Goal: Transaction & Acquisition: Book appointment/travel/reservation

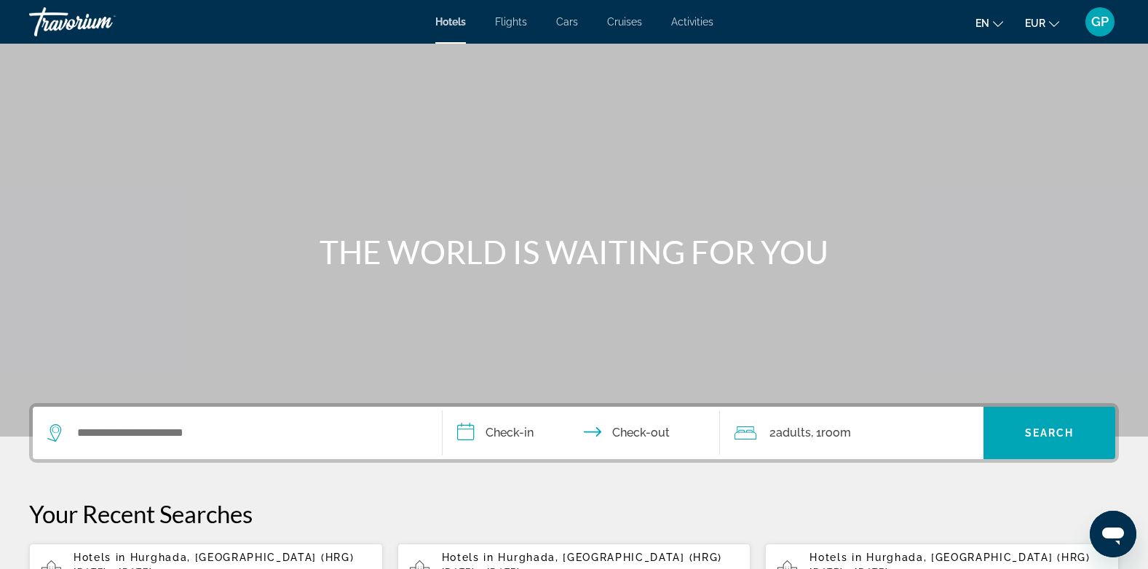
click at [962, 106] on div "Main content" at bounding box center [574, 218] width 1148 height 437
click at [169, 437] on input "Search widget" at bounding box center [248, 433] width 344 height 22
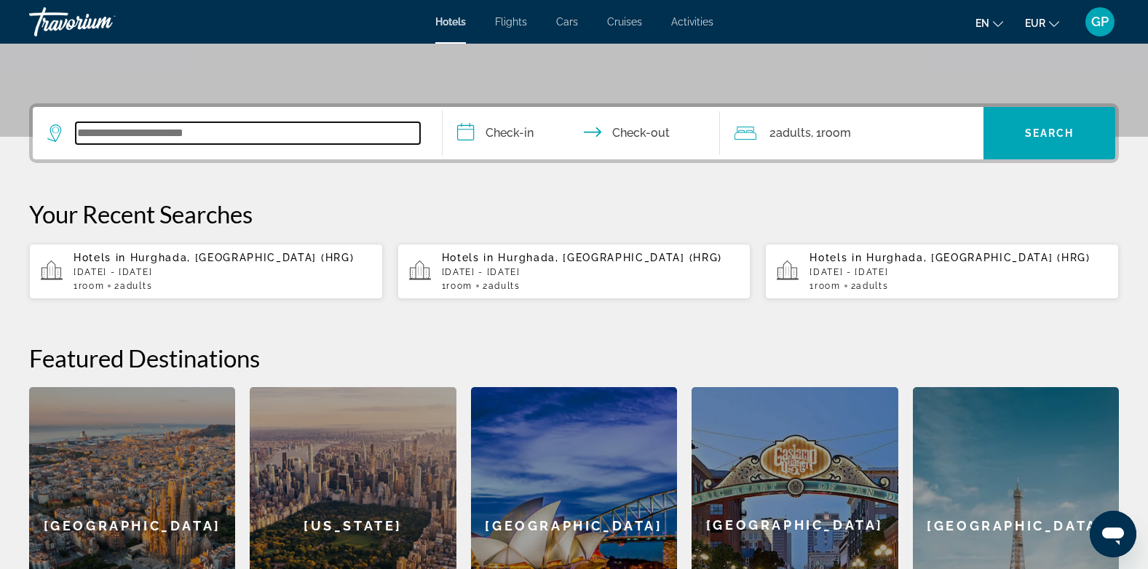
scroll to position [356, 0]
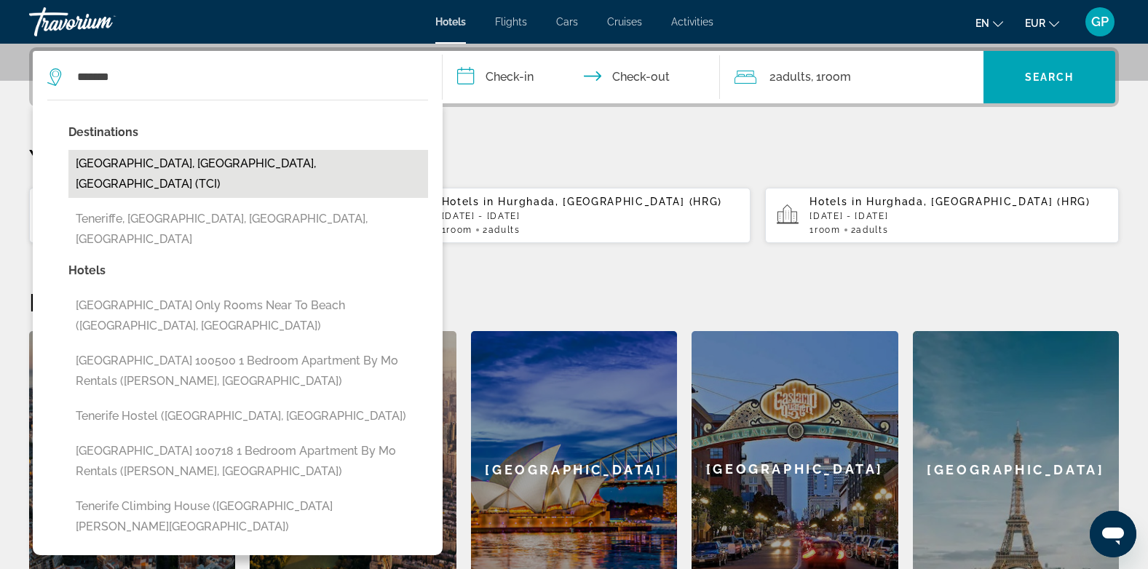
click at [200, 160] on button "[GEOGRAPHIC_DATA], [GEOGRAPHIC_DATA], [GEOGRAPHIC_DATA] (TCI)" at bounding box center [248, 174] width 360 height 48
type input "**********"
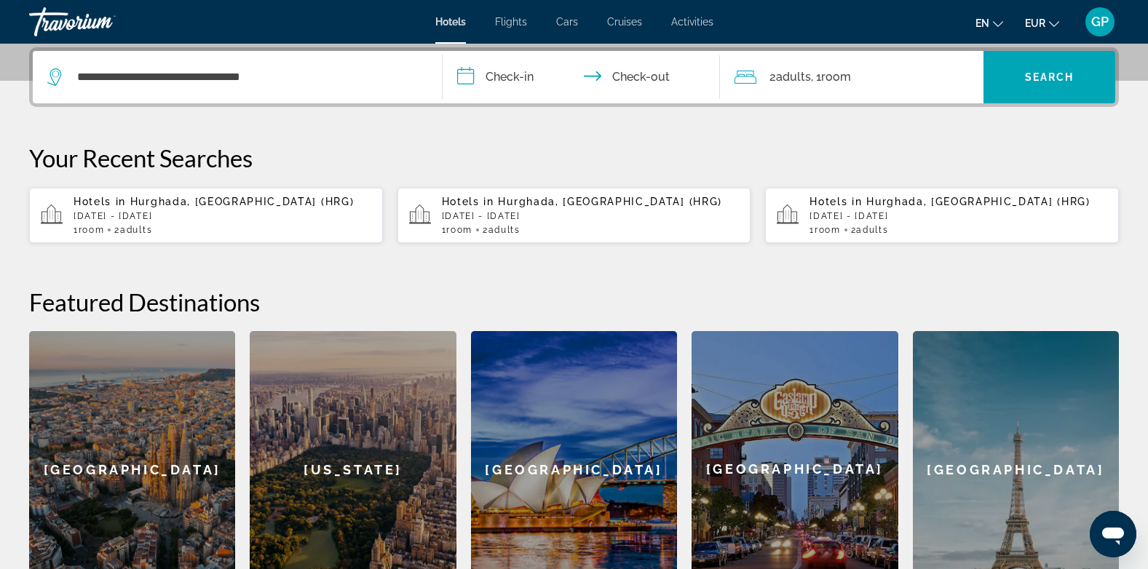
click at [516, 78] on input "**********" at bounding box center [585, 79] width 284 height 57
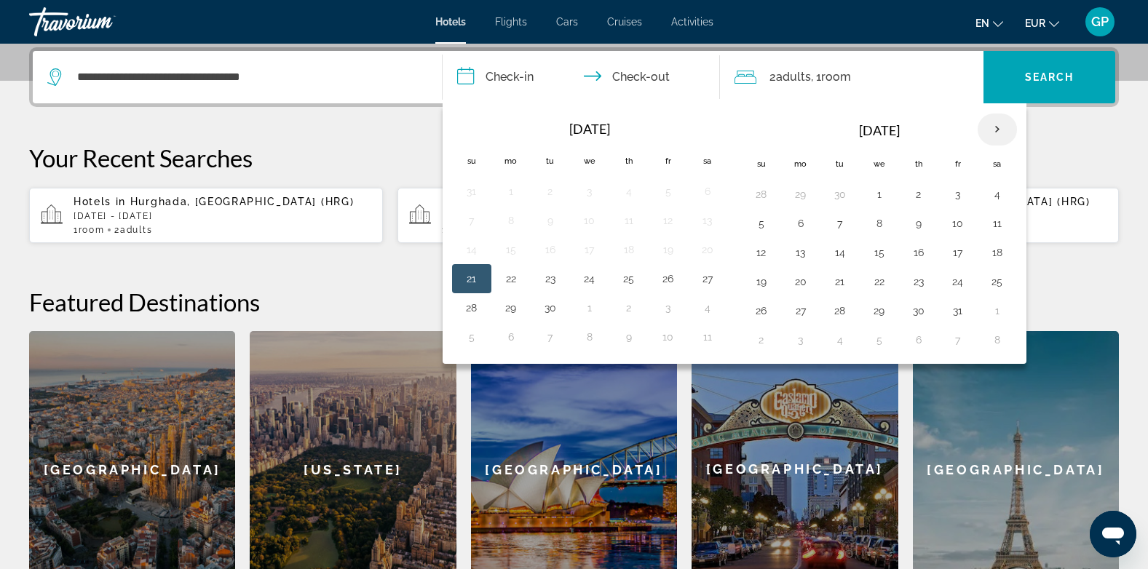
click at [995, 127] on th "Next month" at bounding box center [997, 130] width 39 height 32
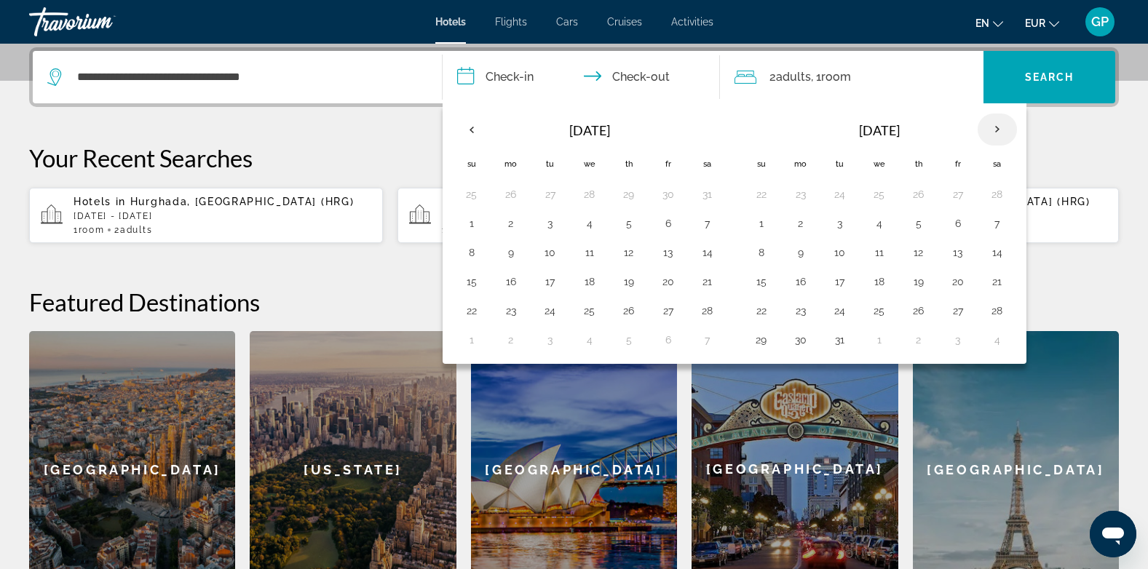
click at [995, 127] on th "Next month" at bounding box center [997, 130] width 39 height 32
click at [993, 251] on button "18" at bounding box center [997, 253] width 23 height 20
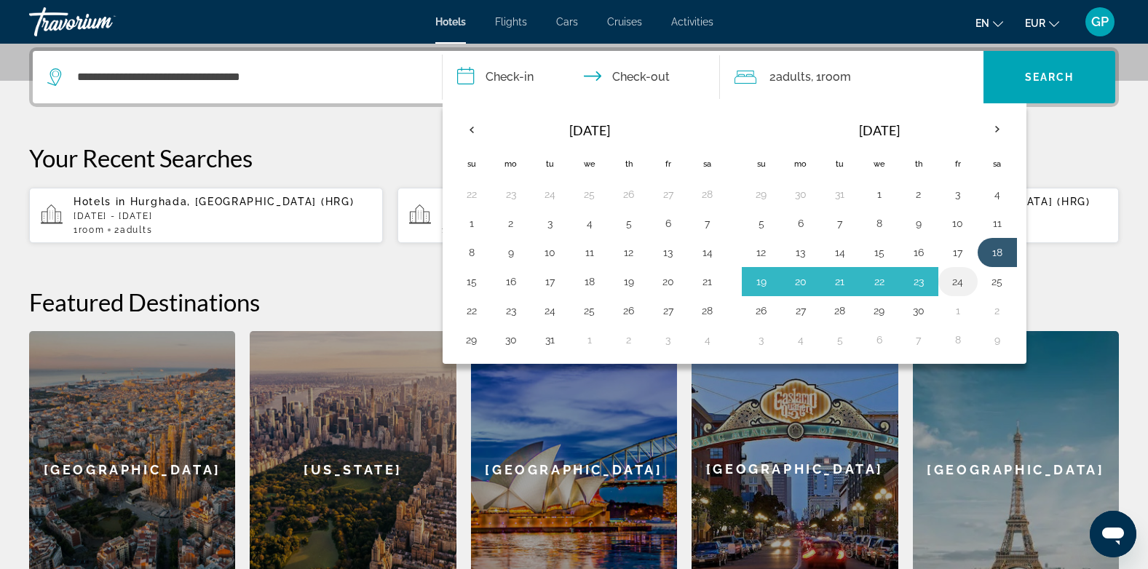
click at [958, 280] on button "24" at bounding box center [958, 282] width 23 height 20
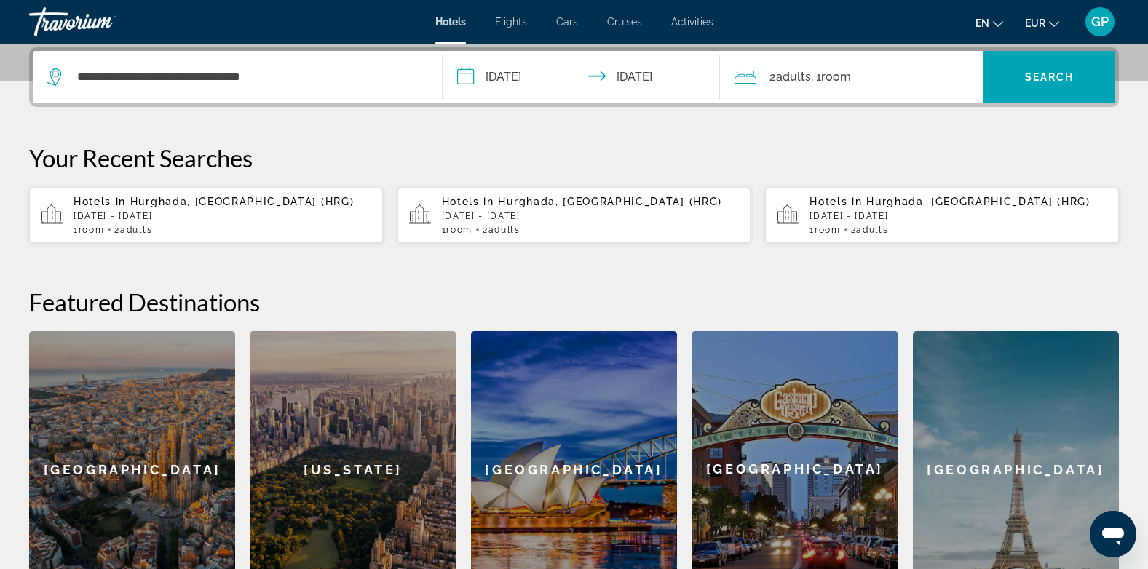
type input "**********"
click at [1028, 91] on span "Search widget" at bounding box center [1050, 77] width 132 height 35
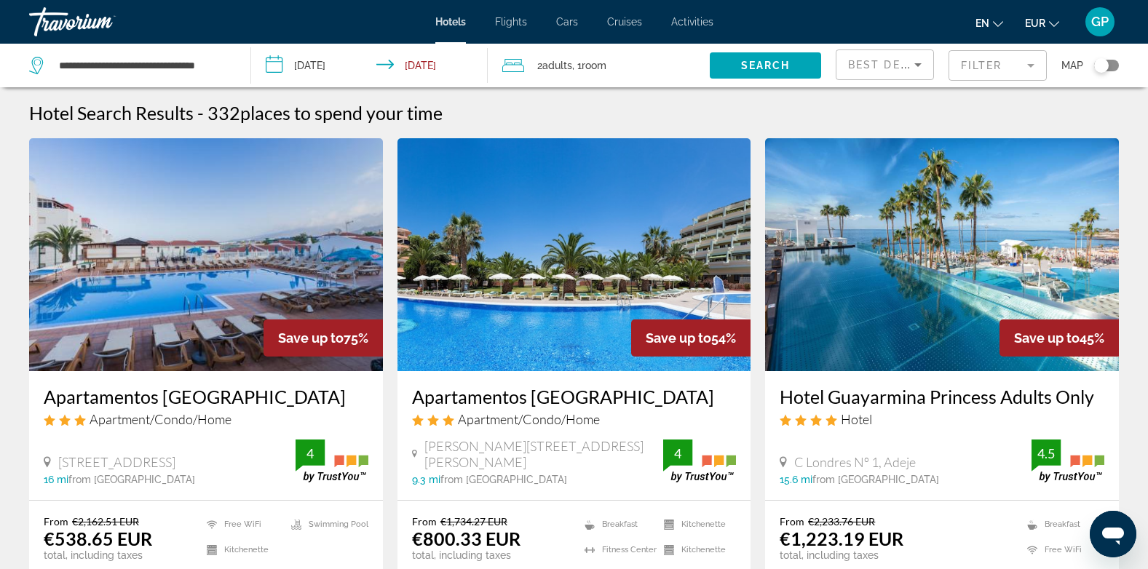
click at [889, 63] on span "Best Deals" at bounding box center [886, 65] width 76 height 12
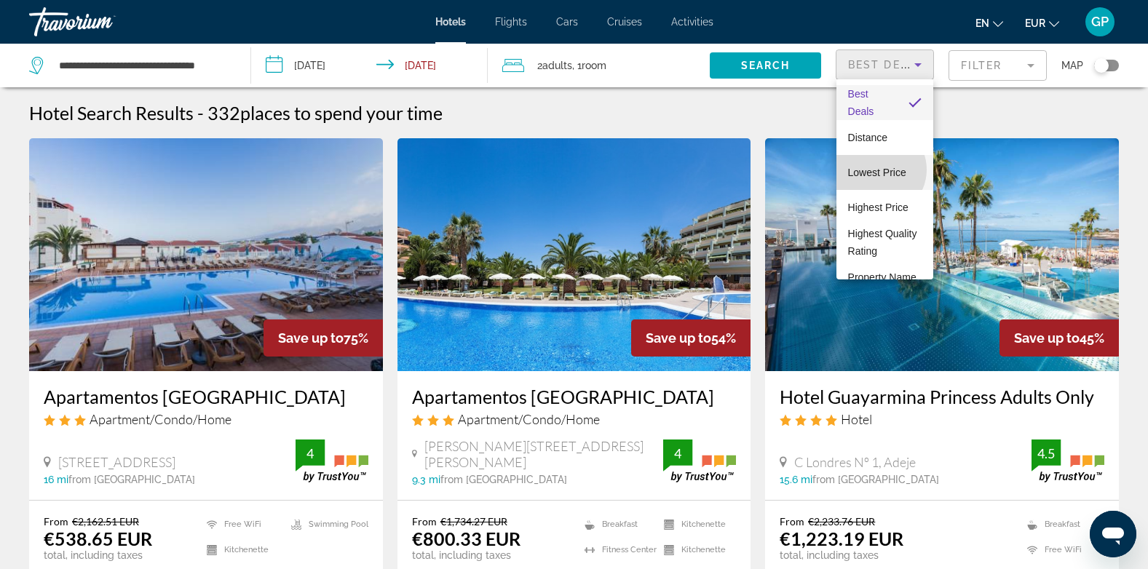
click at [878, 170] on span "Lowest Price" at bounding box center [877, 173] width 58 height 12
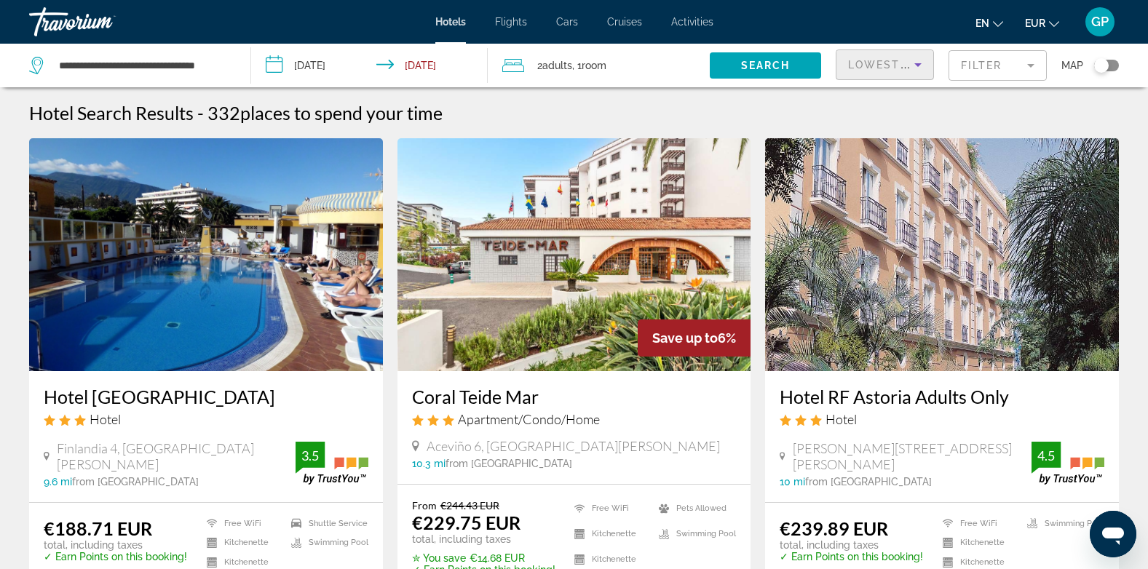
click at [902, 63] on span "Lowest Price" at bounding box center [894, 65] width 93 height 12
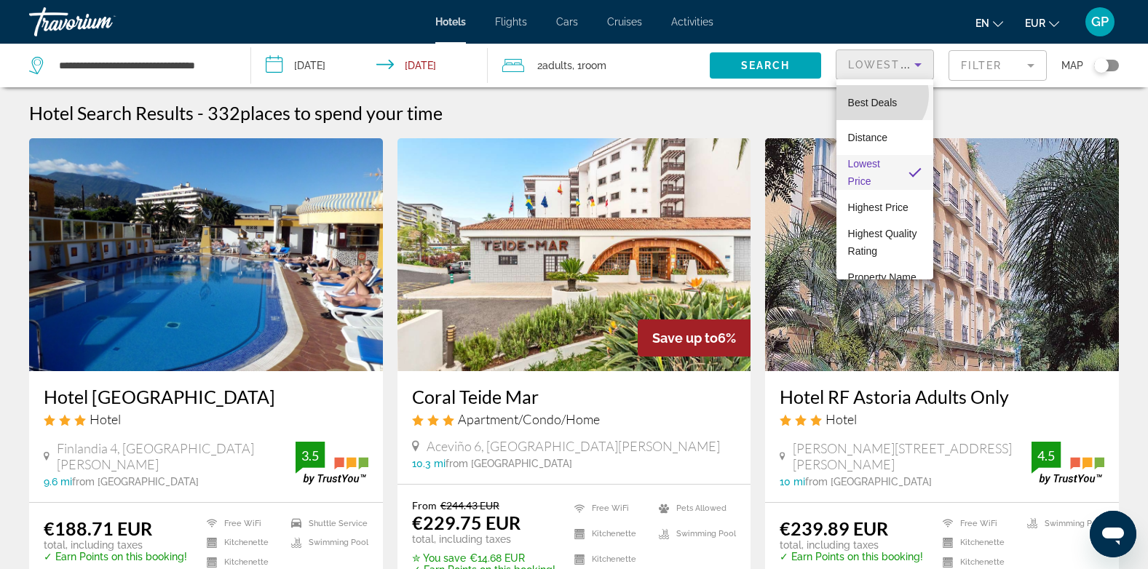
click at [878, 95] on span "Best Deals" at bounding box center [873, 102] width 50 height 17
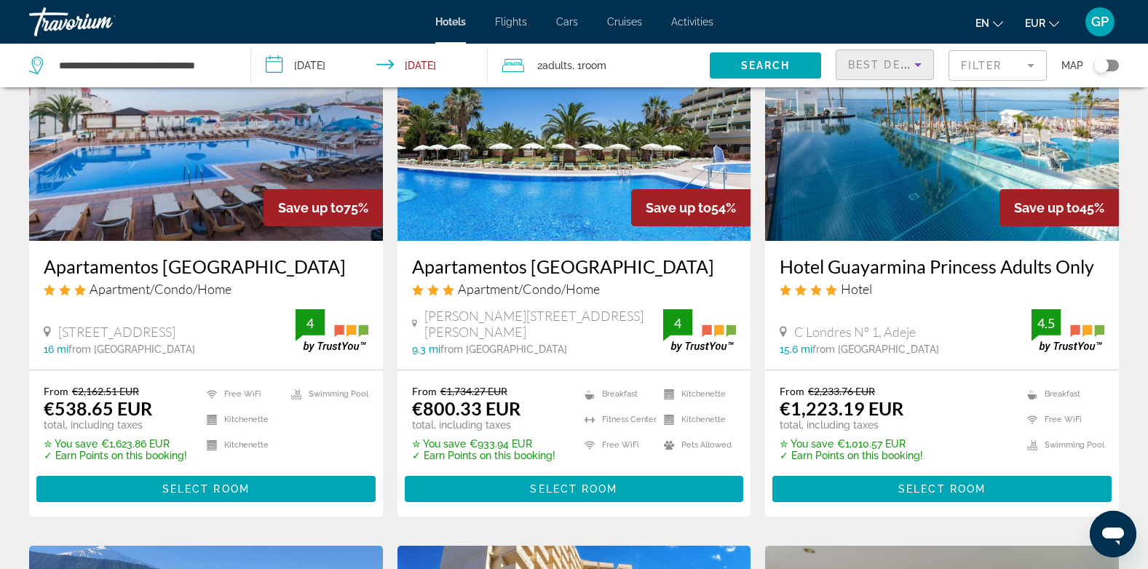
scroll to position [146, 0]
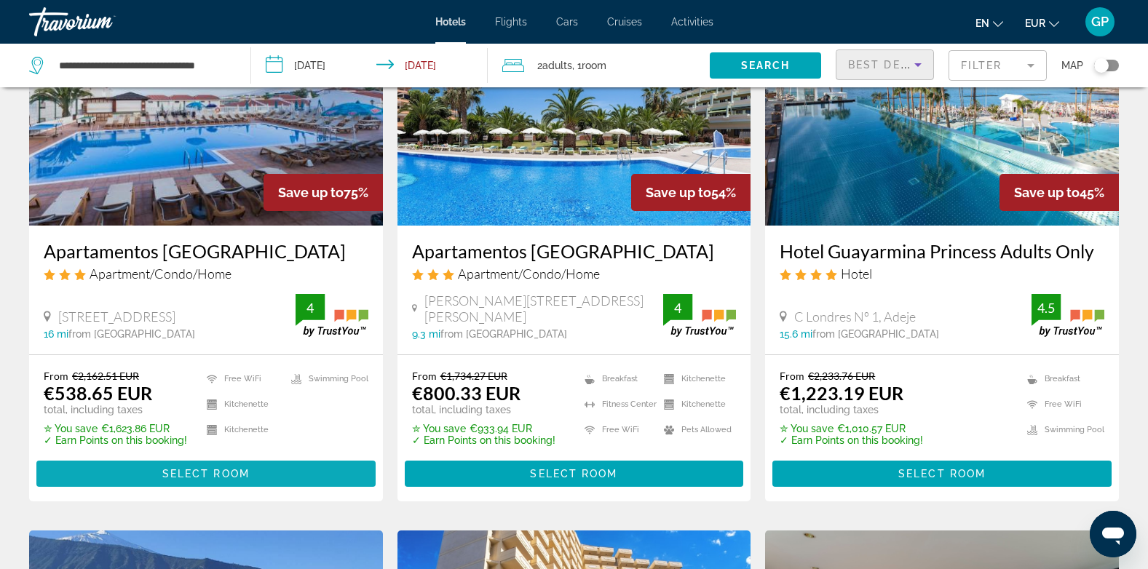
click at [170, 476] on span "Select Room" at bounding box center [205, 474] width 87 height 12
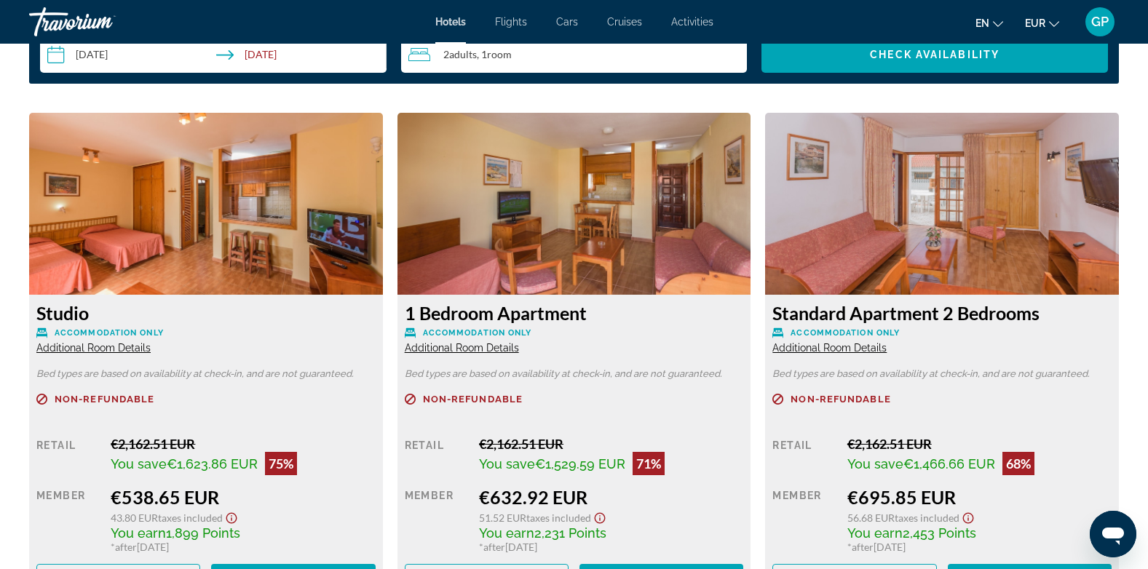
scroll to position [1966, 0]
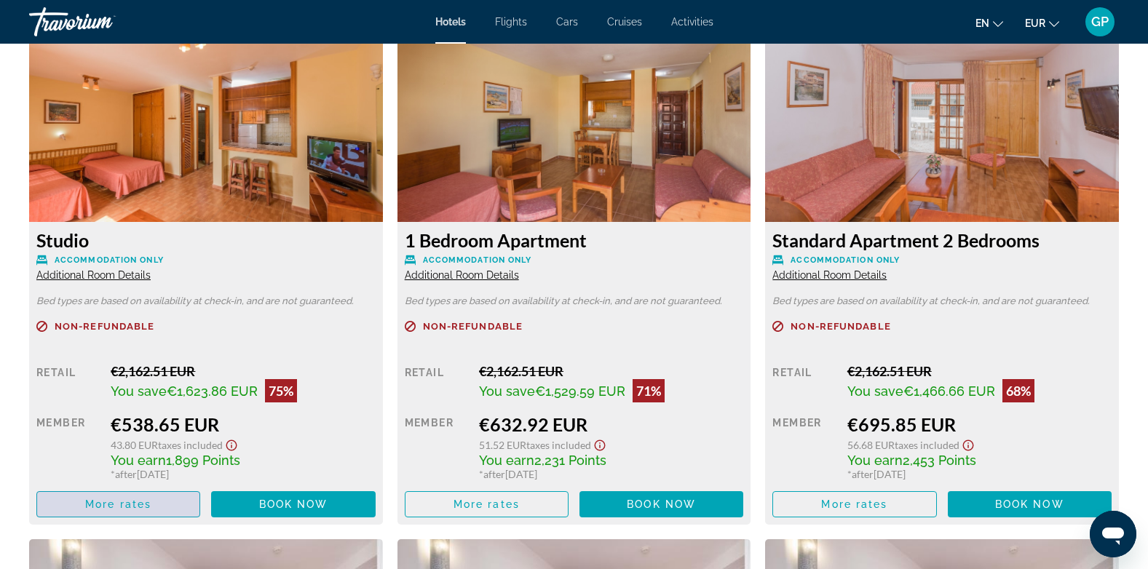
click at [115, 504] on span "More rates" at bounding box center [118, 505] width 66 height 12
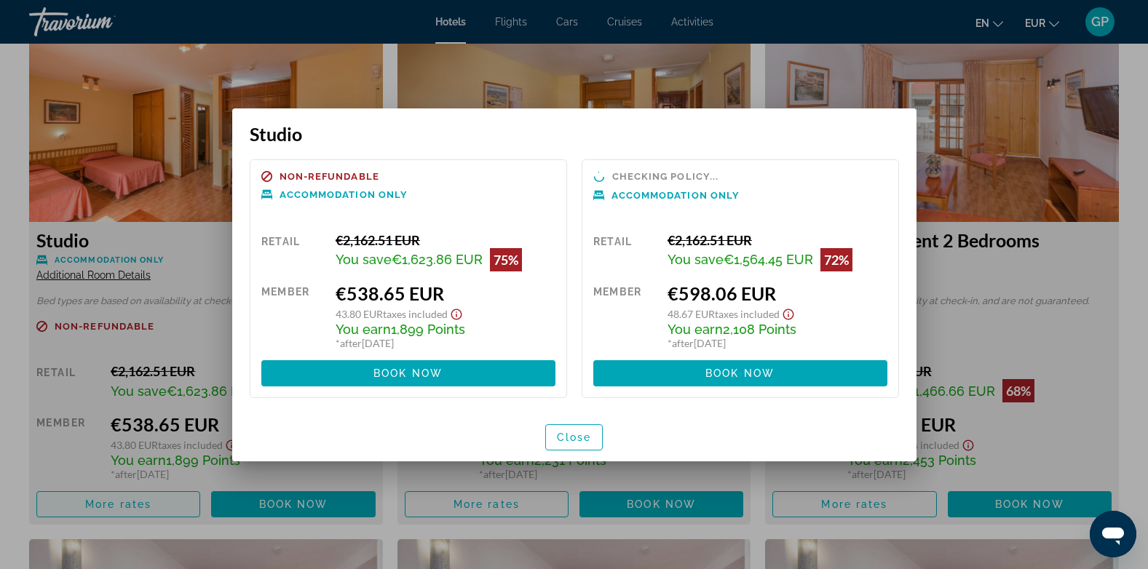
scroll to position [0, 0]
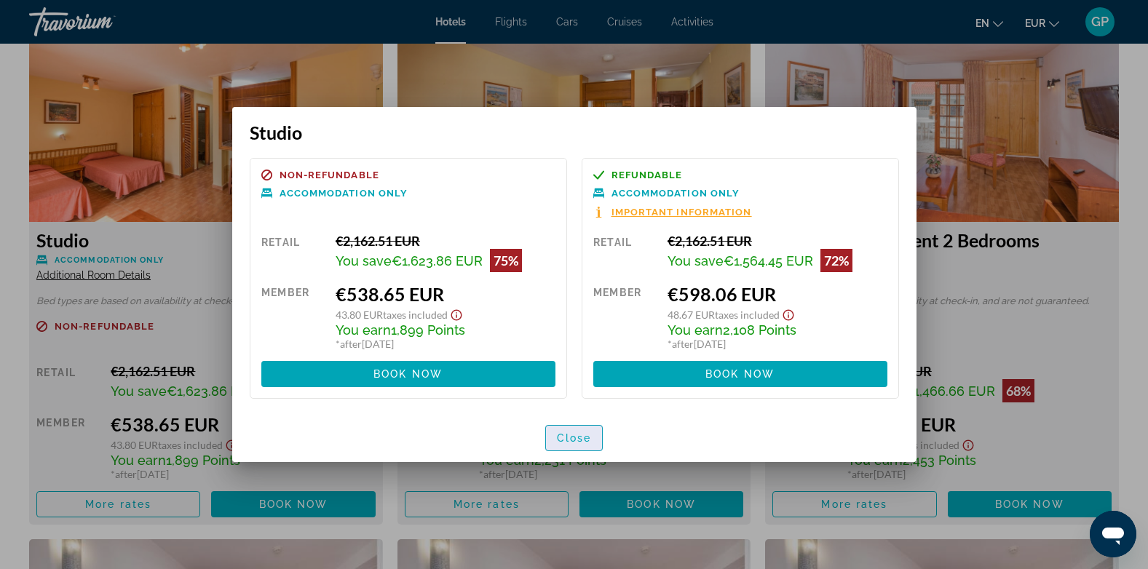
click at [569, 444] on span "button" at bounding box center [574, 438] width 57 height 35
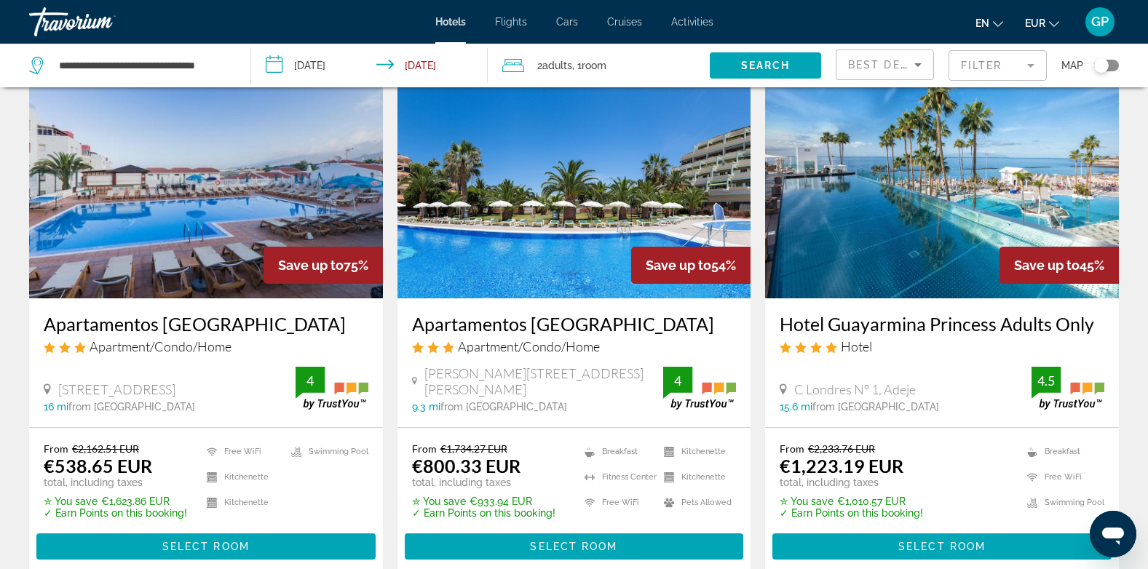
scroll to position [146, 0]
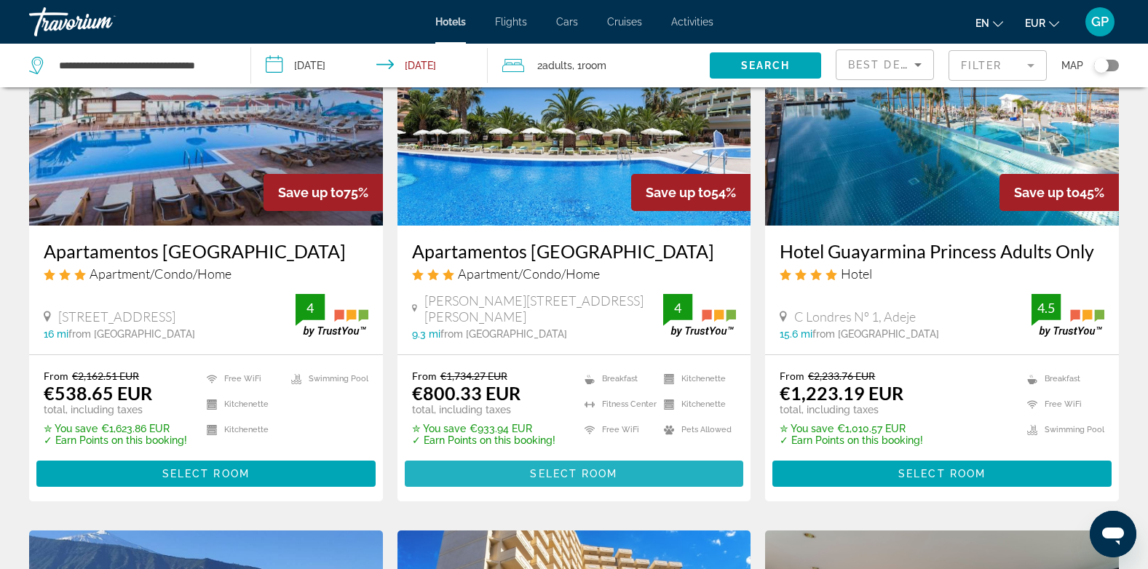
click at [583, 478] on span "Select Room" at bounding box center [573, 474] width 87 height 12
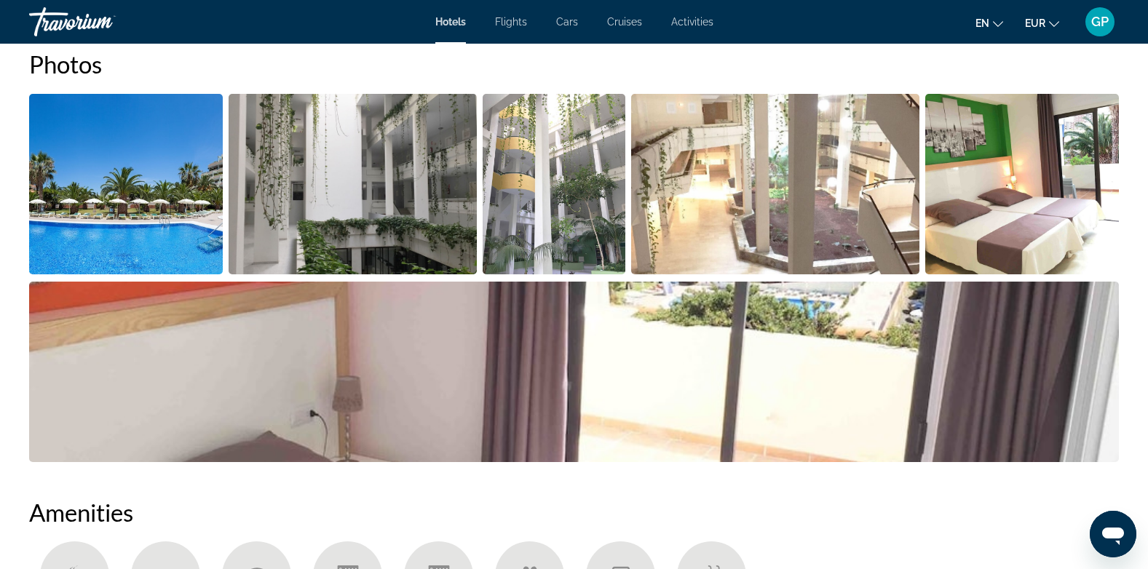
scroll to position [728, 0]
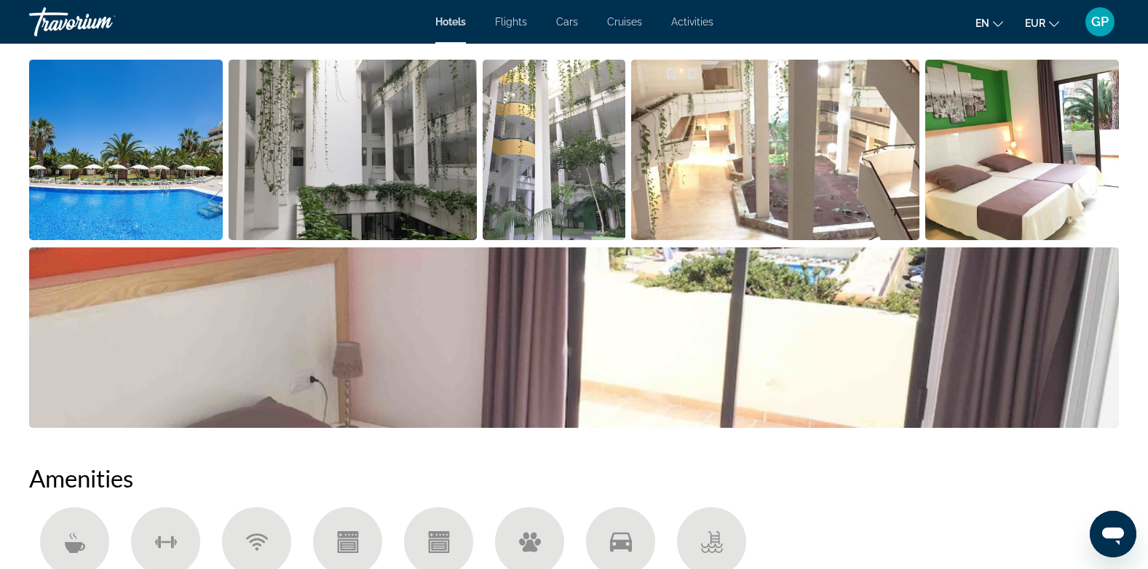
click at [755, 184] on img "Open full-screen image slider" at bounding box center [775, 150] width 288 height 181
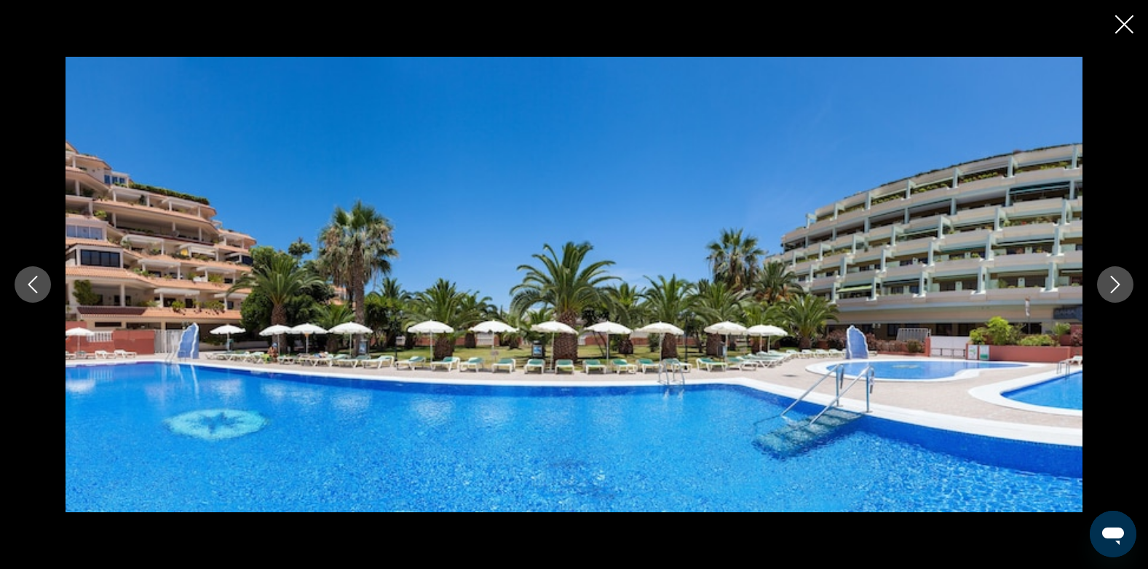
click at [1120, 288] on icon "Next image" at bounding box center [1115, 284] width 17 height 17
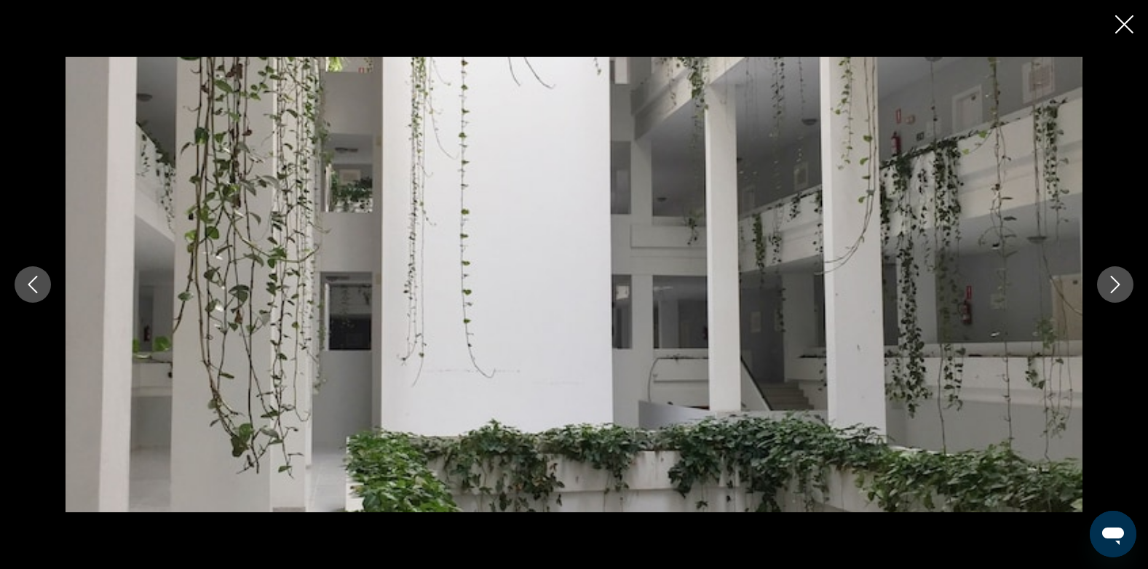
click at [1120, 288] on icon "Next image" at bounding box center [1115, 284] width 17 height 17
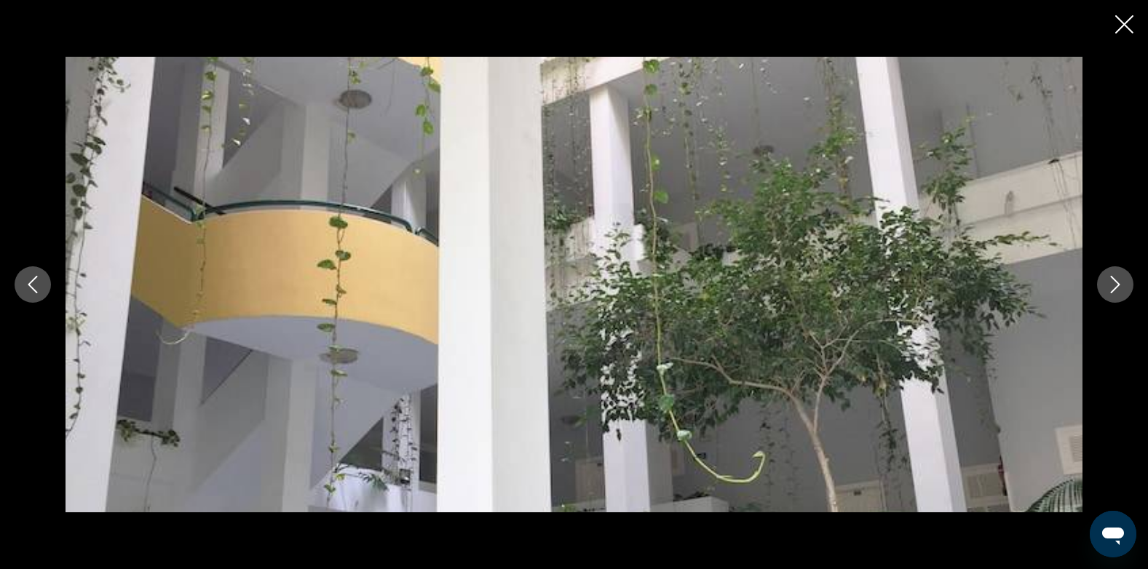
click at [1120, 288] on icon "Next image" at bounding box center [1115, 284] width 17 height 17
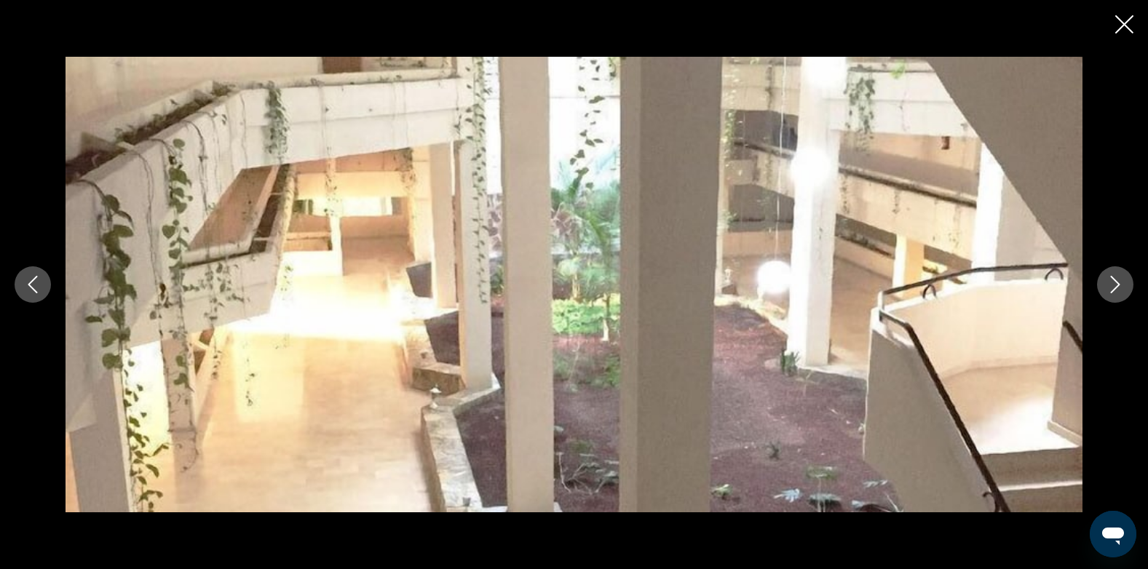
click at [1120, 288] on icon "Next image" at bounding box center [1115, 284] width 17 height 17
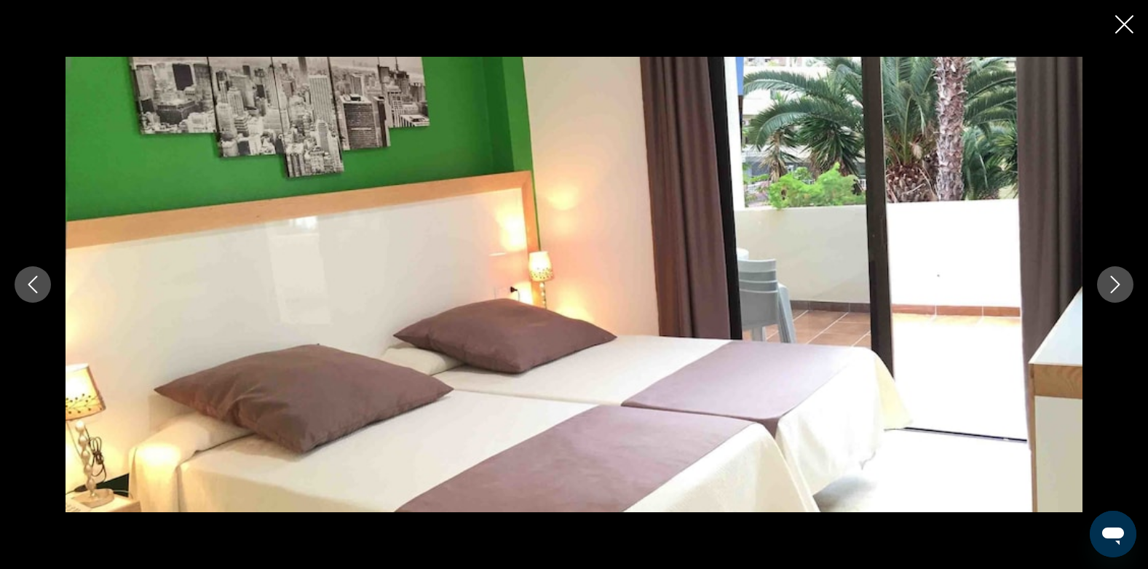
click at [1120, 288] on icon "Next image" at bounding box center [1115, 284] width 17 height 17
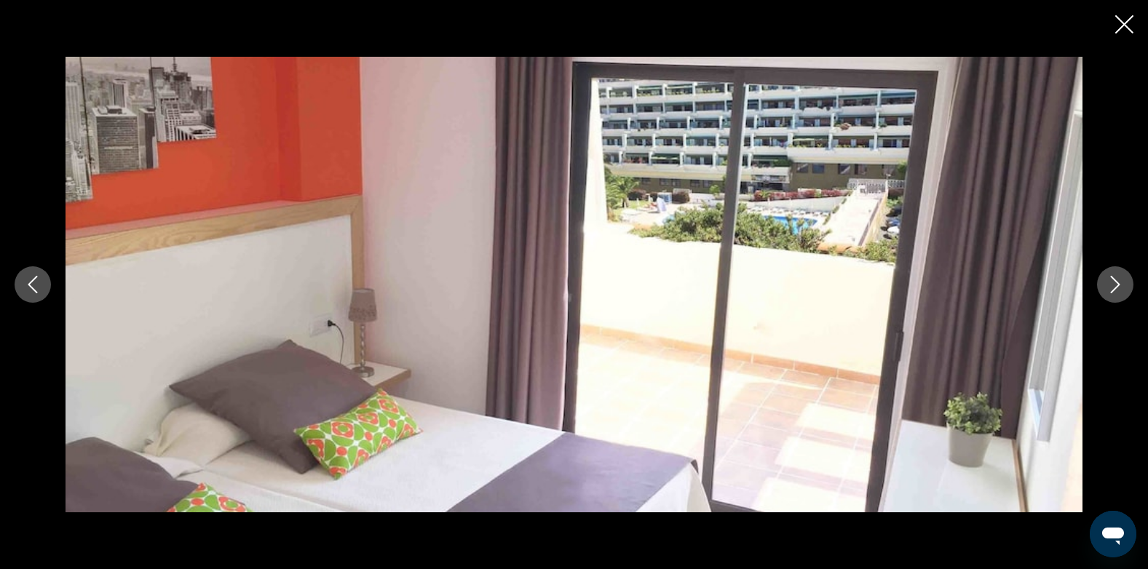
click at [1120, 288] on icon "Next image" at bounding box center [1115, 284] width 17 height 17
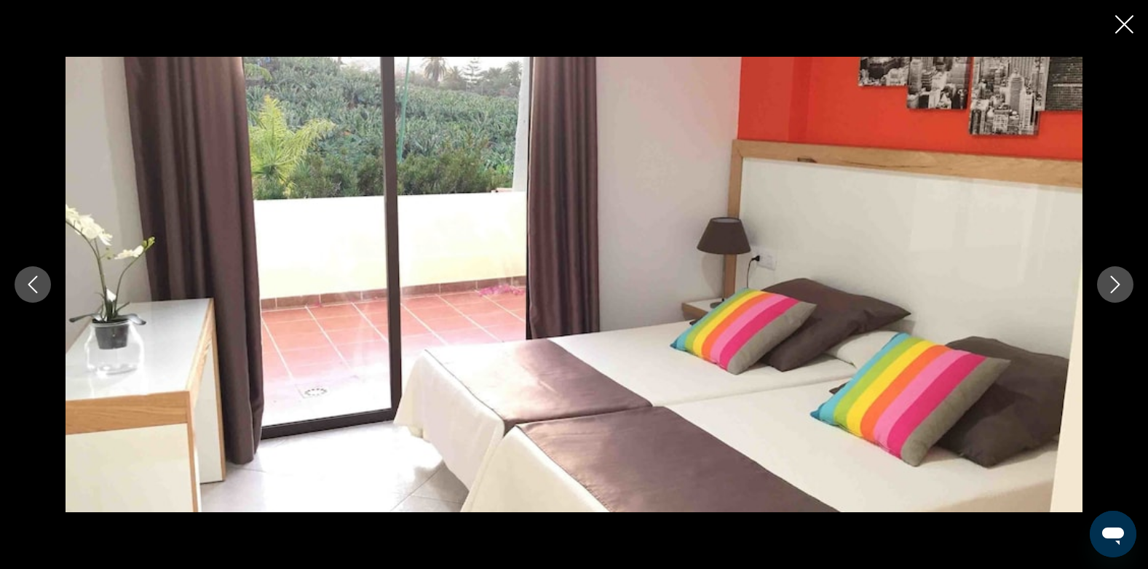
click at [1119, 289] on icon "Next image" at bounding box center [1115, 284] width 17 height 17
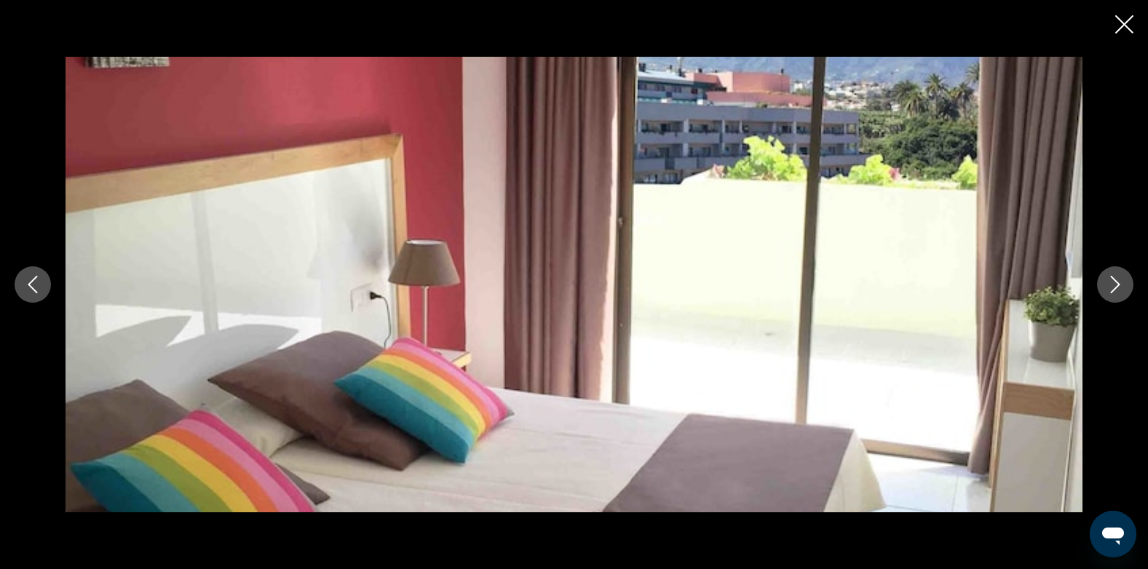
click at [1119, 289] on icon "Next image" at bounding box center [1115, 284] width 17 height 17
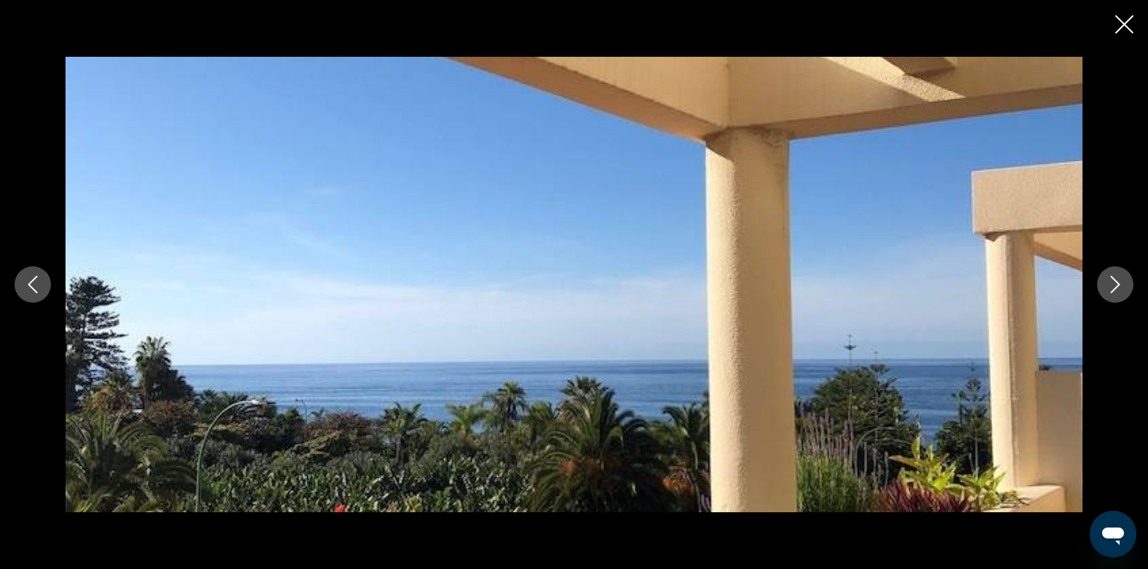
click at [1119, 289] on icon "Next image" at bounding box center [1115, 284] width 17 height 17
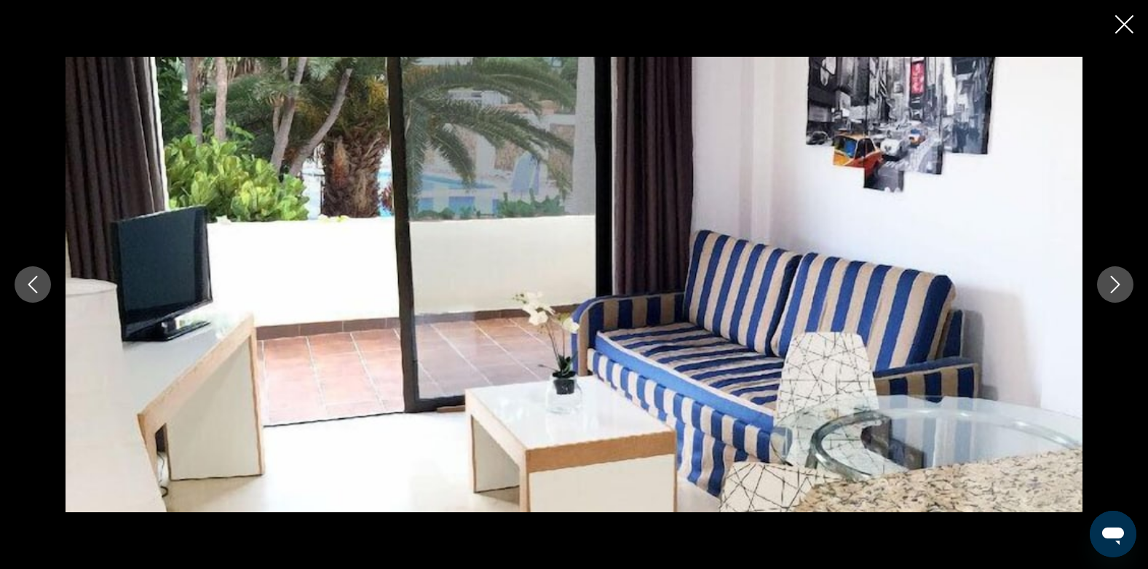
click at [1119, 289] on icon "Next image" at bounding box center [1115, 284] width 17 height 17
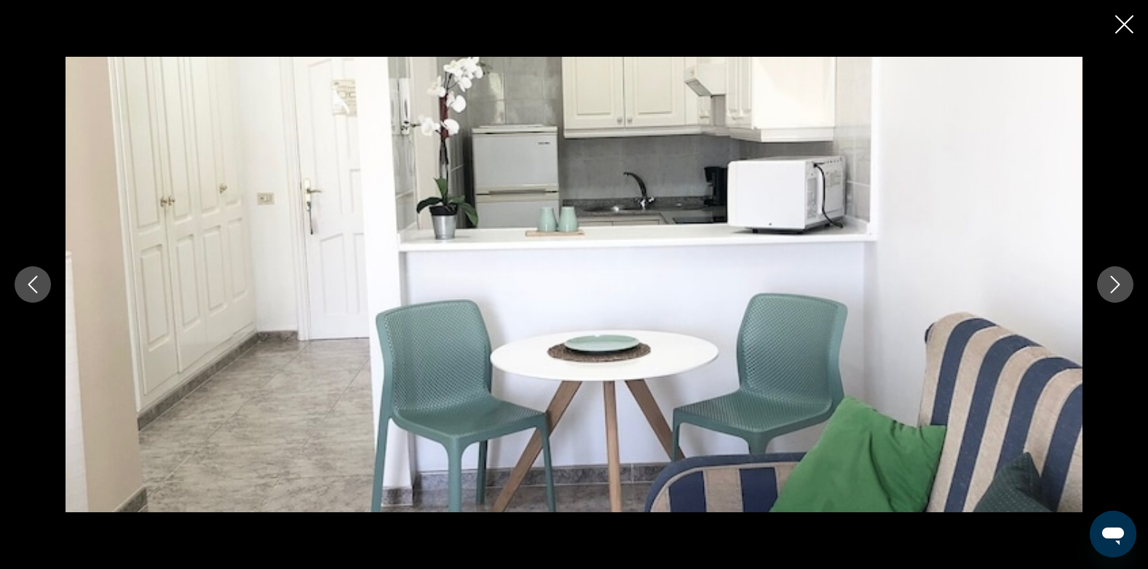
click at [1119, 289] on icon "Next image" at bounding box center [1115, 284] width 17 height 17
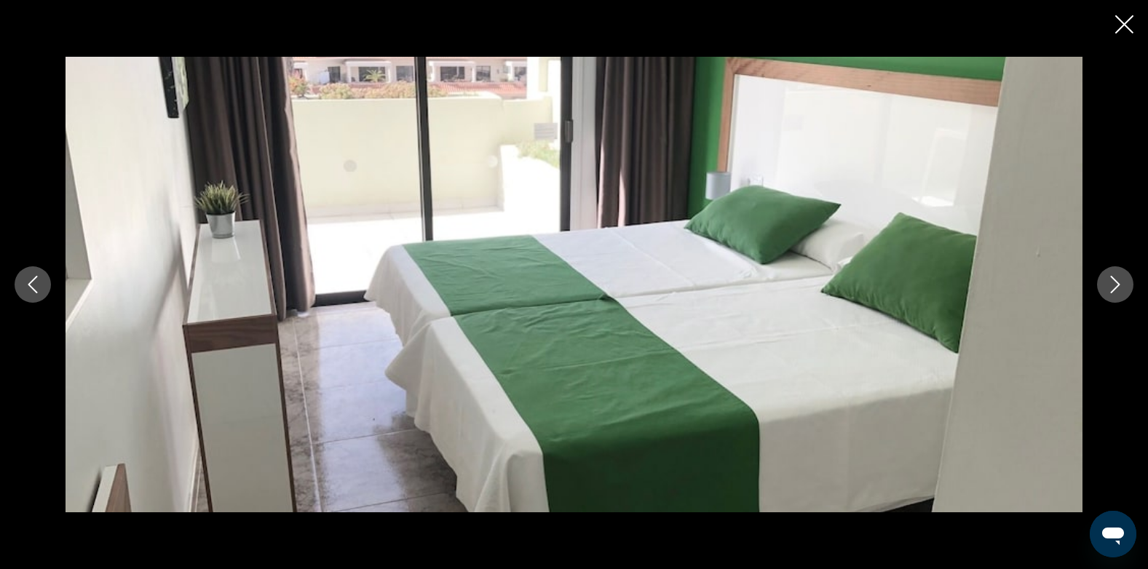
click at [1119, 289] on icon "Next image" at bounding box center [1115, 284] width 17 height 17
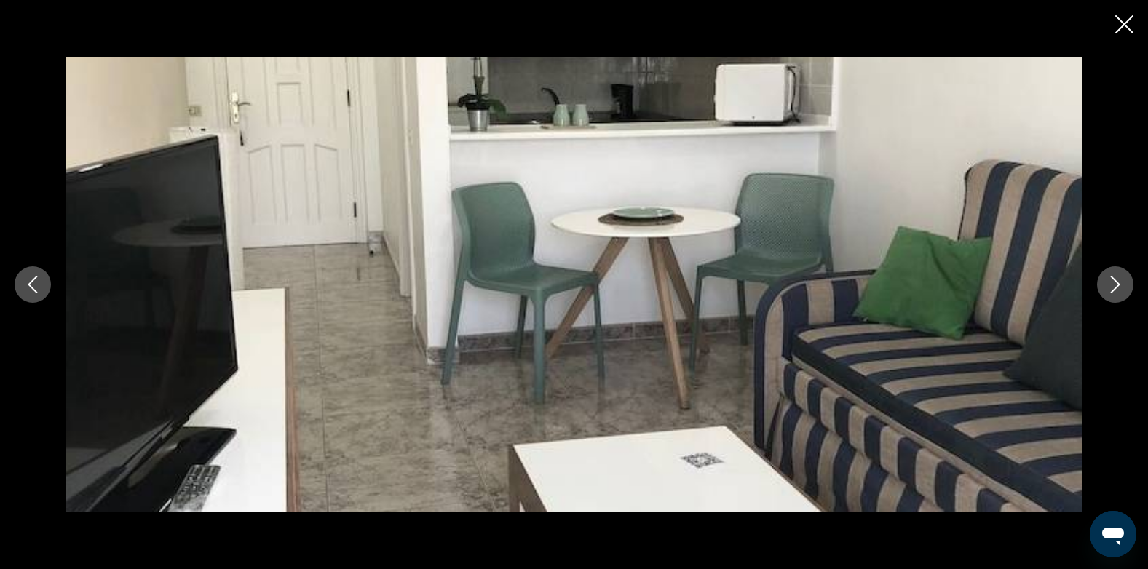
click at [1119, 289] on icon "Next image" at bounding box center [1115, 284] width 17 height 17
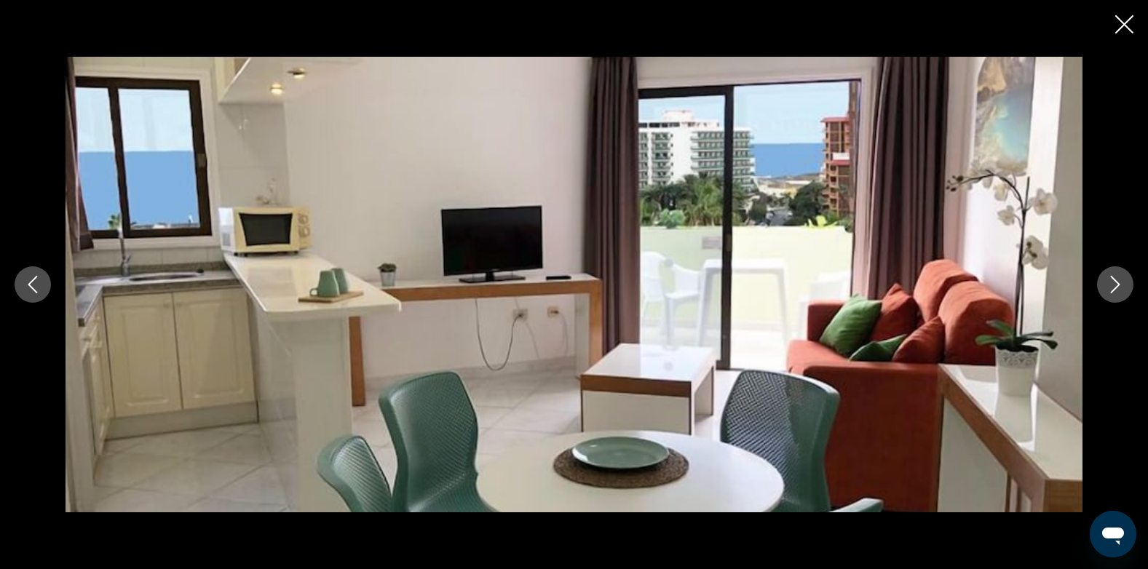
click at [1119, 289] on icon "Next image" at bounding box center [1115, 284] width 17 height 17
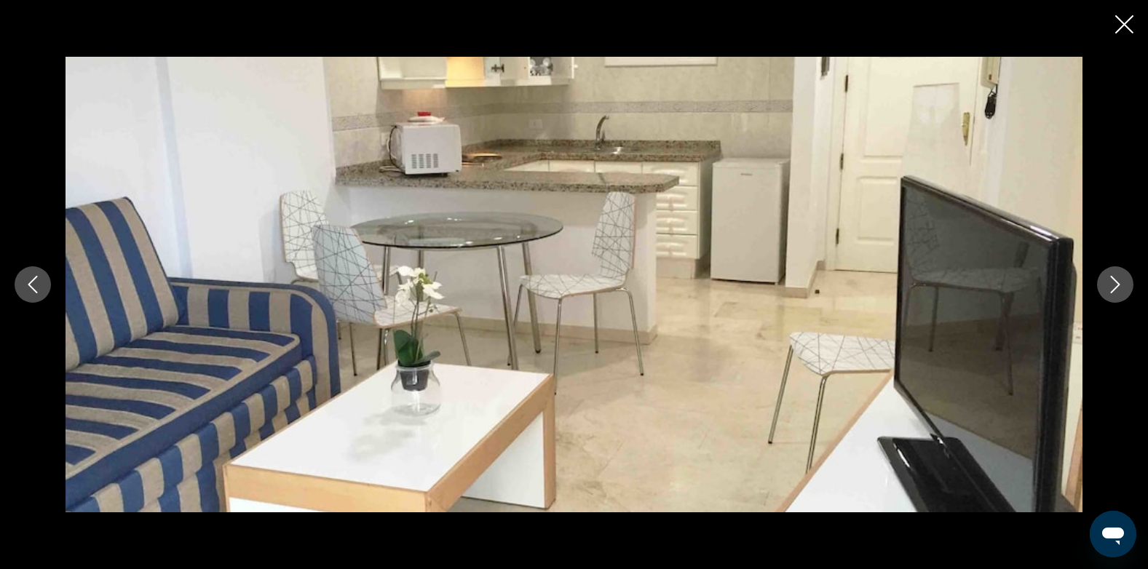
click at [1119, 289] on icon "Next image" at bounding box center [1115, 284] width 17 height 17
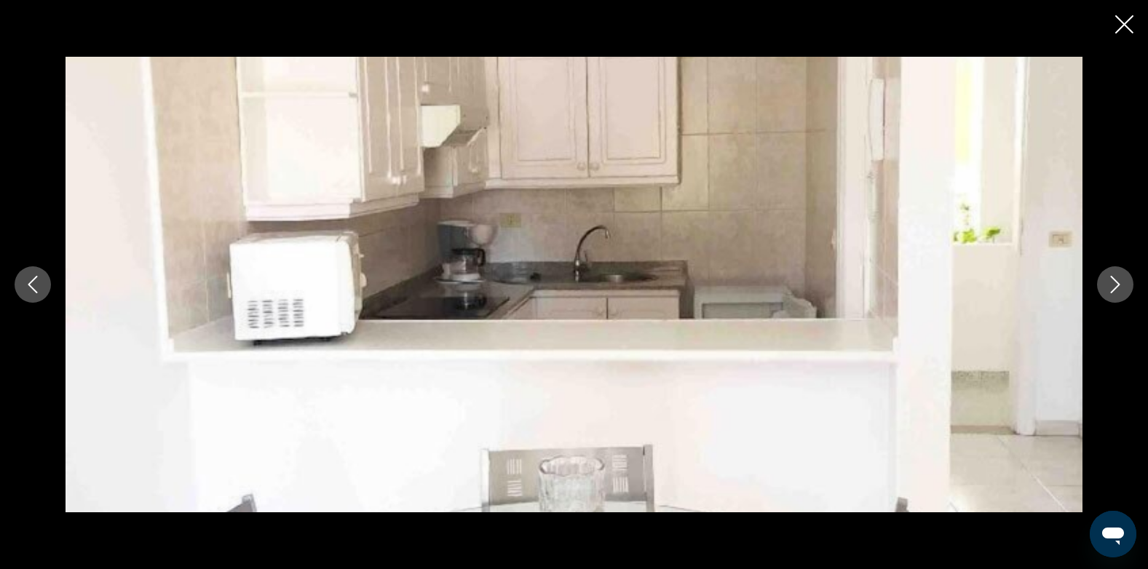
click at [1119, 289] on icon "Next image" at bounding box center [1115, 284] width 17 height 17
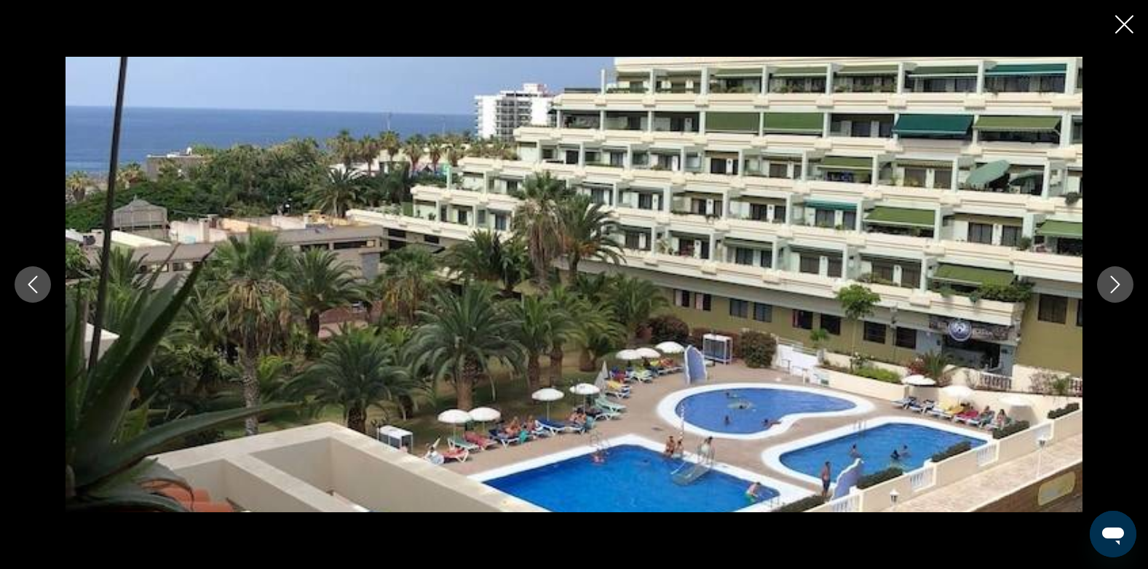
click at [1118, 289] on icon "Next image" at bounding box center [1115, 284] width 17 height 17
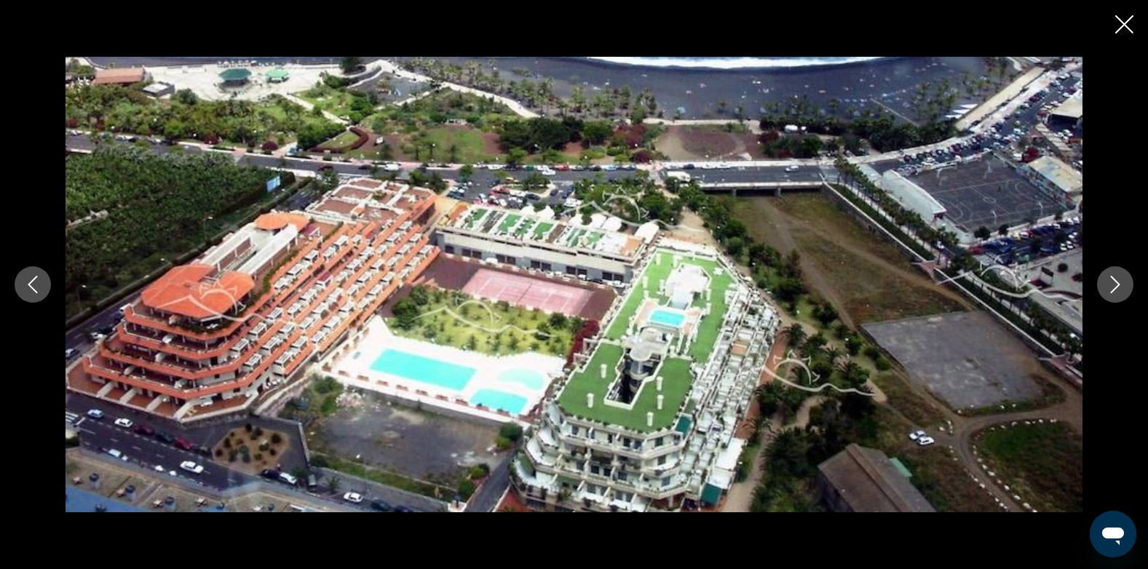
click at [1118, 289] on icon "Next image" at bounding box center [1115, 284] width 17 height 17
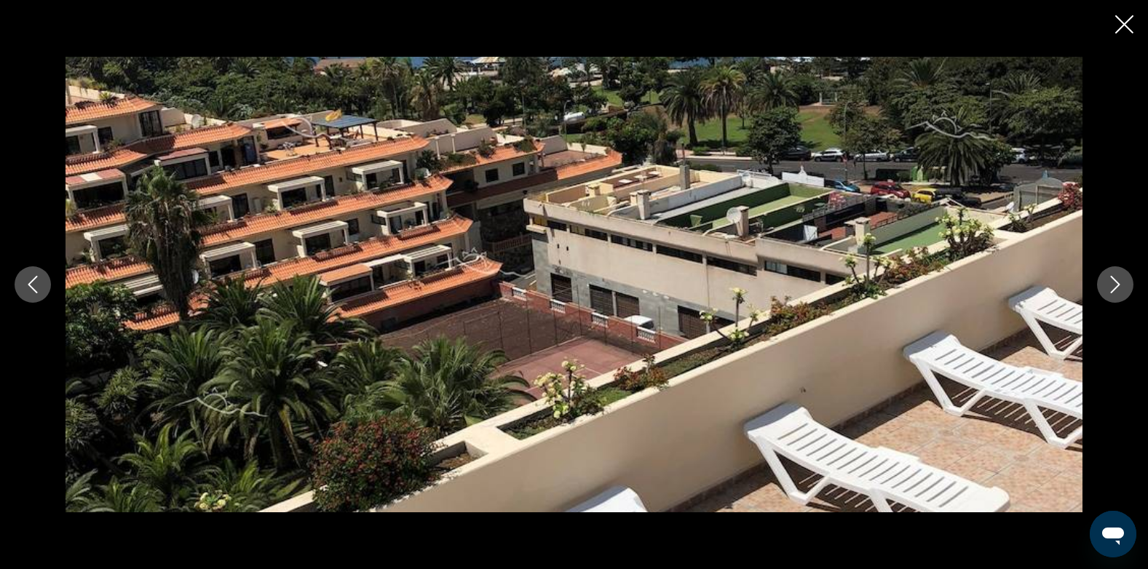
click at [1118, 289] on icon "Next image" at bounding box center [1115, 284] width 17 height 17
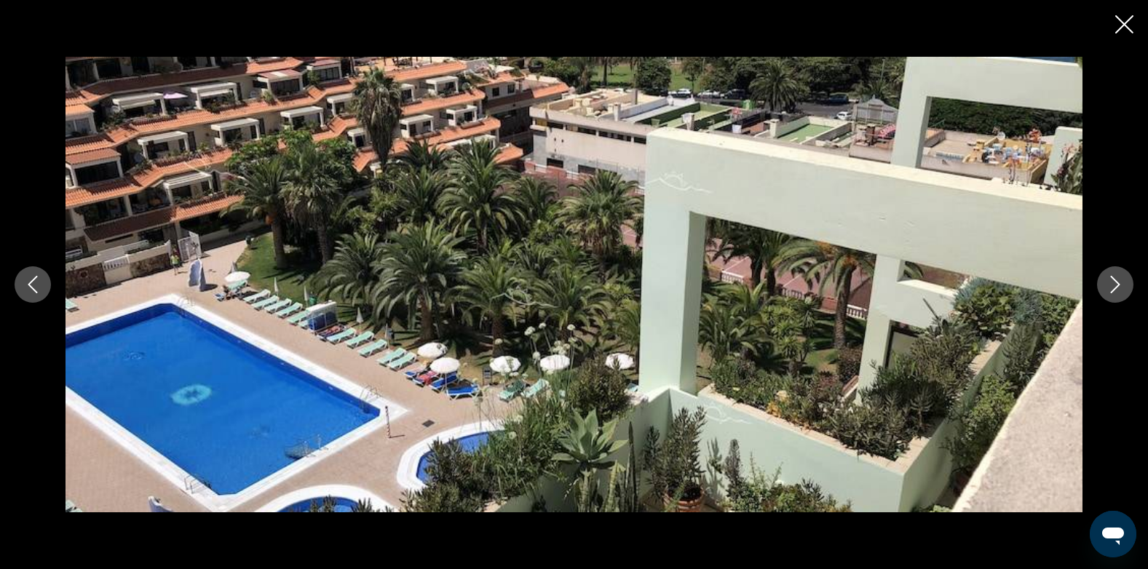
click at [1118, 289] on icon "Next image" at bounding box center [1115, 284] width 17 height 17
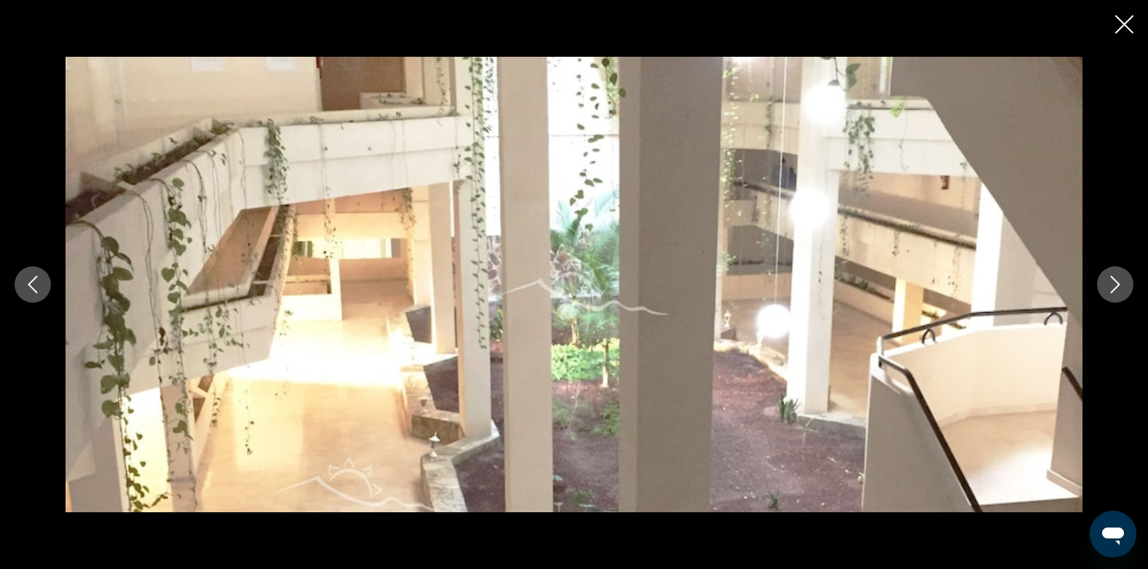
click at [1118, 289] on icon "Next image" at bounding box center [1115, 284] width 17 height 17
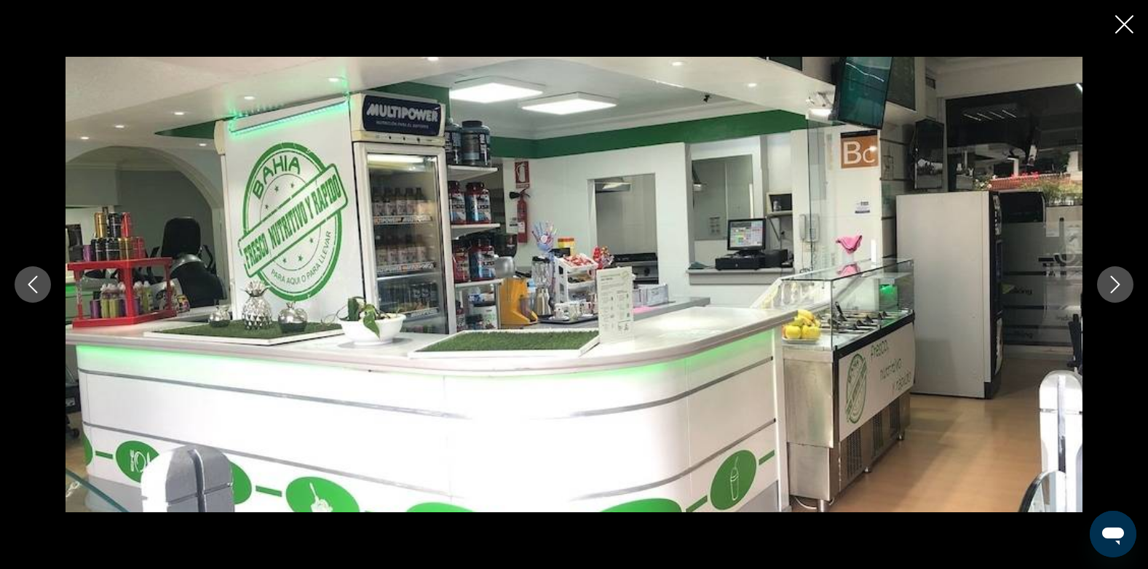
click at [1118, 289] on icon "Next image" at bounding box center [1115, 284] width 17 height 17
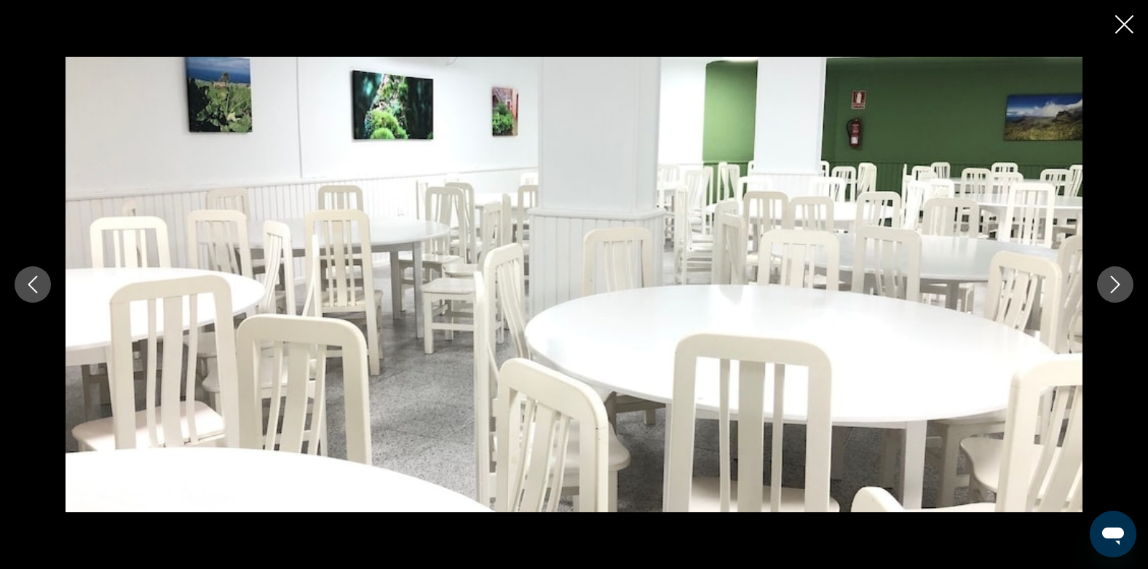
click at [1118, 289] on icon "Next image" at bounding box center [1115, 284] width 17 height 17
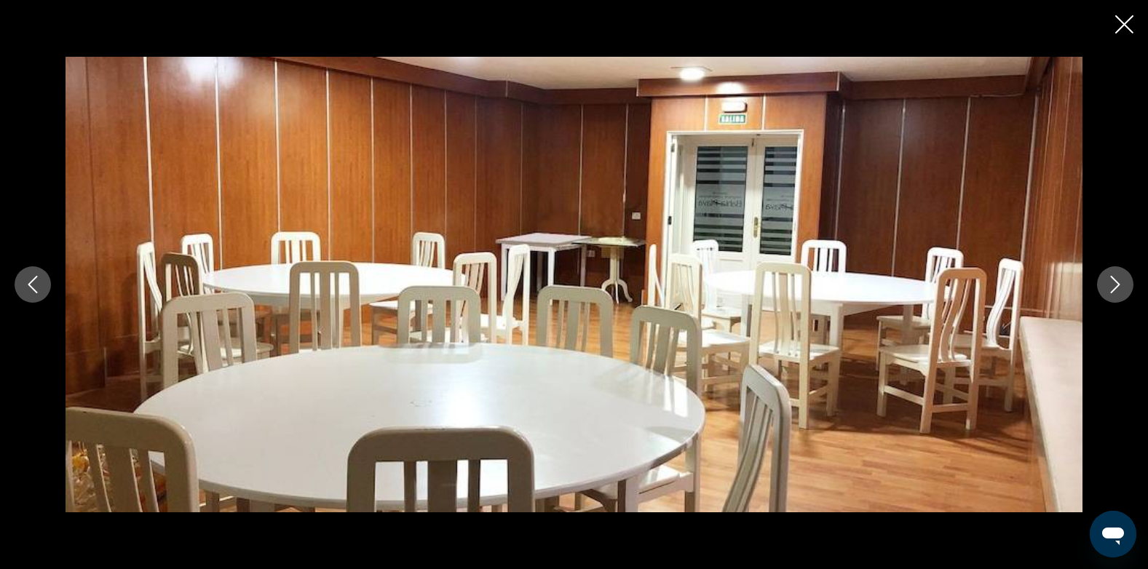
click at [1127, 17] on icon "Close slideshow" at bounding box center [1125, 24] width 18 height 18
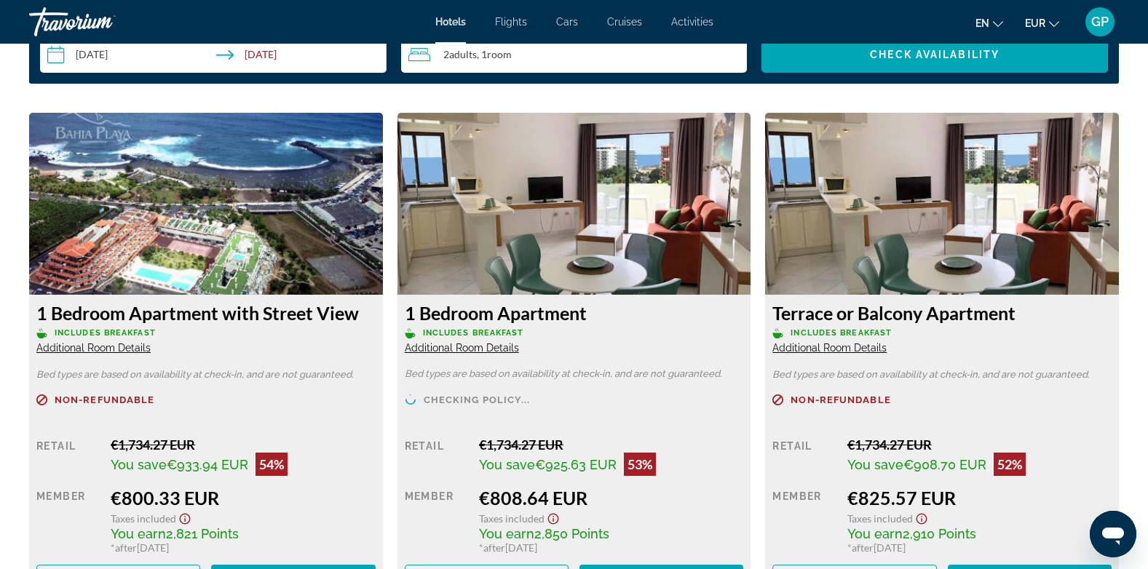
scroll to position [1966, 0]
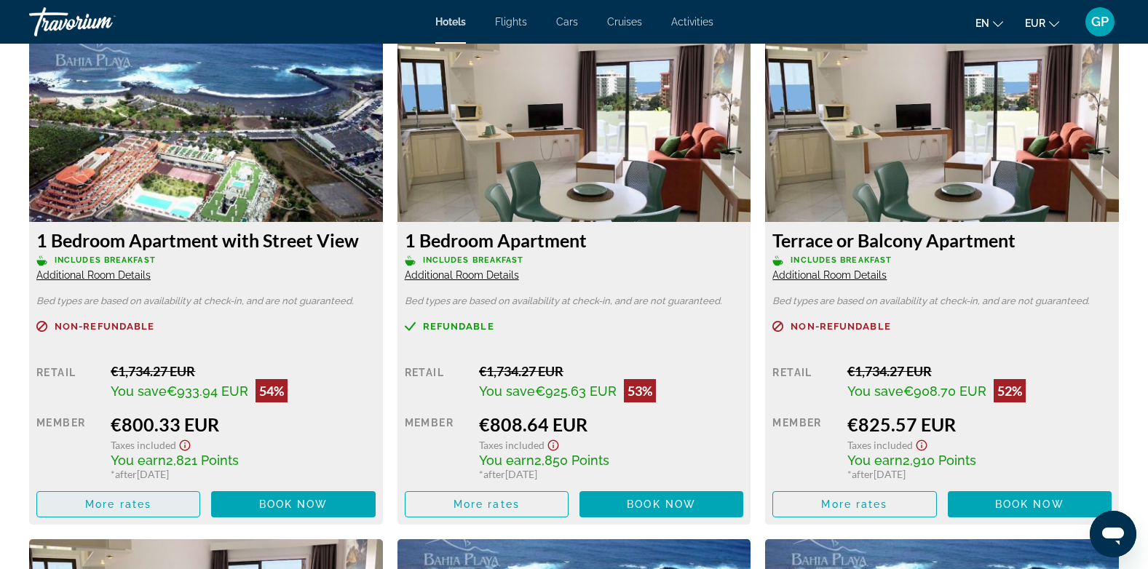
click at [127, 514] on span "Main content" at bounding box center [118, 504] width 162 height 35
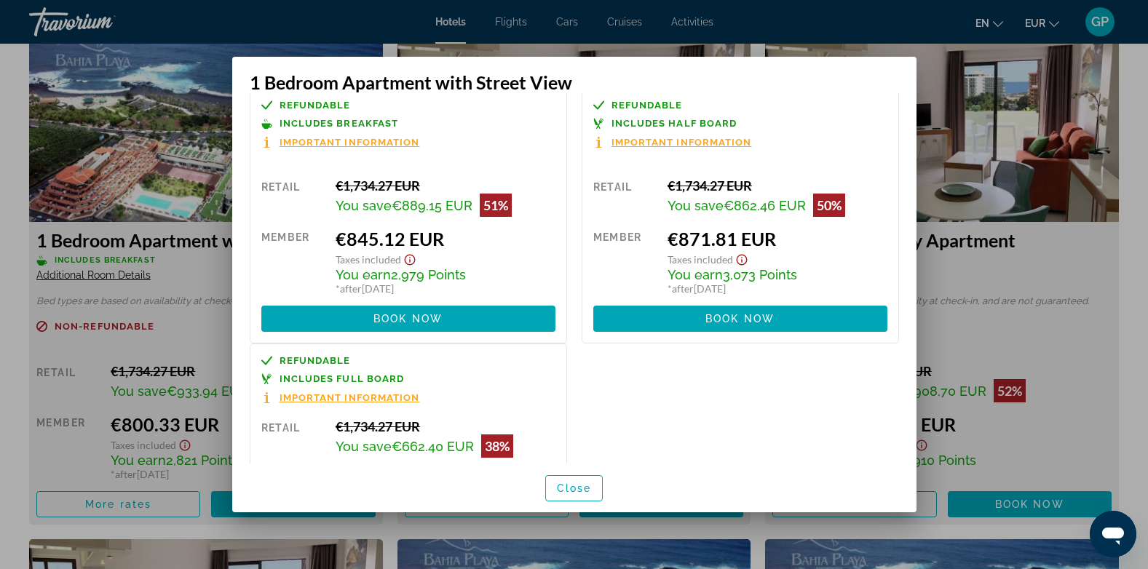
scroll to position [408, 0]
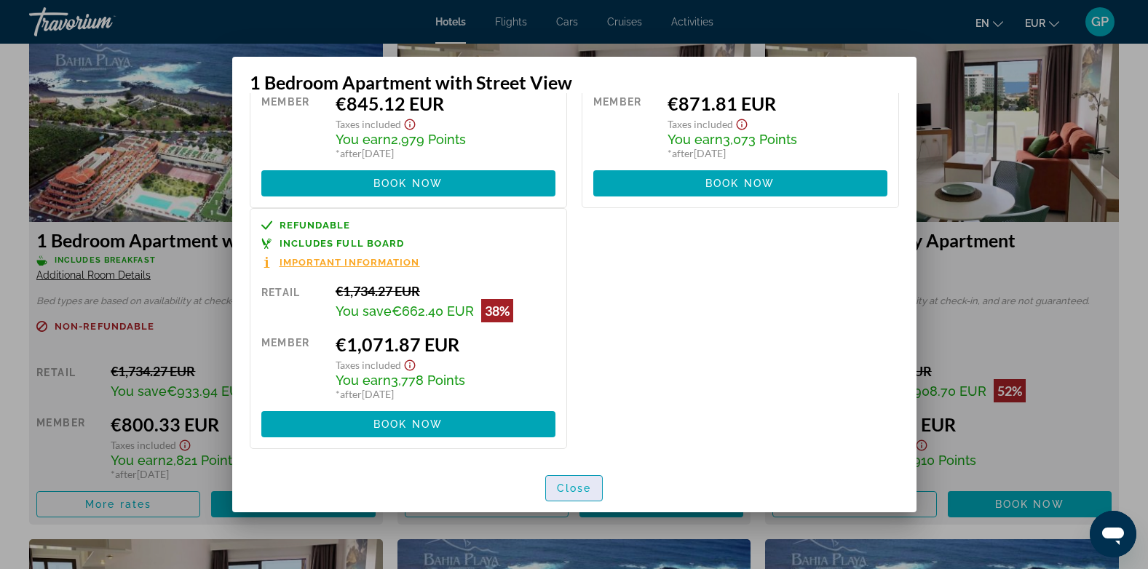
click at [567, 489] on span "Close" at bounding box center [574, 489] width 35 height 12
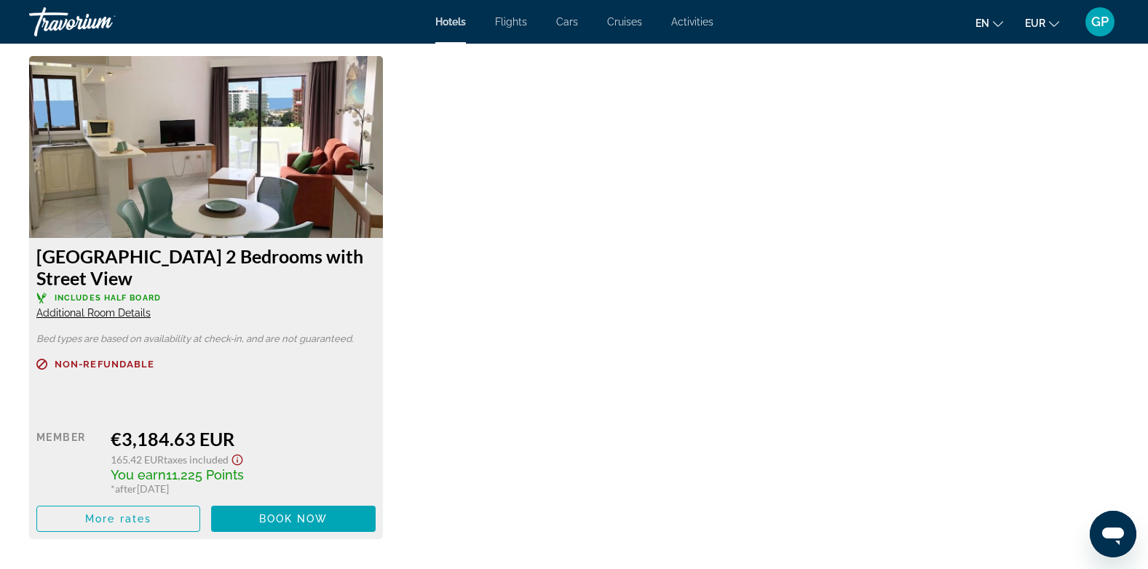
scroll to position [6492, 0]
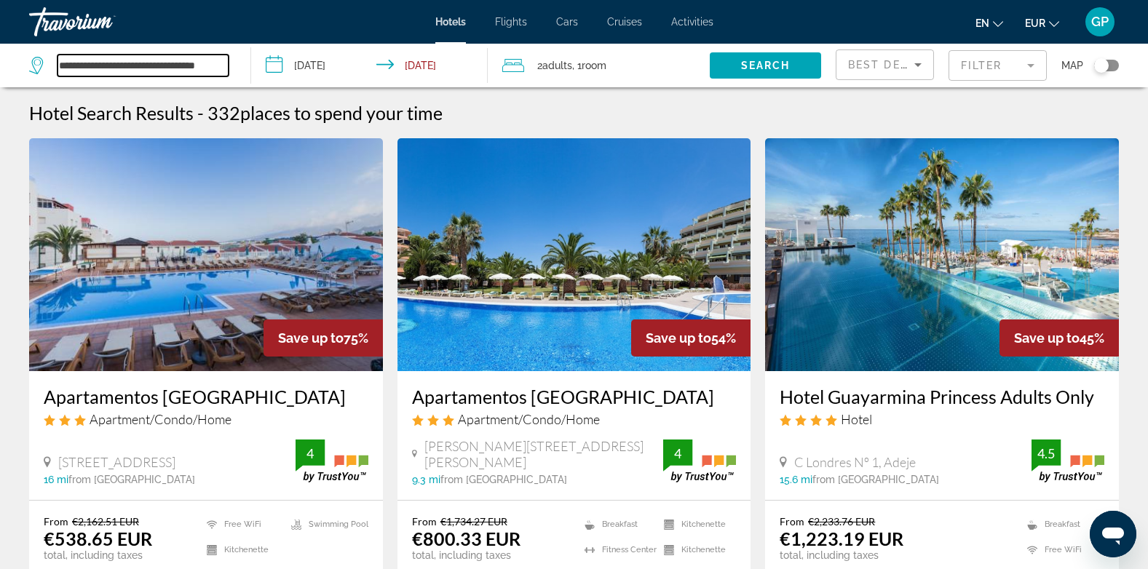
drag, startPoint x: 58, startPoint y: 65, endPoint x: 229, endPoint y: 64, distance: 170.4
click at [229, 64] on input "**********" at bounding box center [143, 66] width 171 height 22
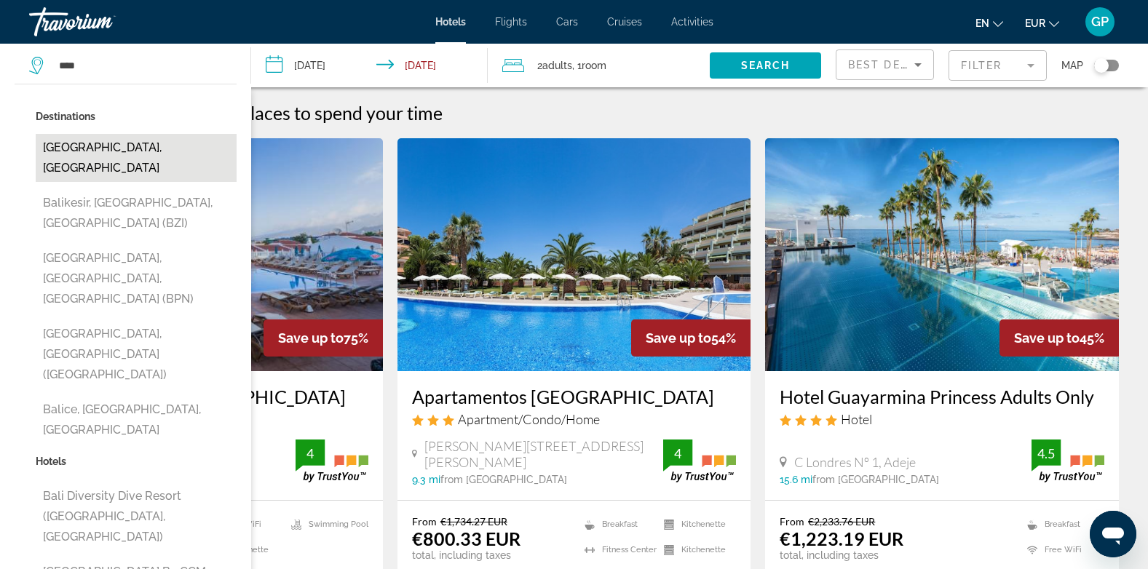
click at [141, 140] on button "[GEOGRAPHIC_DATA], [GEOGRAPHIC_DATA]" at bounding box center [136, 158] width 201 height 48
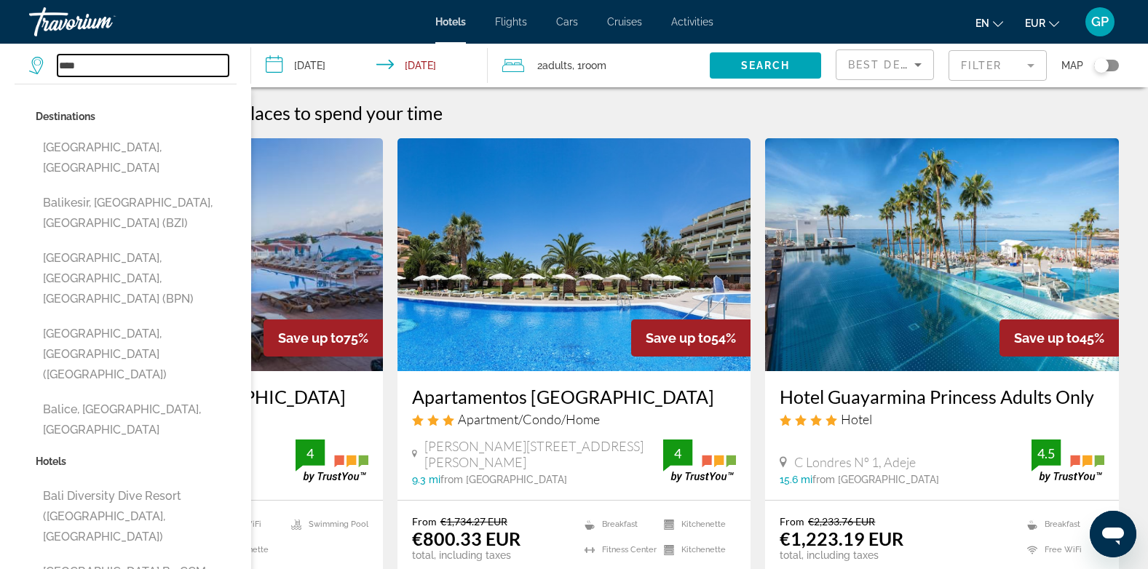
type input "**********"
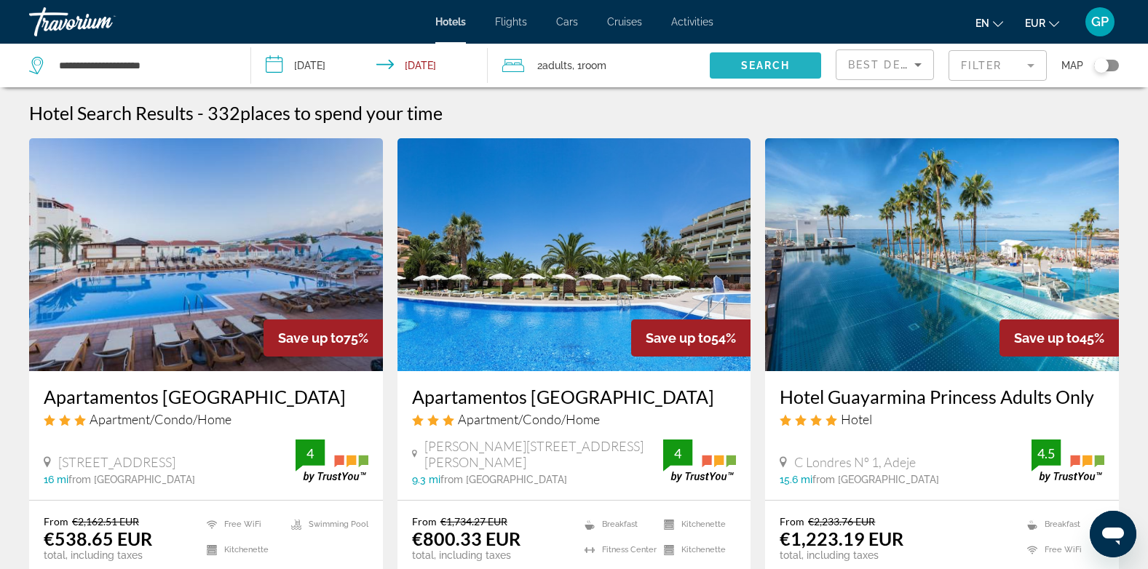
click at [770, 66] on span "Search" at bounding box center [766, 66] width 50 height 12
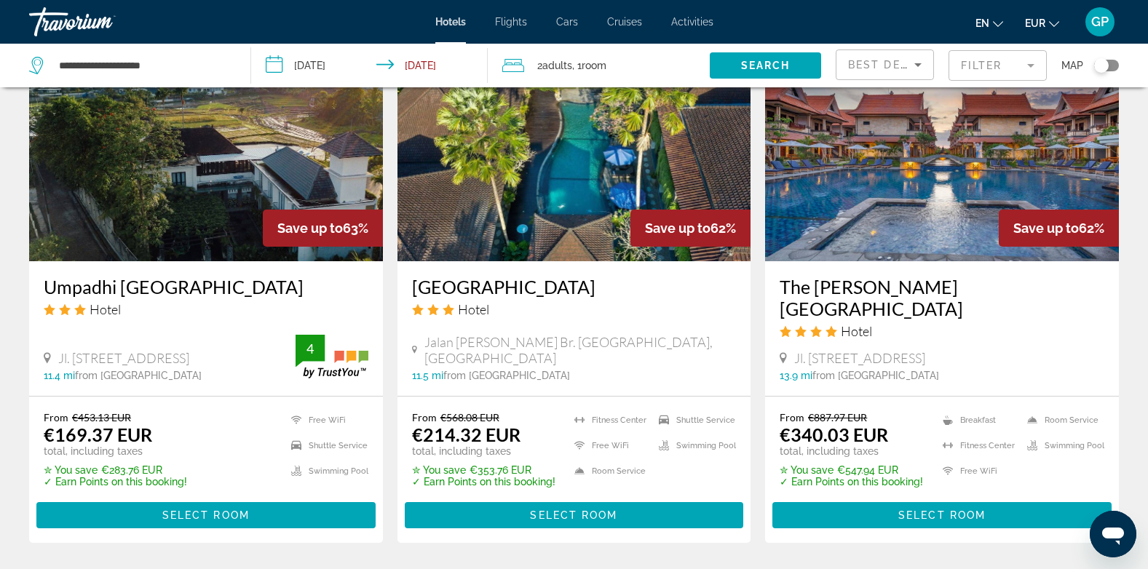
scroll to position [1821, 0]
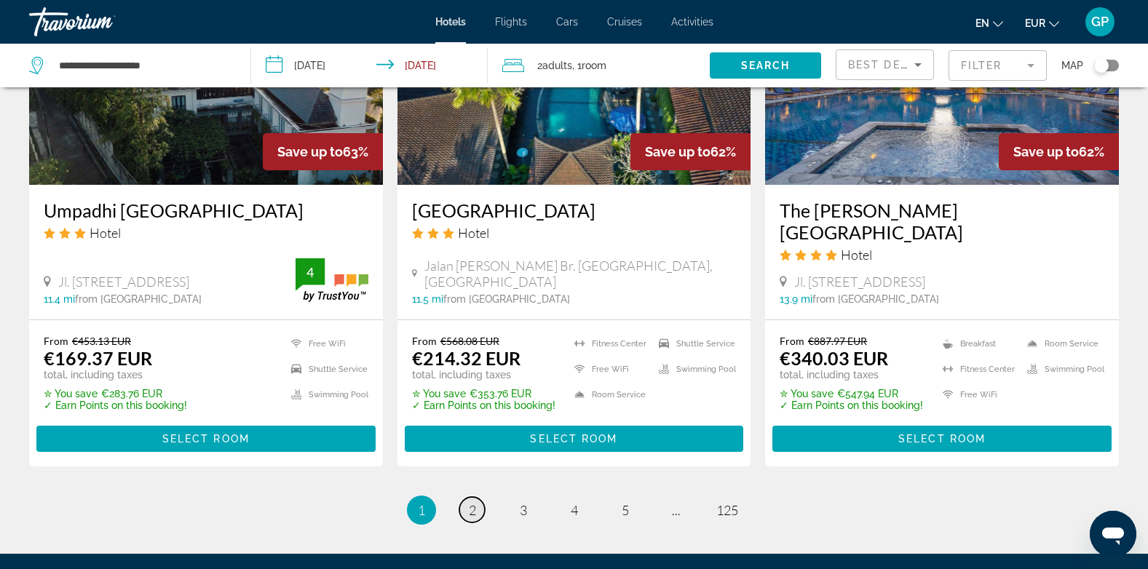
click at [472, 510] on span "2" at bounding box center [472, 510] width 7 height 16
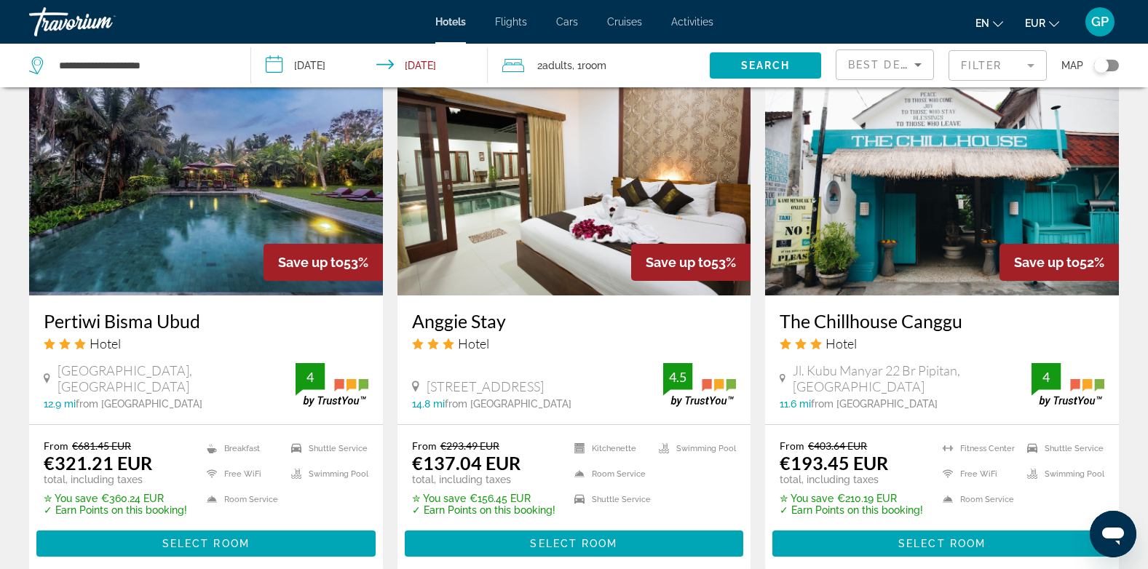
scroll to position [1735, 0]
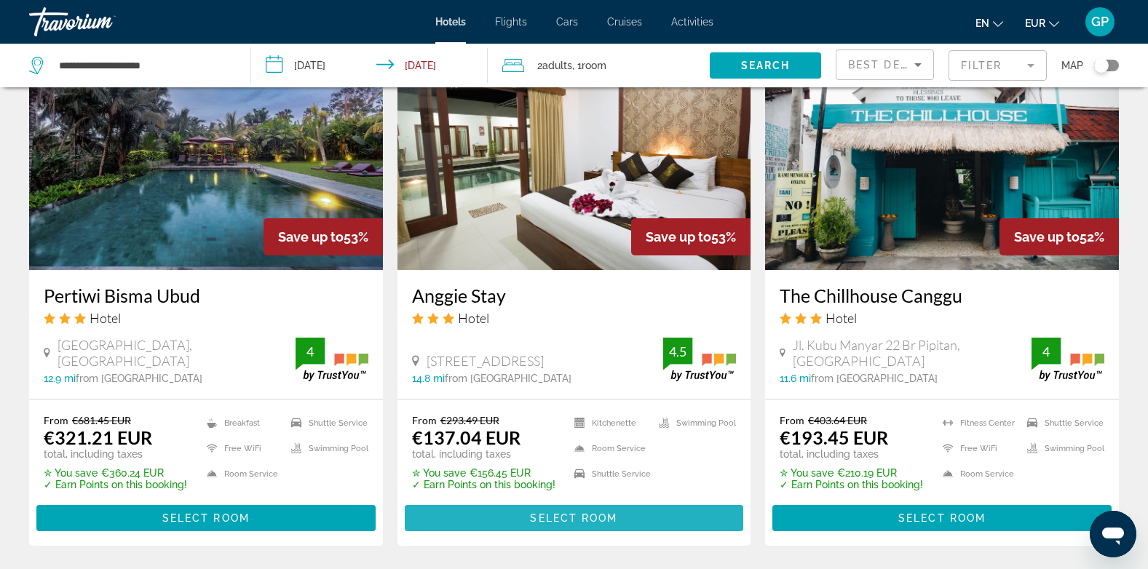
click at [565, 513] on span "Select Room" at bounding box center [573, 519] width 87 height 12
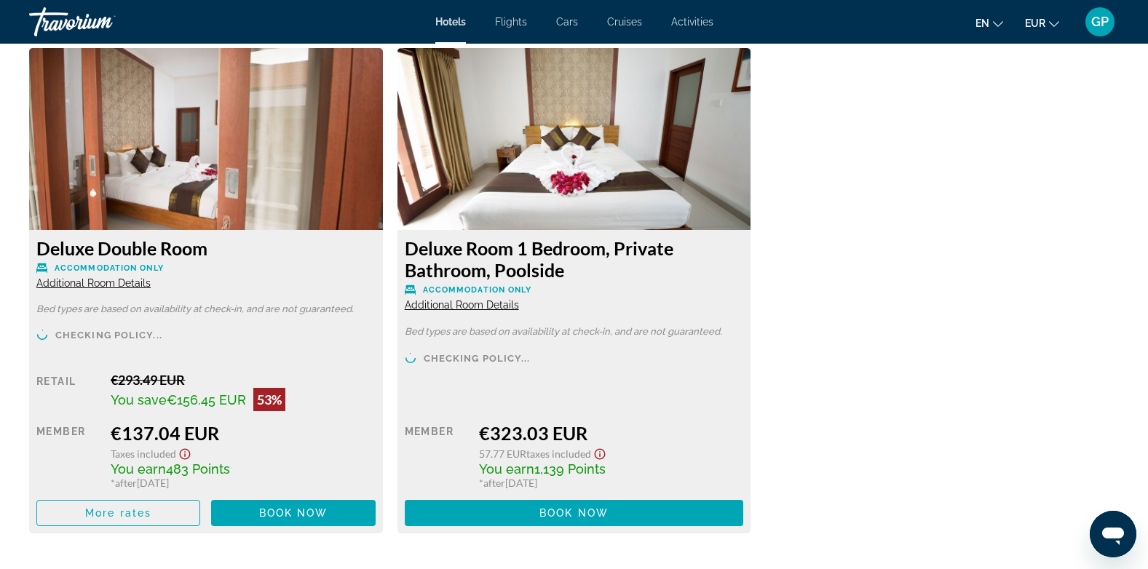
scroll to position [2039, 0]
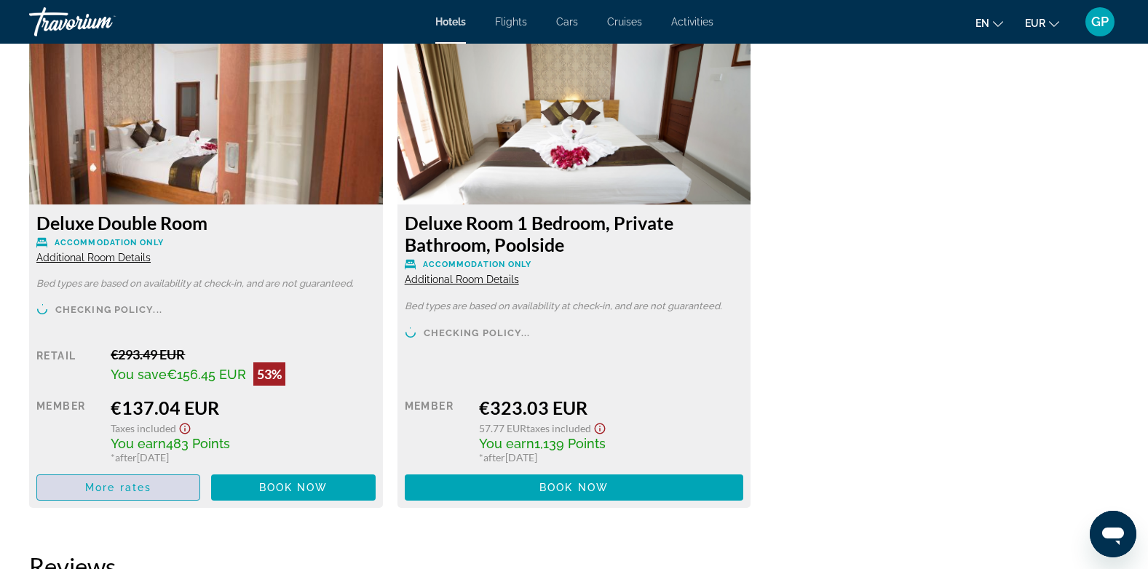
click at [133, 483] on span "More rates" at bounding box center [118, 488] width 66 height 12
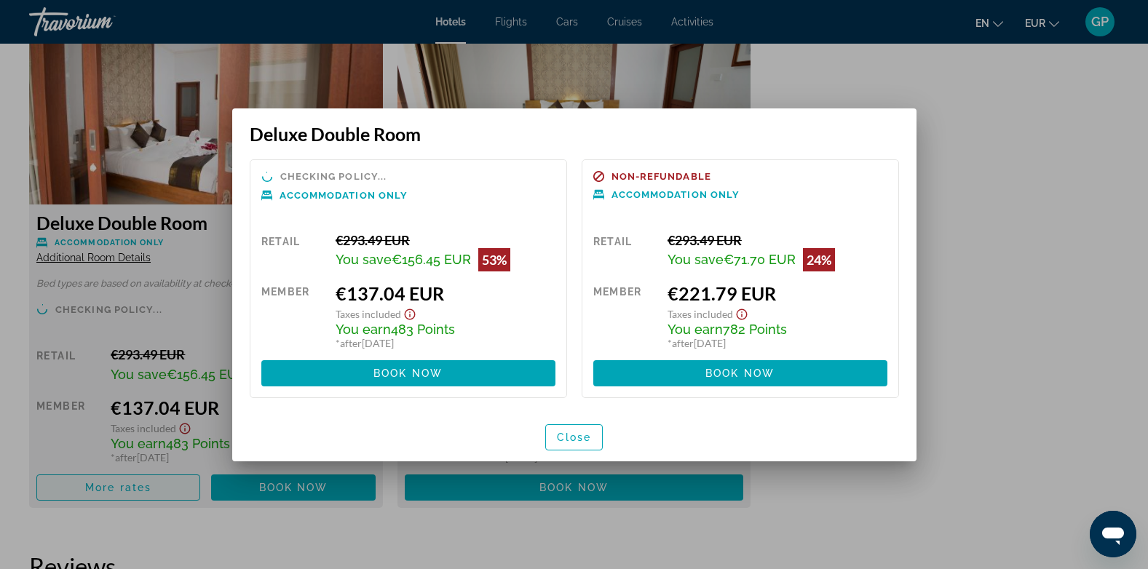
scroll to position [0, 0]
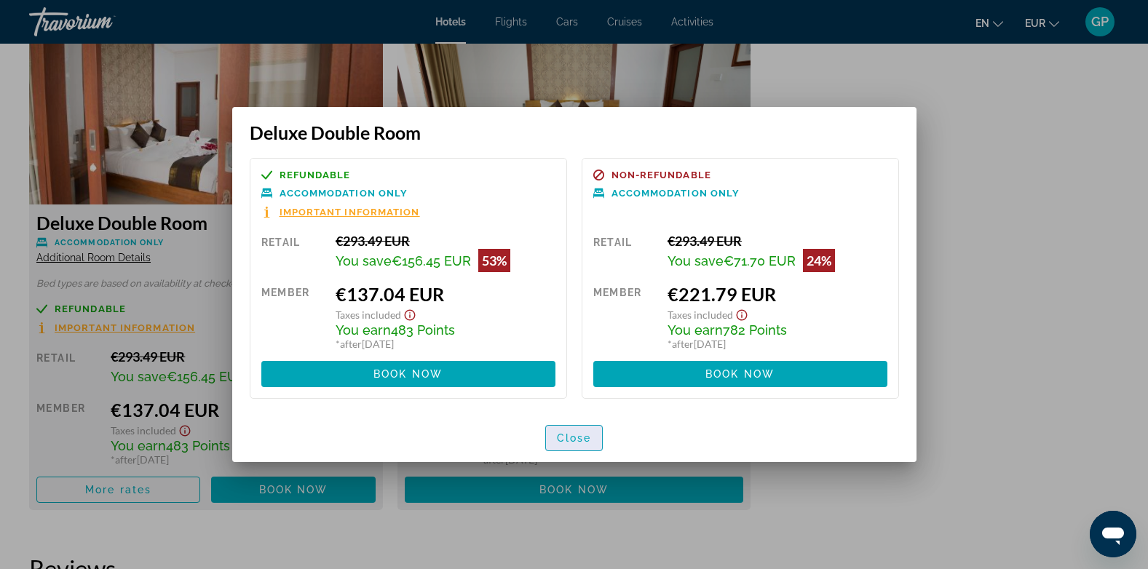
click at [562, 437] on span "Close" at bounding box center [574, 439] width 35 height 12
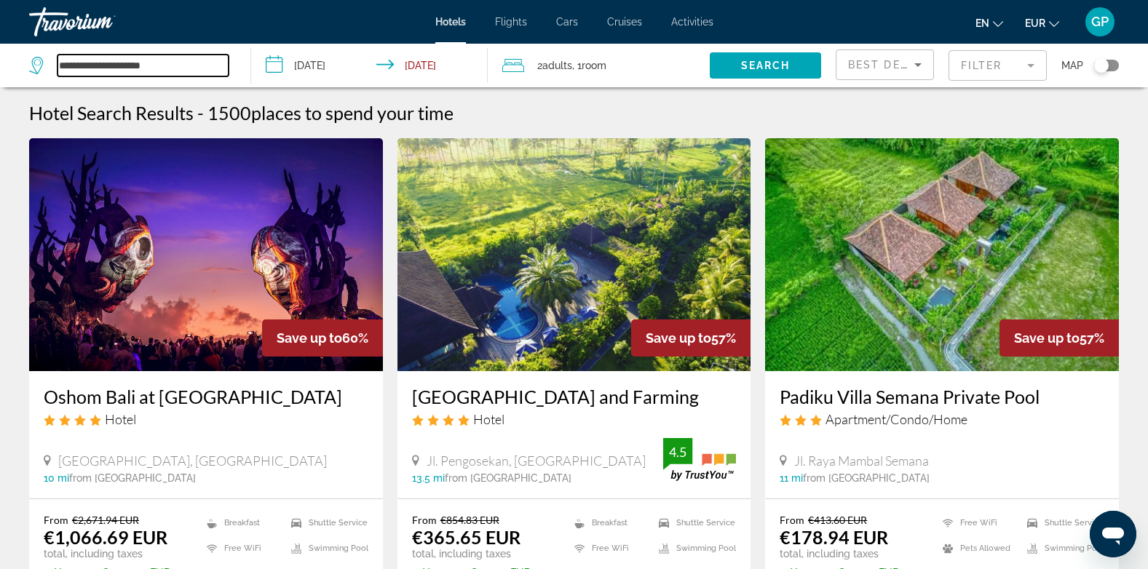
drag, startPoint x: 173, startPoint y: 61, endPoint x: 50, endPoint y: 68, distance: 123.2
click at [50, 68] on div "**********" at bounding box center [129, 66] width 200 height 22
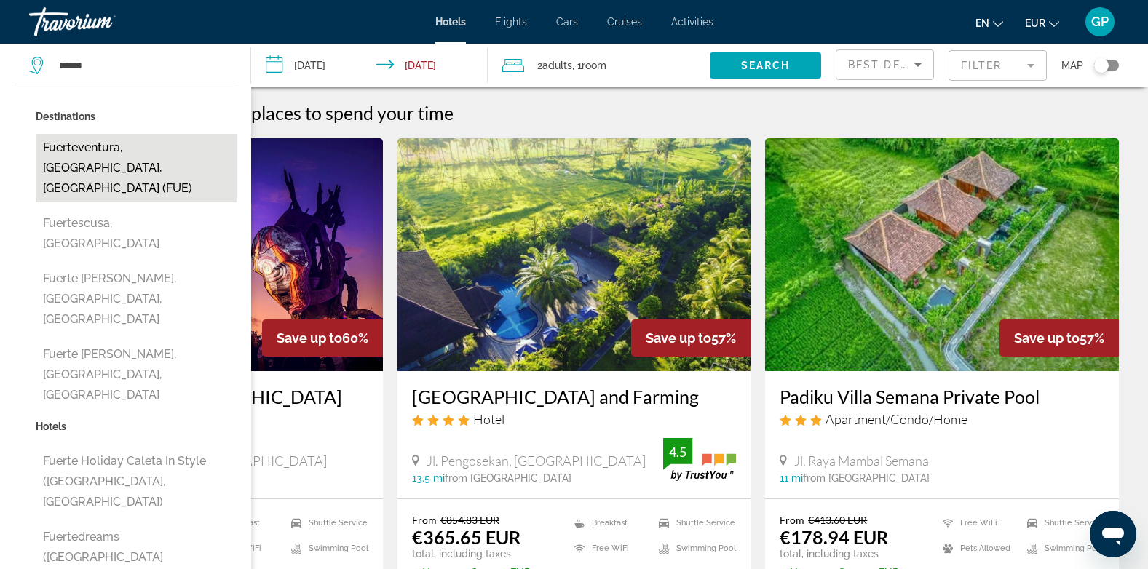
click at [103, 154] on button "Fuerteventura, [GEOGRAPHIC_DATA], [GEOGRAPHIC_DATA] (FUE)" at bounding box center [136, 168] width 201 height 68
type input "**********"
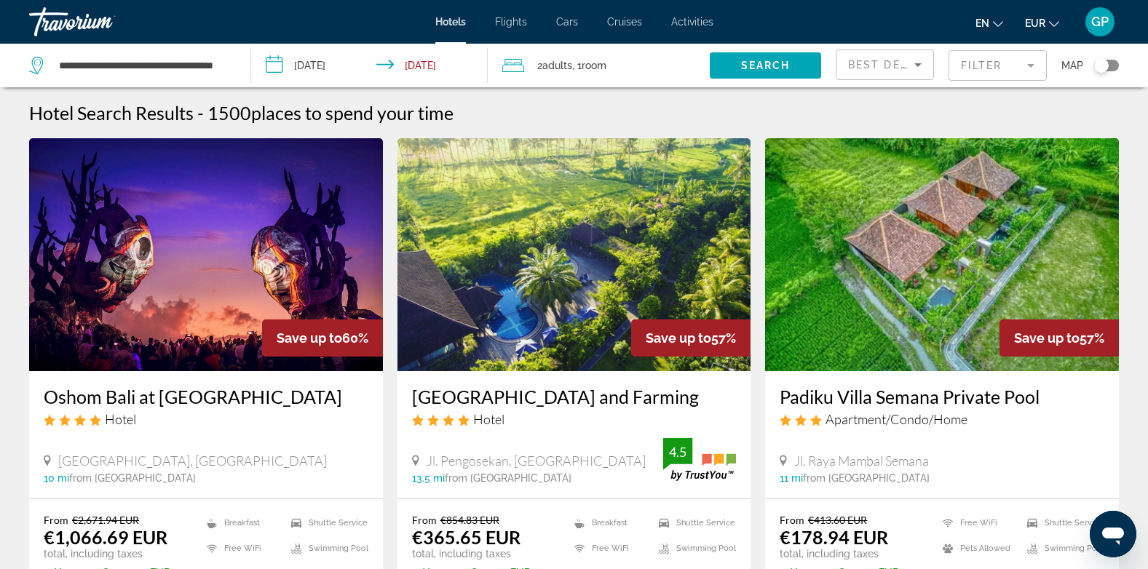
click at [323, 59] on input "**********" at bounding box center [372, 68] width 243 height 48
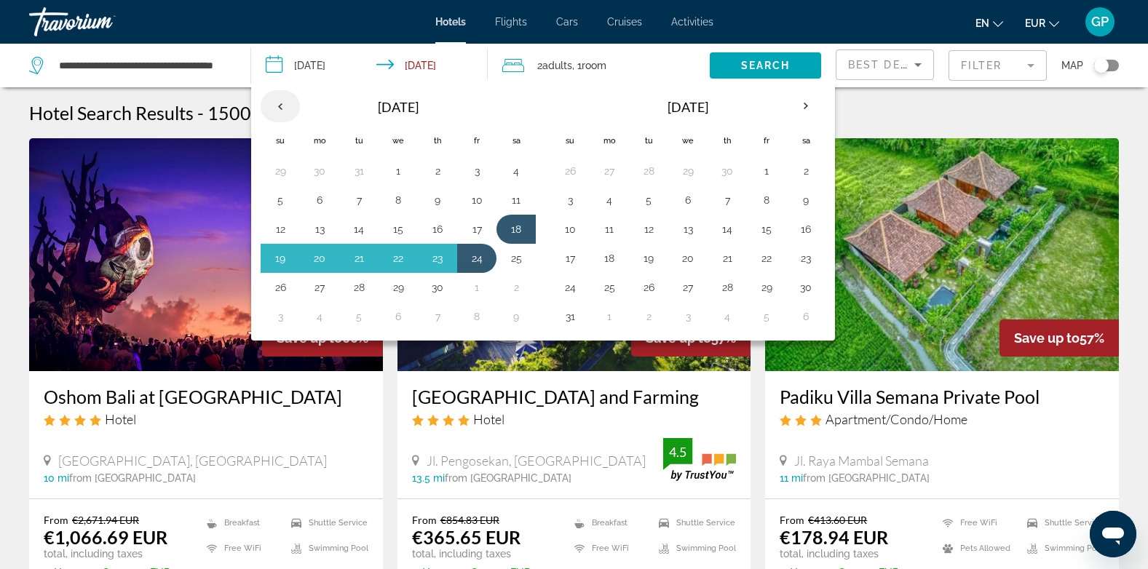
click at [283, 109] on th "Previous month" at bounding box center [280, 106] width 39 height 32
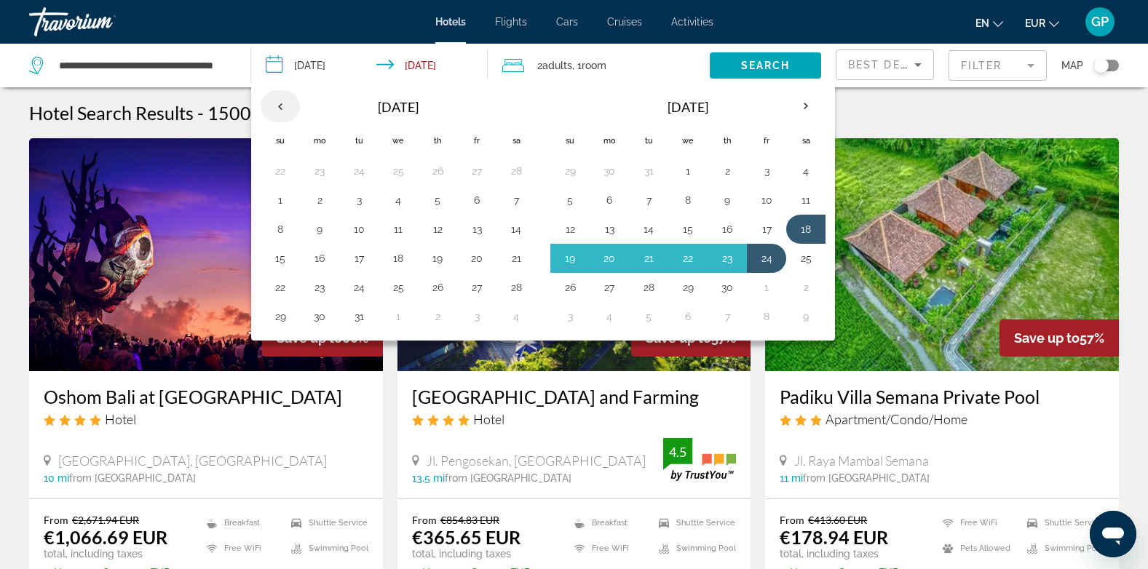
click at [278, 103] on th "Previous month" at bounding box center [280, 106] width 39 height 32
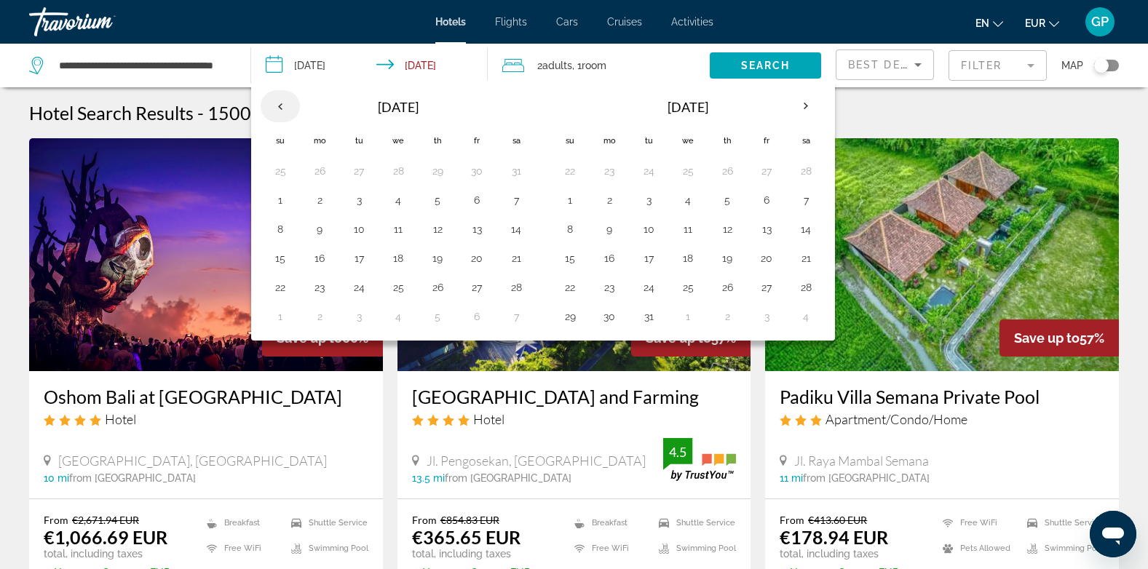
click at [279, 107] on th "Previous month" at bounding box center [280, 106] width 39 height 32
click at [278, 105] on th "Previous month" at bounding box center [280, 106] width 39 height 32
click at [280, 109] on th "Previous month" at bounding box center [280, 106] width 39 height 32
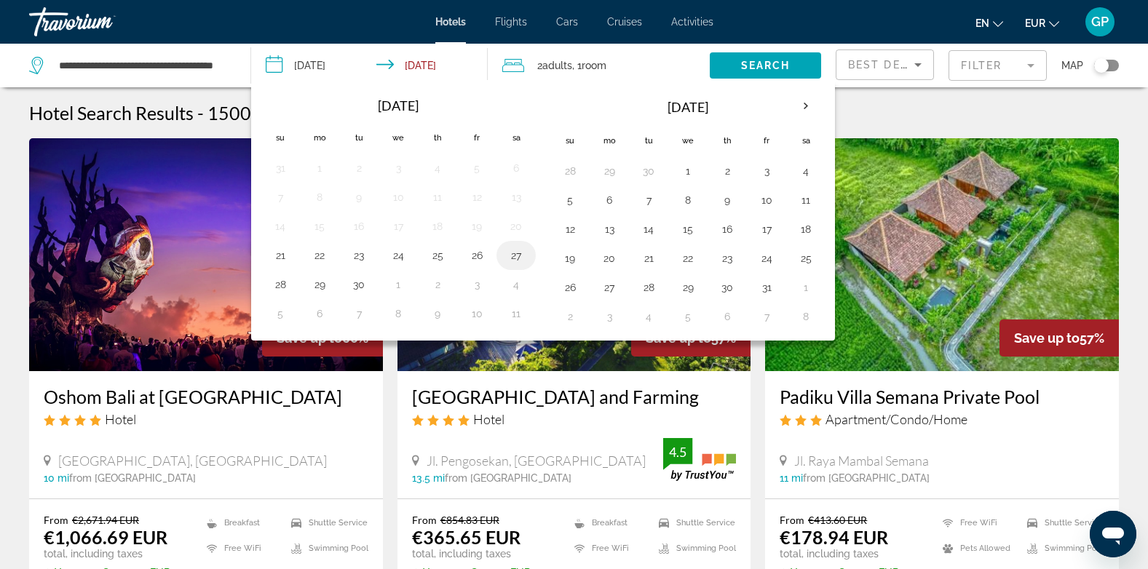
click at [519, 253] on button "27" at bounding box center [516, 255] width 23 height 20
click at [403, 289] on button "1" at bounding box center [398, 285] width 23 height 20
type input "**********"
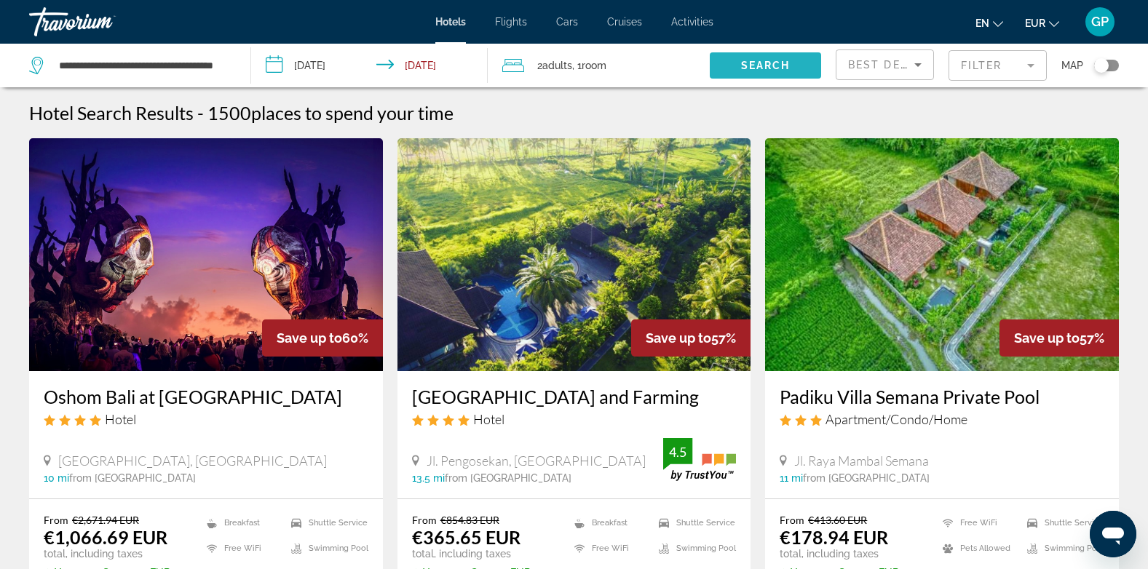
click at [773, 64] on span "Search" at bounding box center [766, 66] width 50 height 12
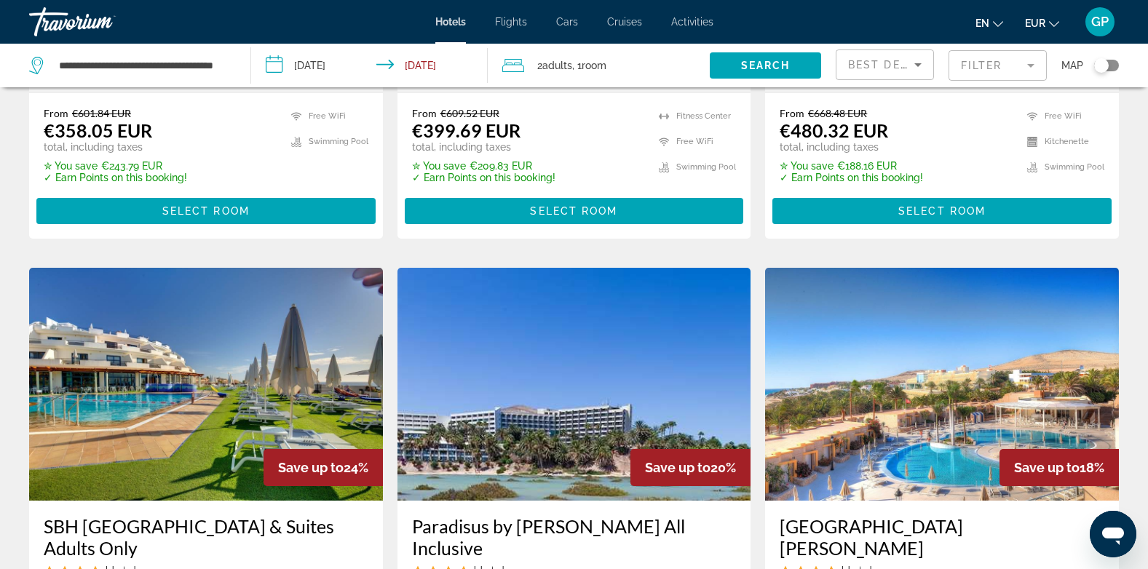
scroll to position [437, 0]
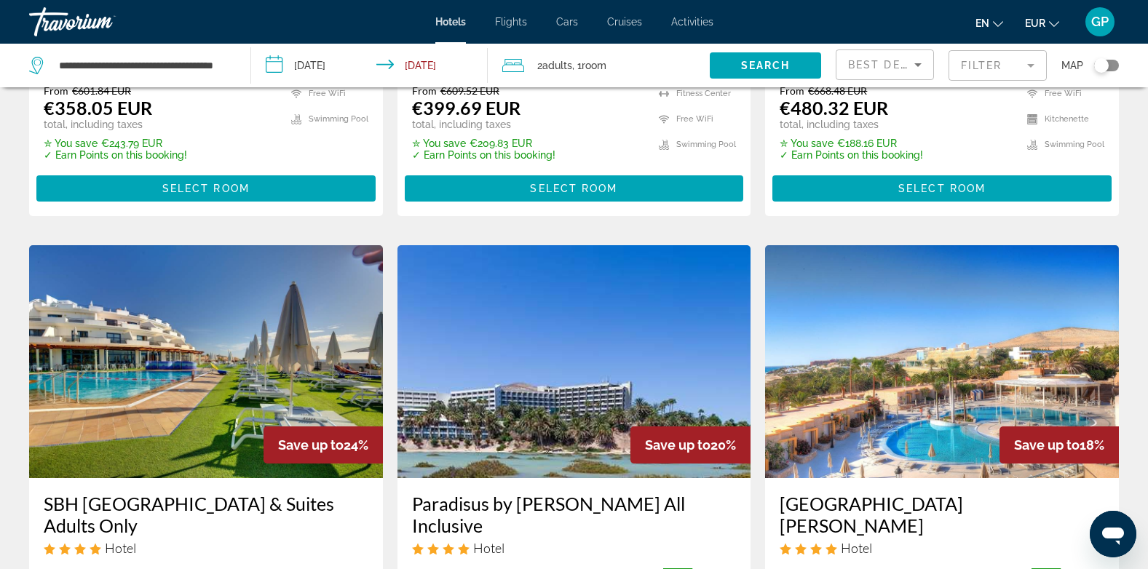
click at [971, 69] on mat-form-field "Filter" at bounding box center [998, 65] width 98 height 31
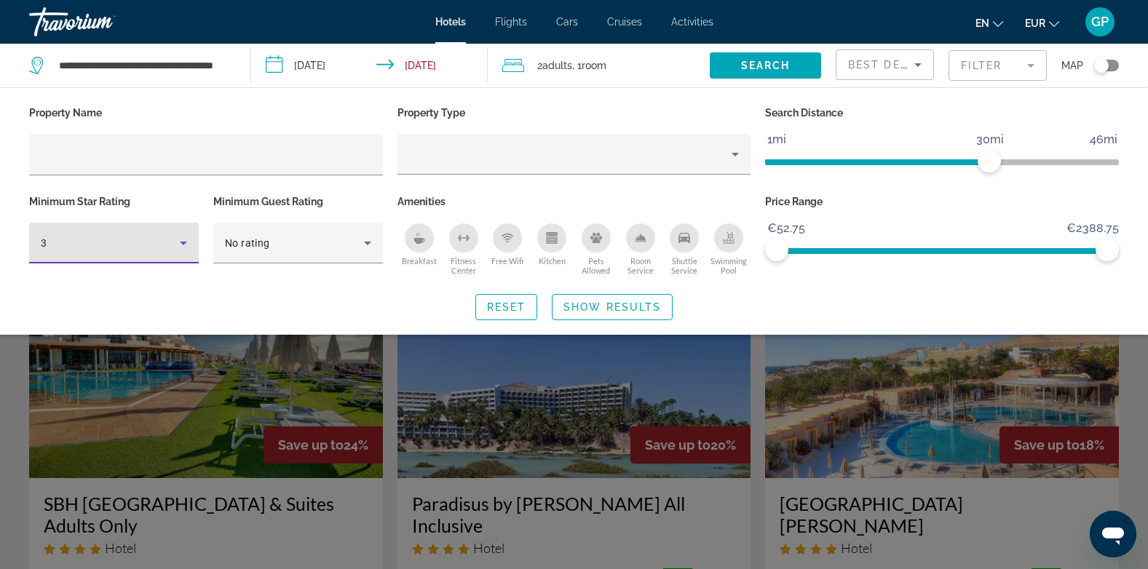
click at [178, 245] on icon "Hotel Filters" at bounding box center [183, 242] width 17 height 17
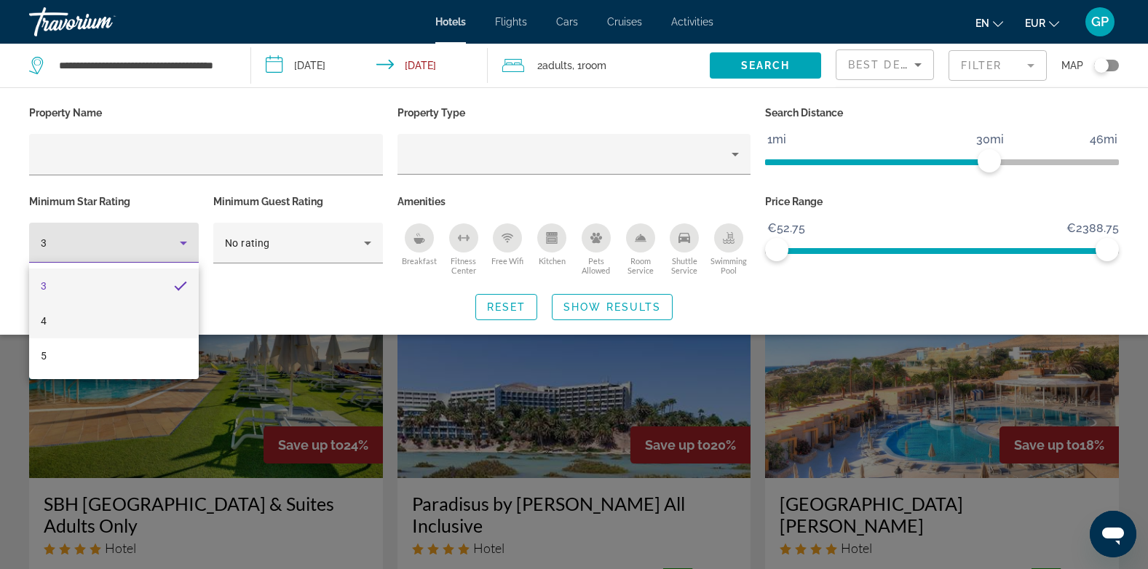
click at [105, 319] on mat-option "4" at bounding box center [114, 321] width 170 height 35
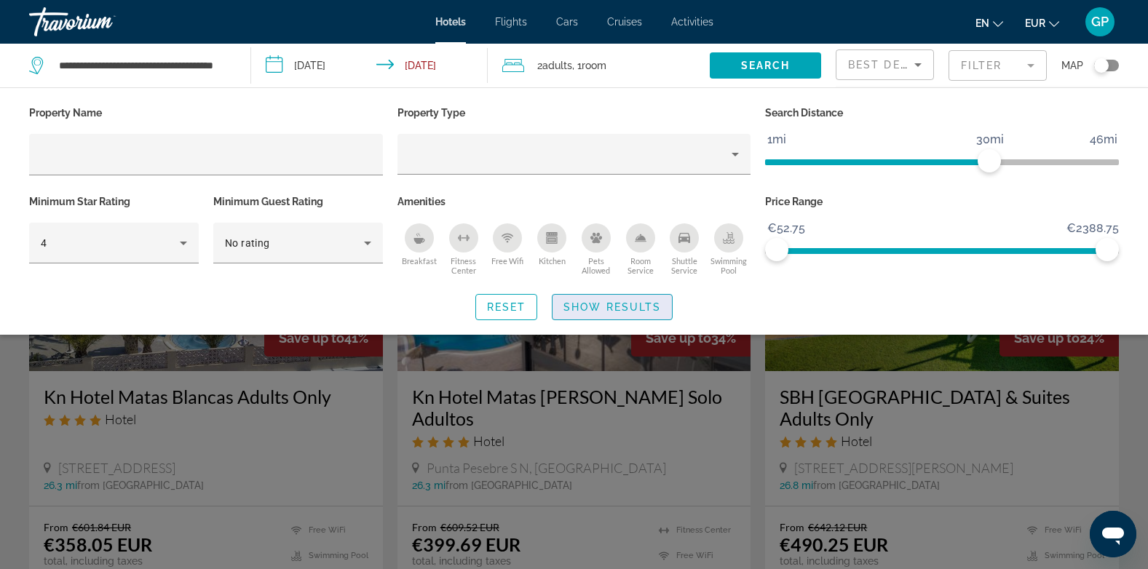
click at [612, 306] on span "Show Results" at bounding box center [613, 307] width 98 height 12
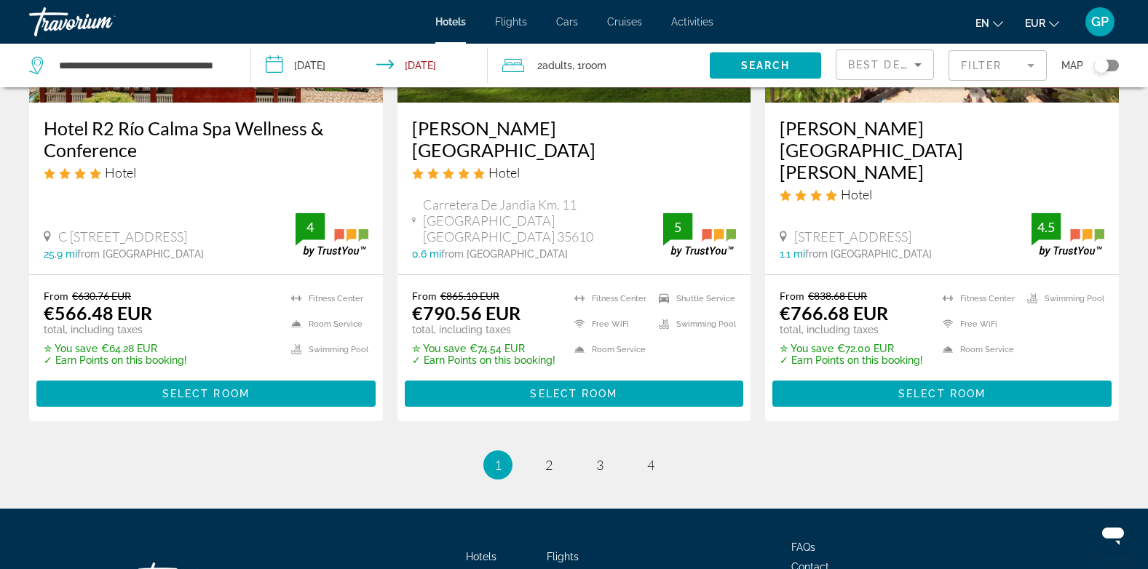
scroll to position [2027, 0]
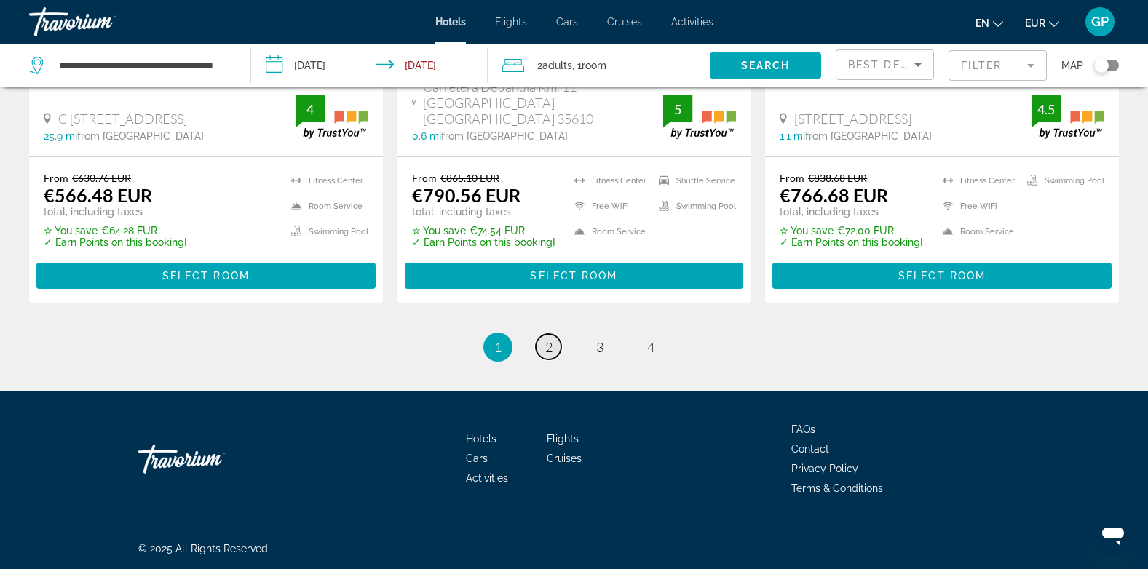
click at [556, 349] on link "page 2" at bounding box center [548, 346] width 25 height 25
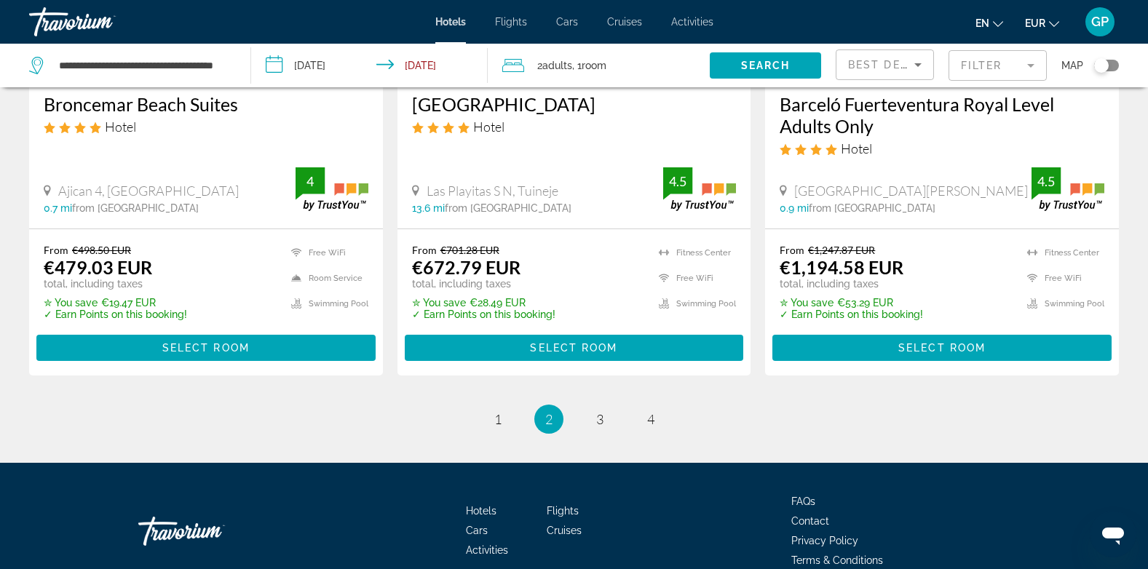
scroll to position [1966, 0]
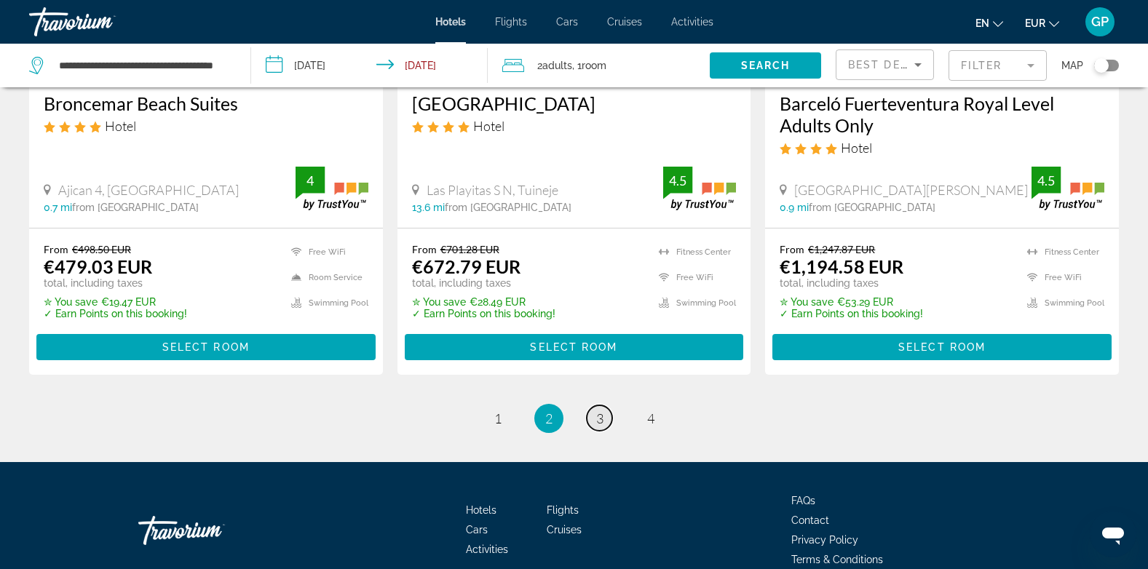
click at [604, 406] on link "page 3" at bounding box center [599, 418] width 25 height 25
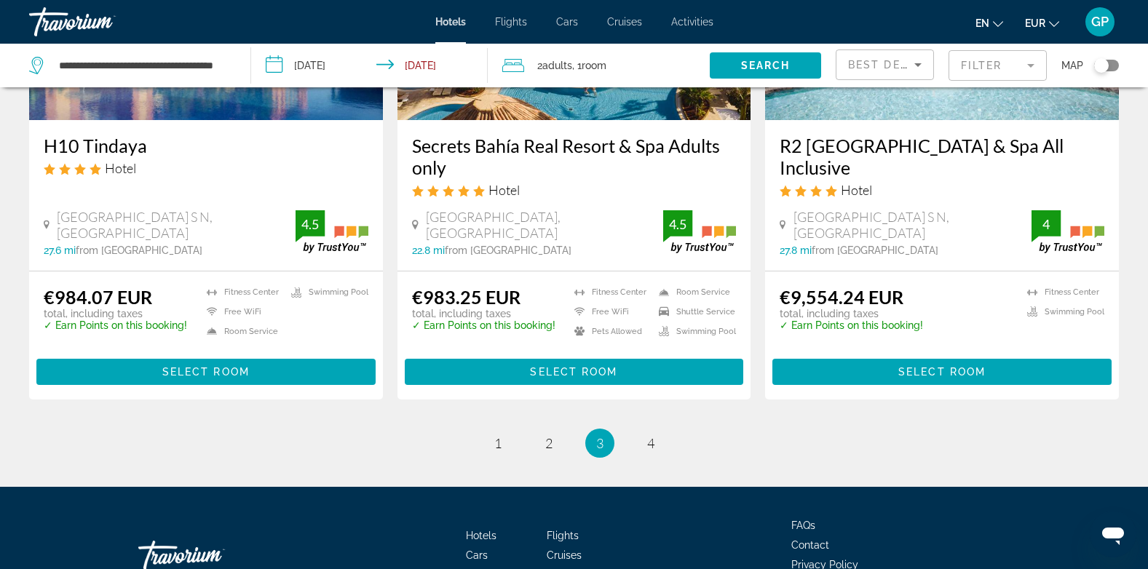
scroll to position [1893, 0]
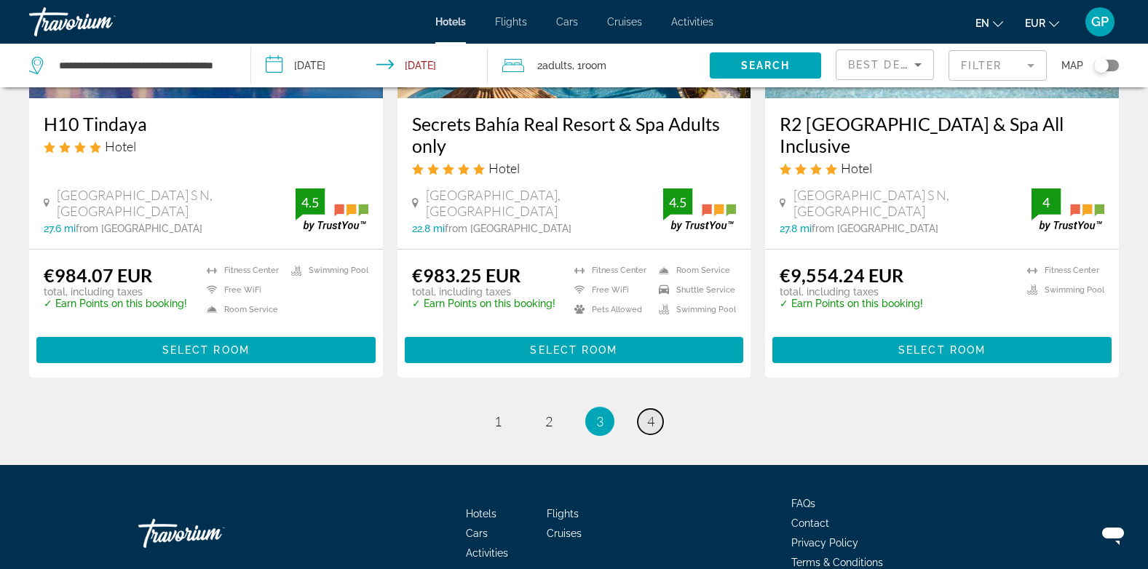
click at [648, 414] on span "4" at bounding box center [650, 422] width 7 height 16
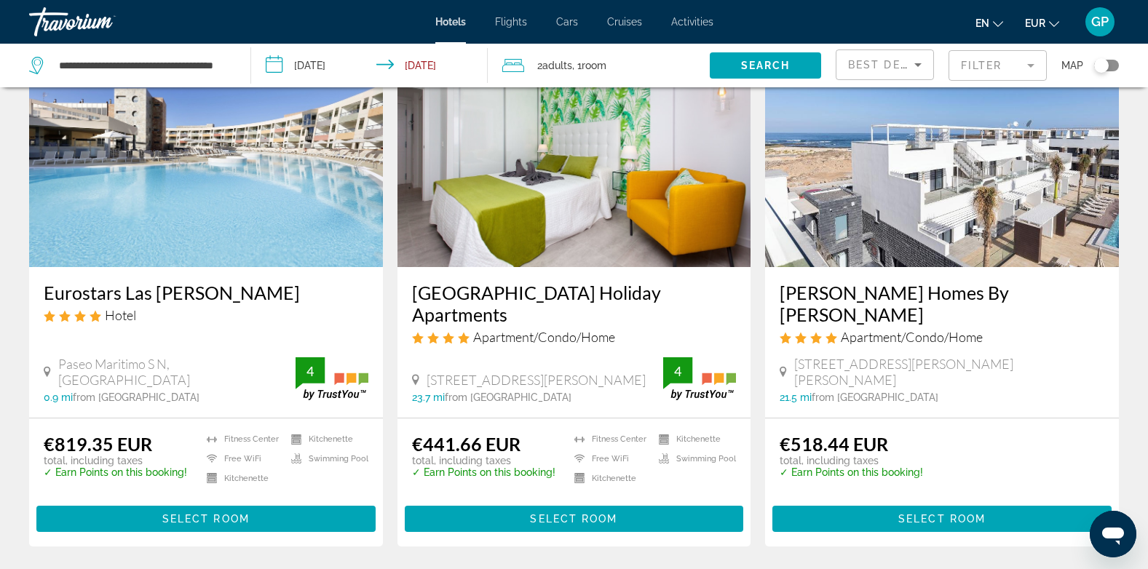
scroll to position [1384, 0]
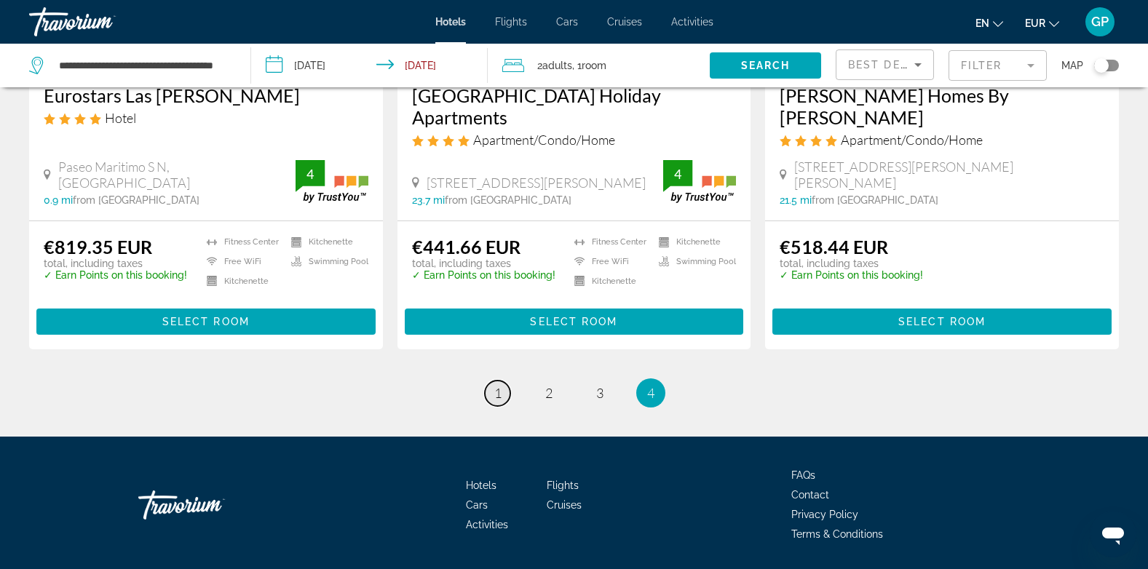
click at [500, 385] on span "1" at bounding box center [497, 393] width 7 height 16
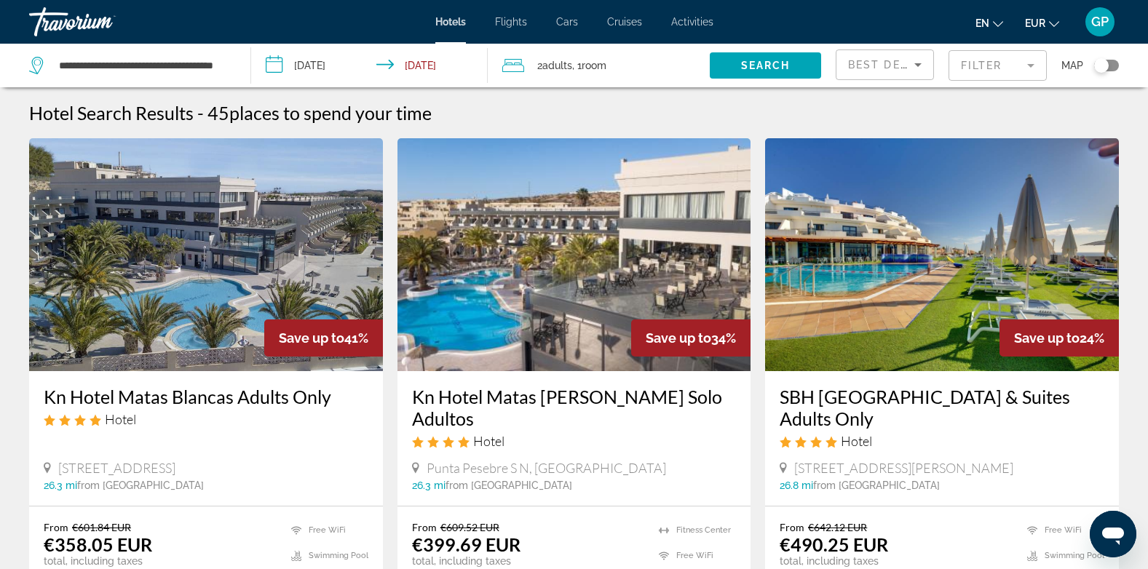
click at [231, 289] on img "Main content" at bounding box center [206, 254] width 354 height 233
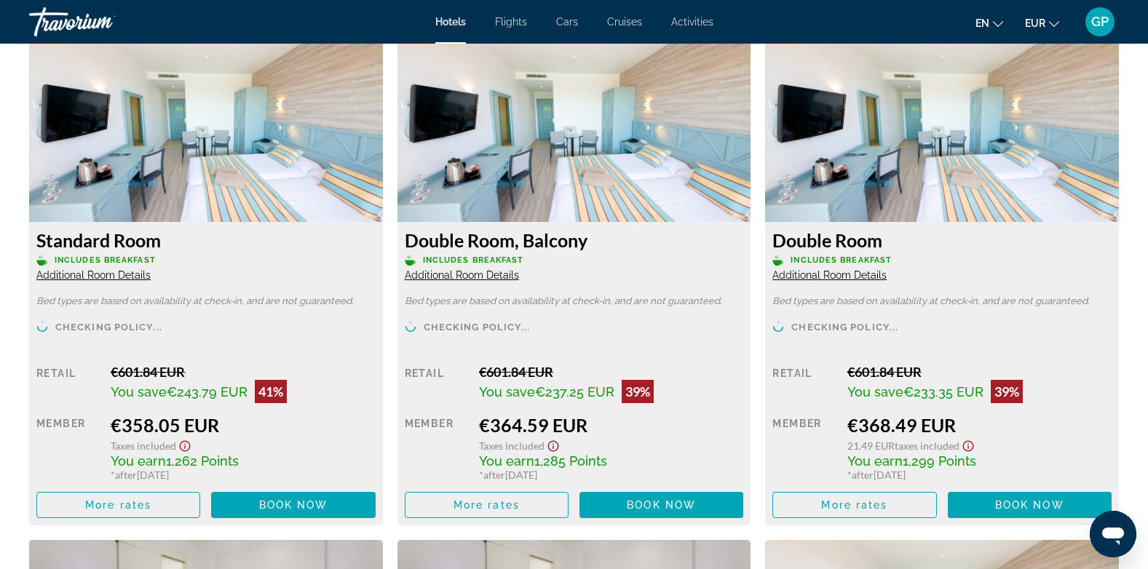
scroll to position [2039, 0]
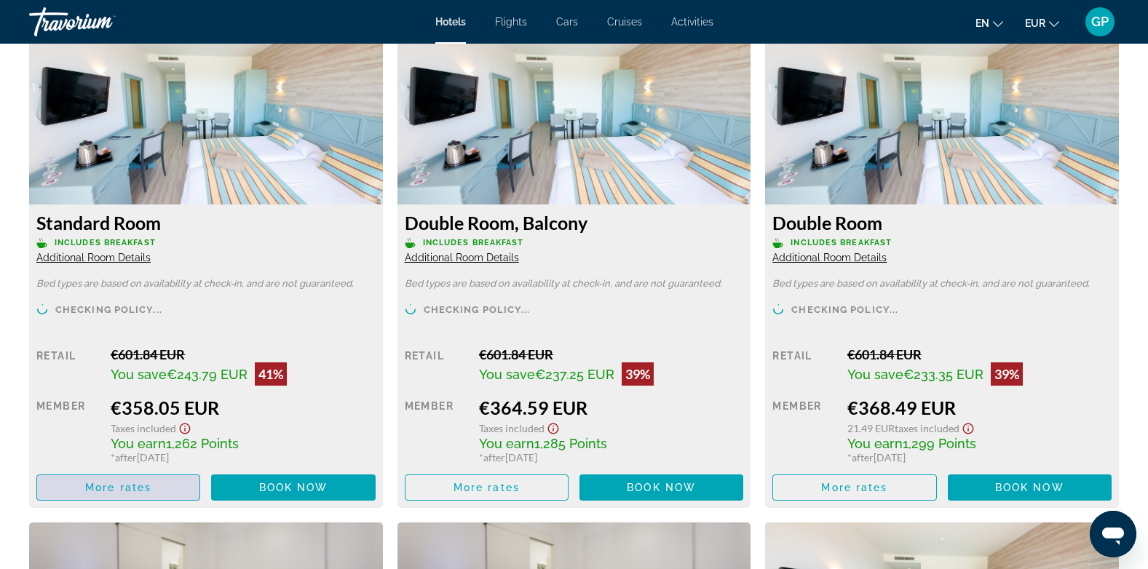
click at [145, 487] on span "More rates" at bounding box center [118, 488] width 66 height 12
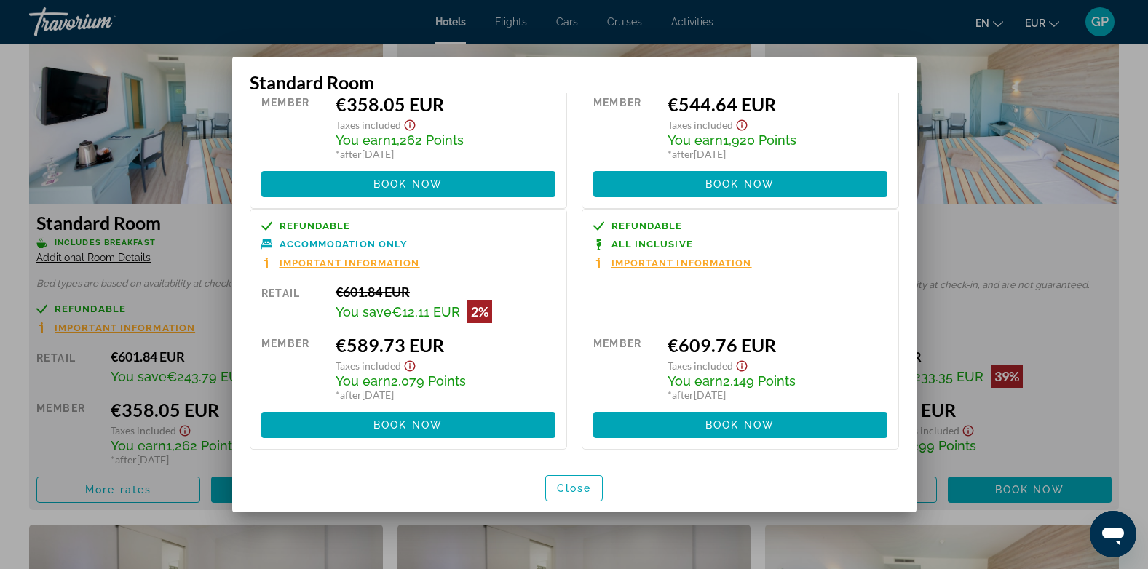
scroll to position [155, 0]
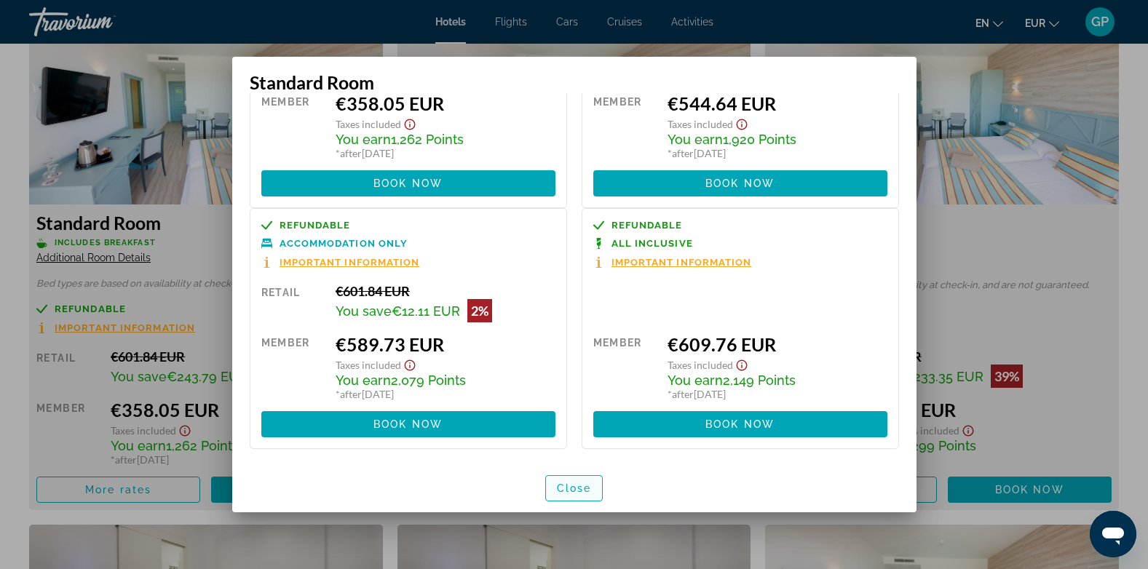
click at [575, 486] on span "Close" at bounding box center [574, 489] width 35 height 12
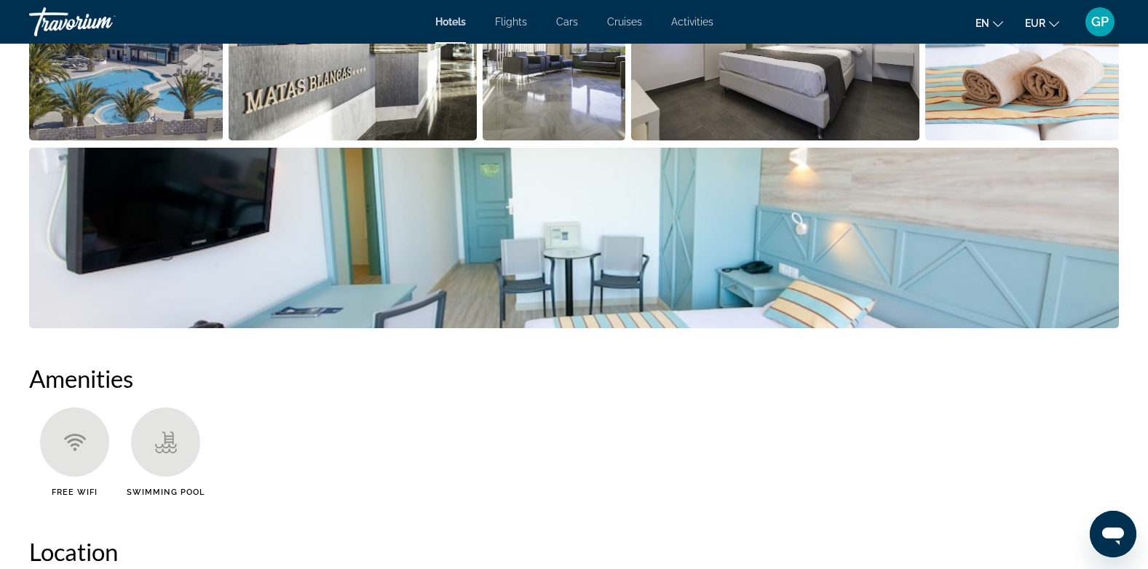
scroll to position [874, 0]
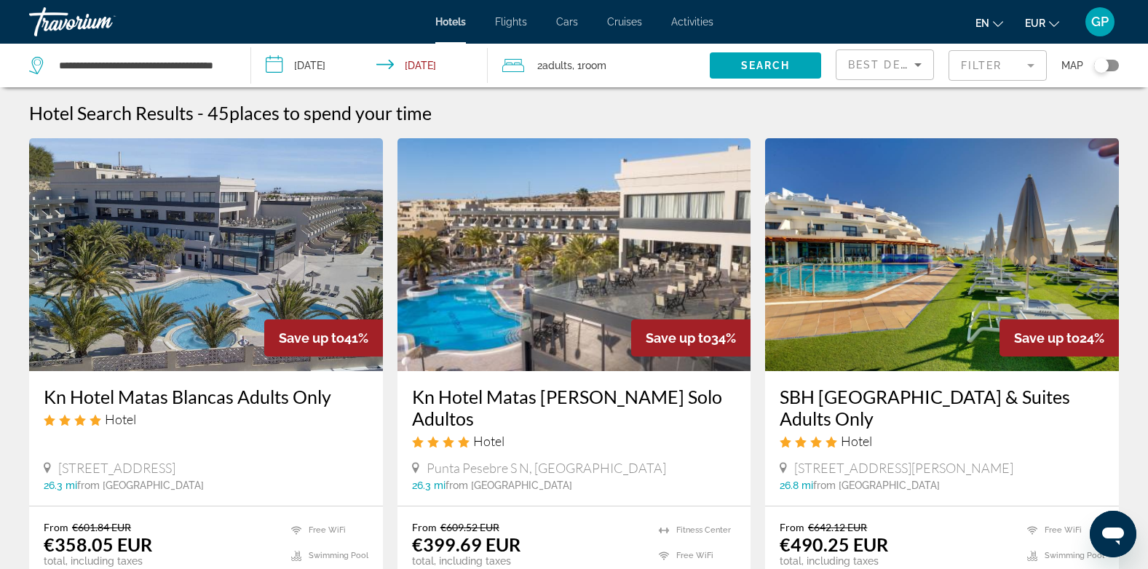
click at [577, 299] on img "Main content" at bounding box center [575, 254] width 354 height 233
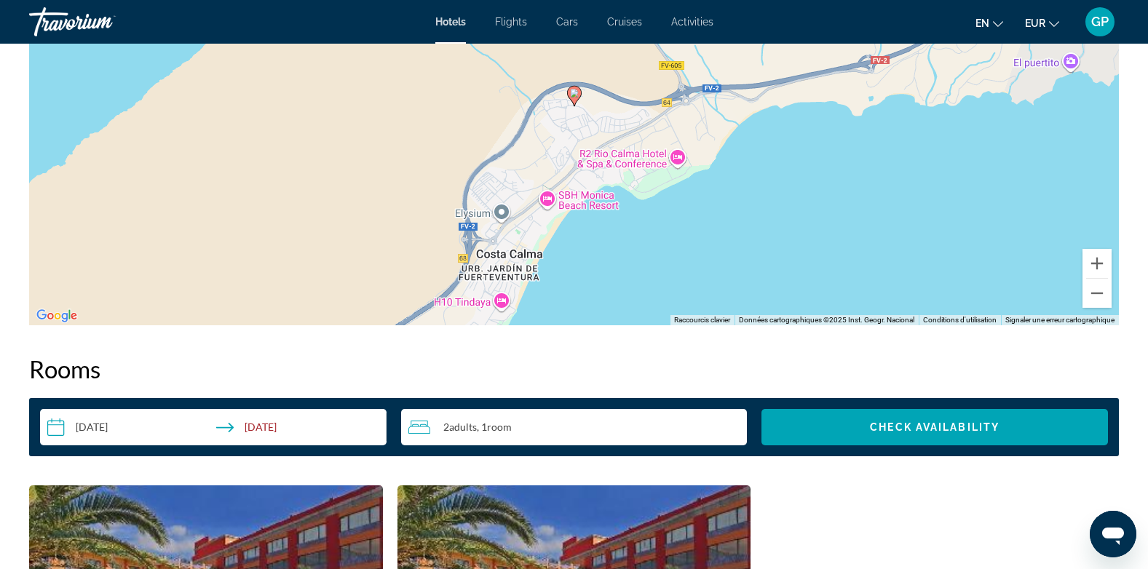
scroll to position [1311, 0]
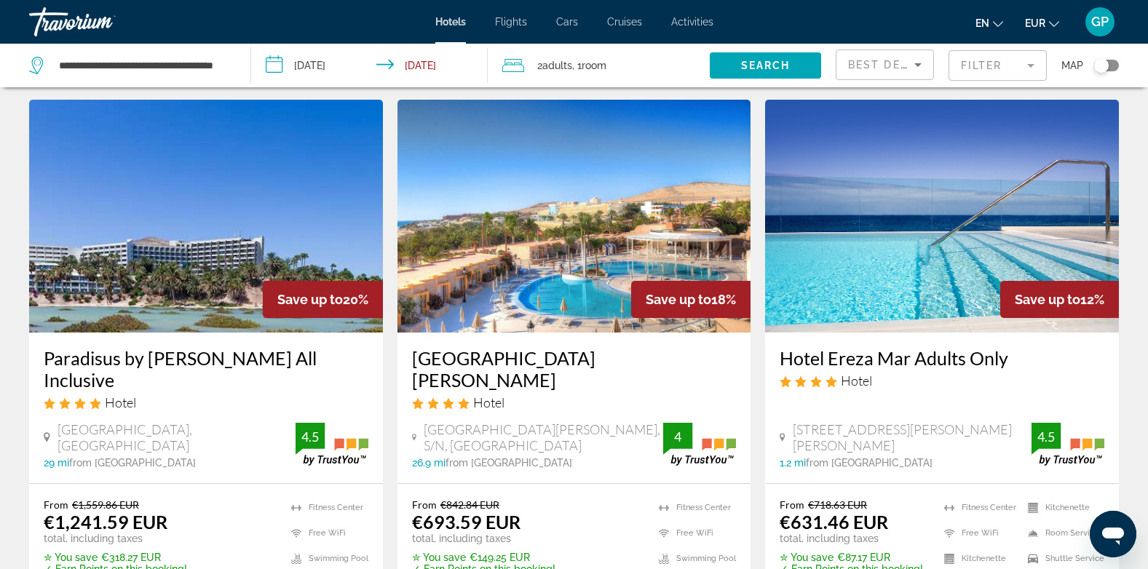
scroll to position [655, 0]
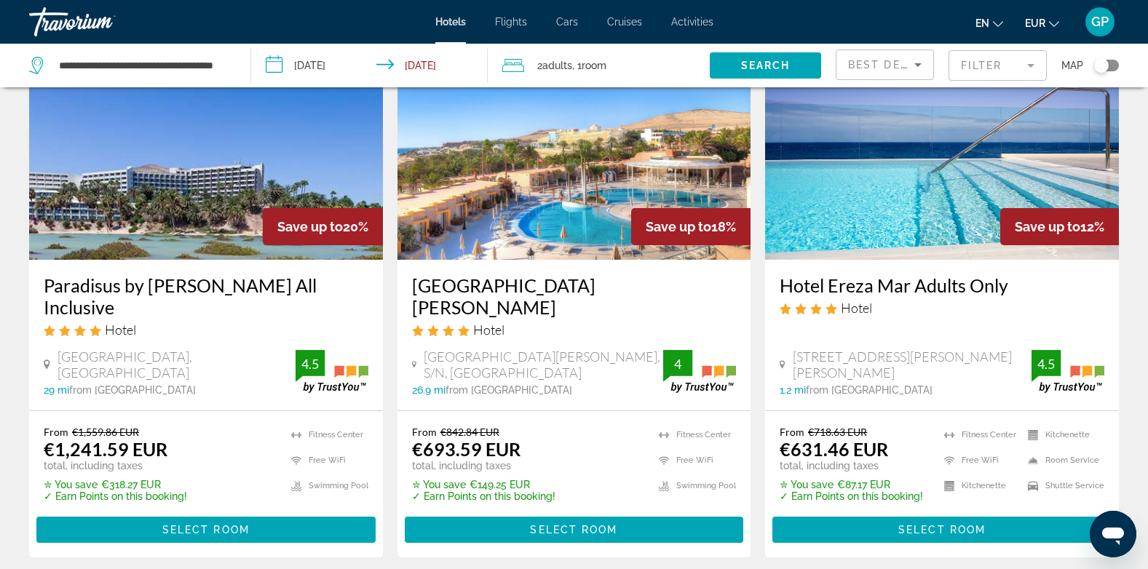
click at [888, 71] on div "Best Deals" at bounding box center [881, 64] width 66 height 17
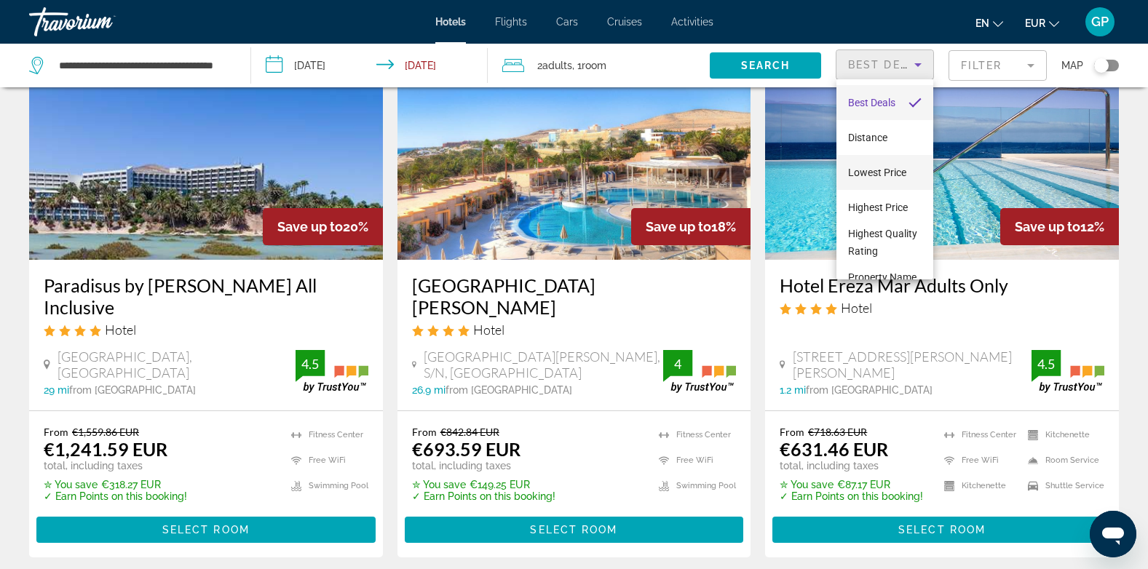
click at [885, 169] on span "Lowest Price" at bounding box center [877, 173] width 58 height 12
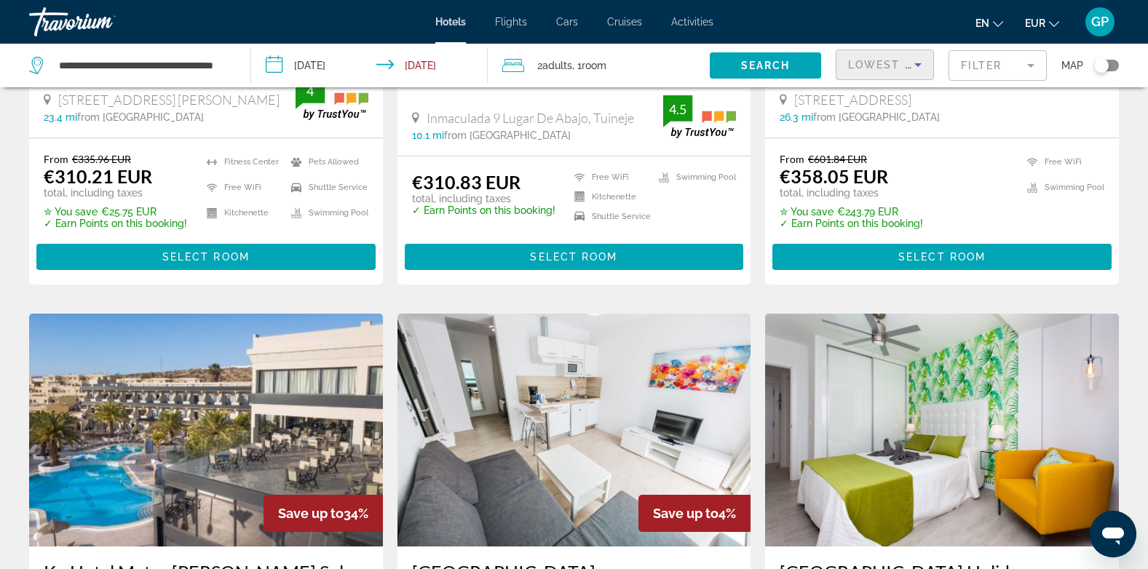
scroll to position [437, 0]
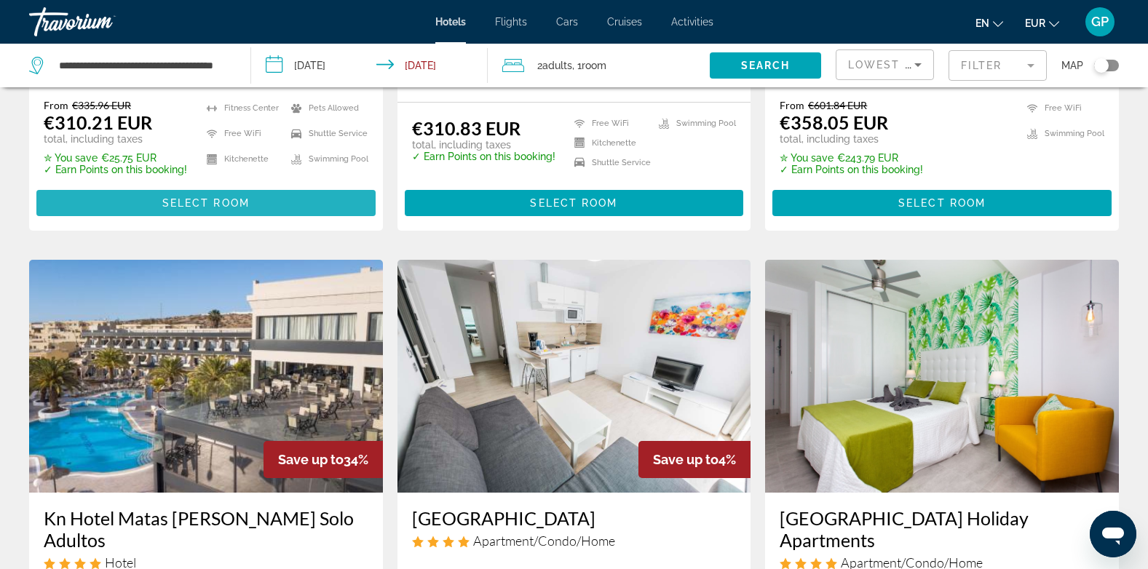
click at [208, 207] on span "Select Room" at bounding box center [205, 203] width 87 height 12
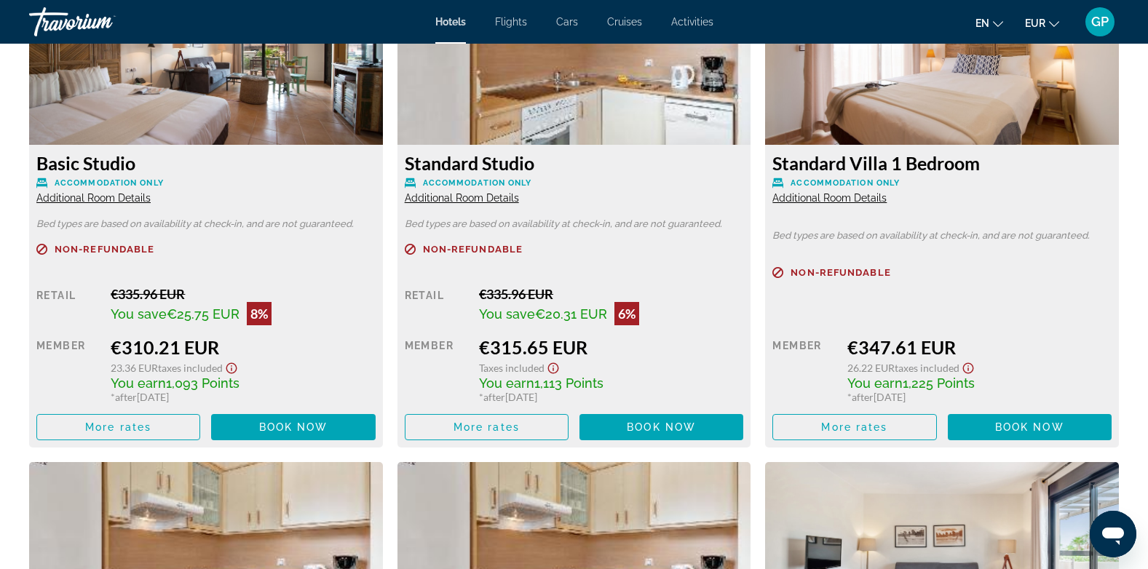
scroll to position [2112, 0]
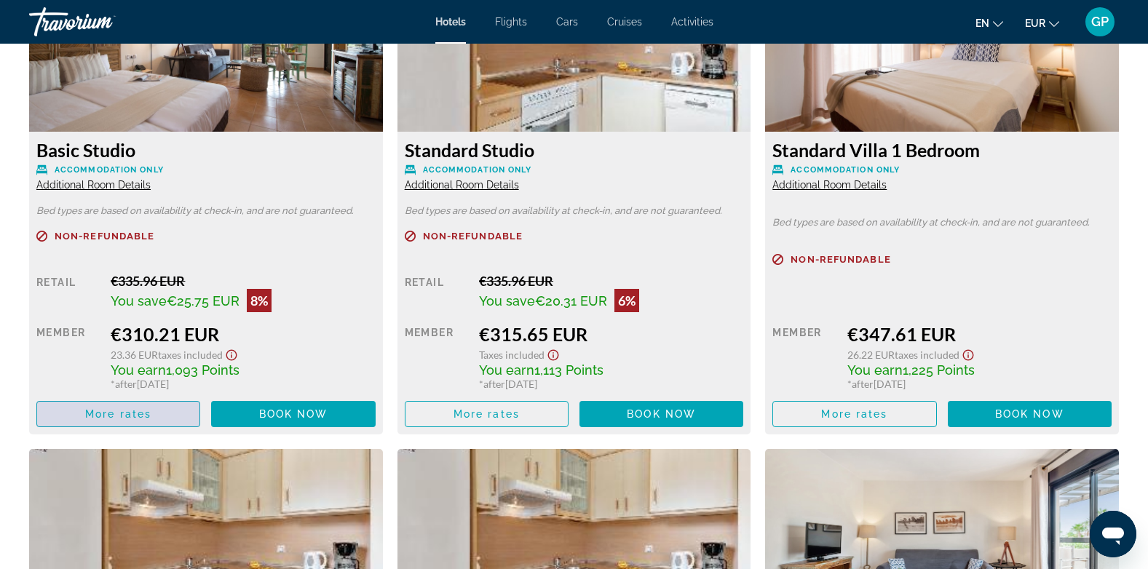
click at [98, 414] on span "More rates" at bounding box center [118, 415] width 66 height 12
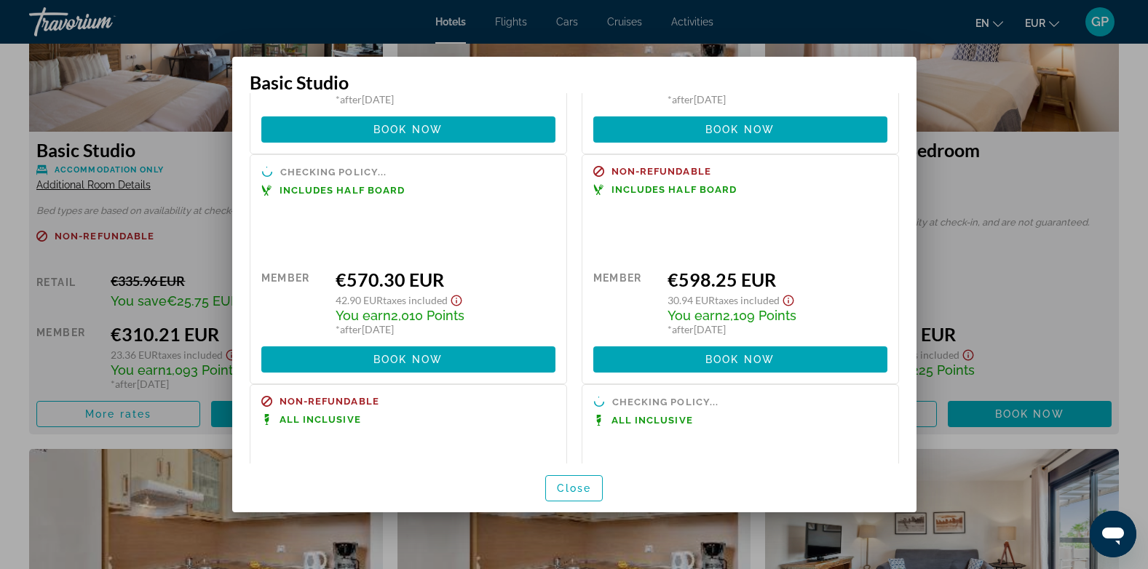
scroll to position [588, 0]
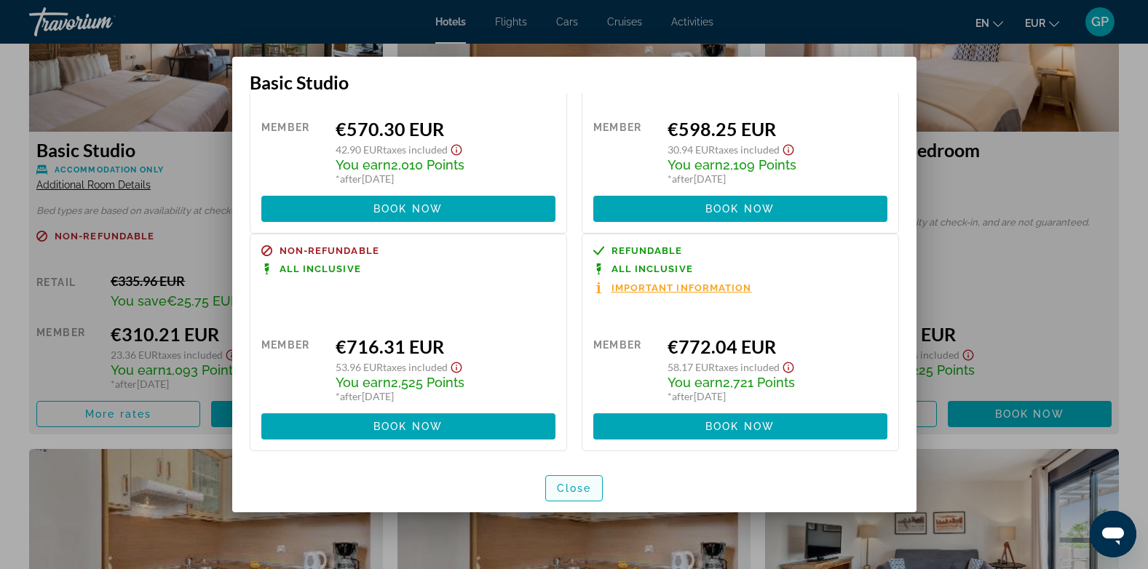
click at [586, 494] on span "Close" at bounding box center [574, 489] width 35 height 12
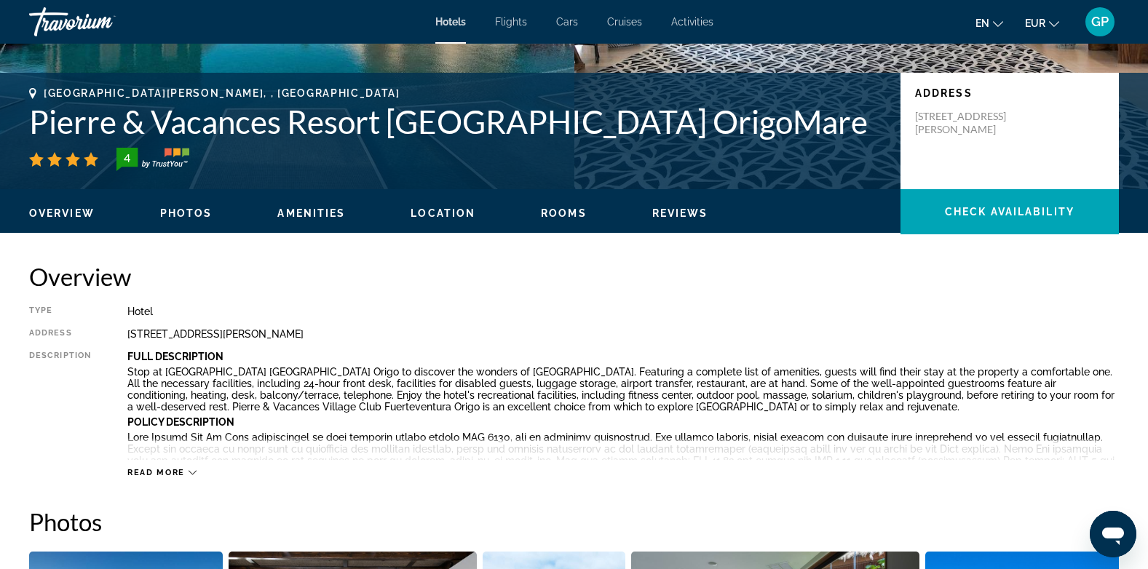
scroll to position [0, 0]
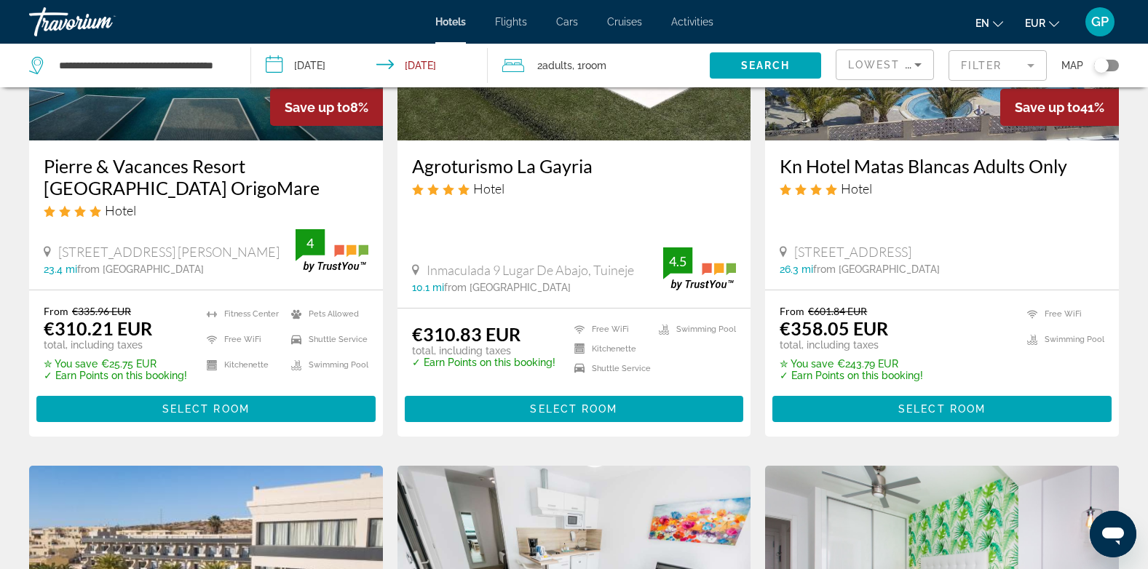
scroll to position [291, 0]
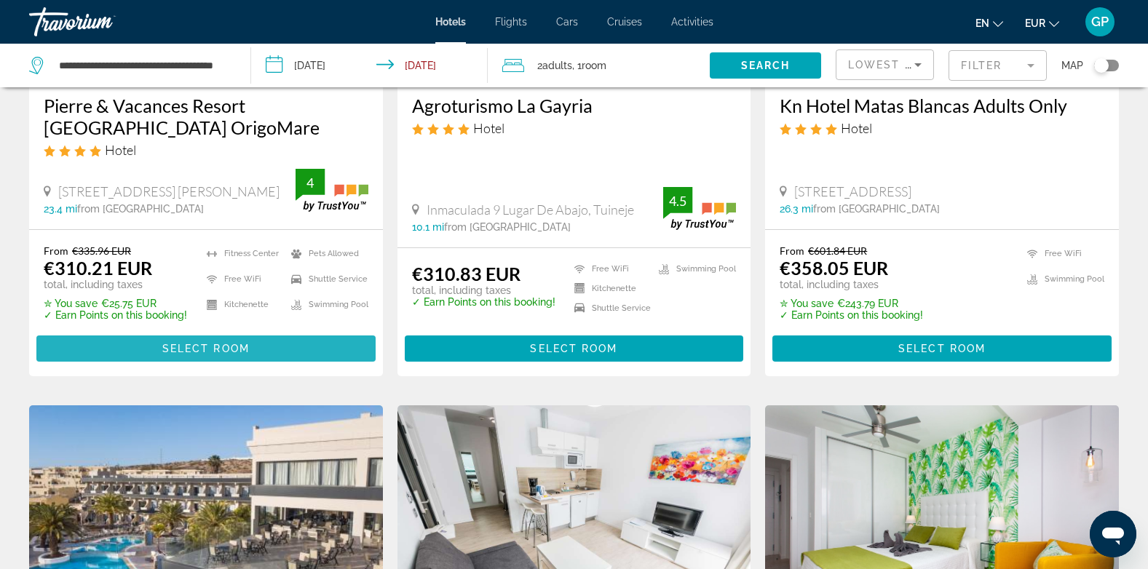
click at [206, 351] on span "Select Room" at bounding box center [205, 349] width 87 height 12
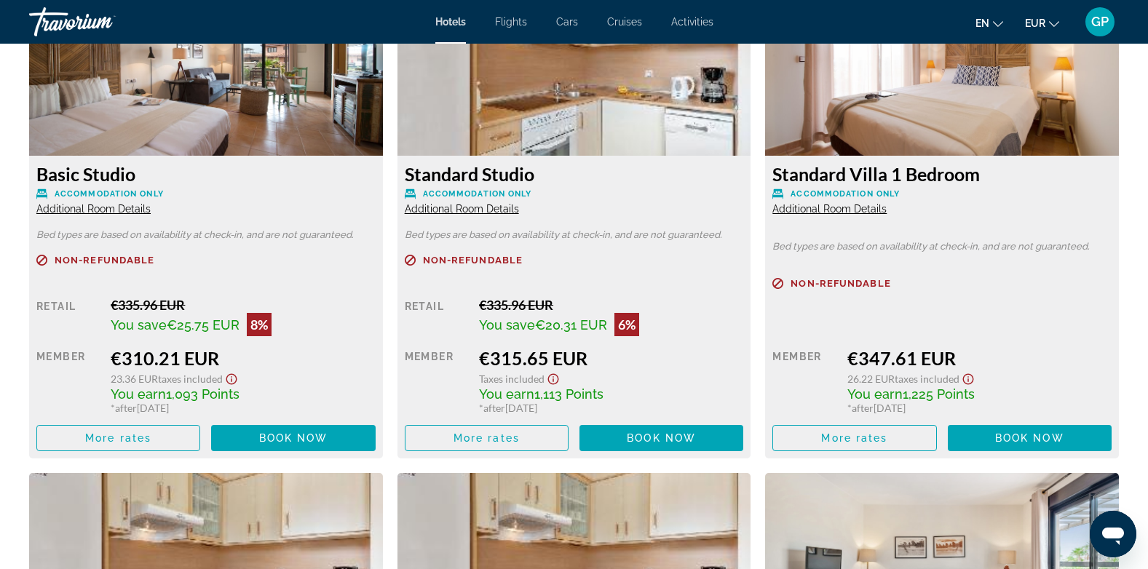
scroll to position [2112, 0]
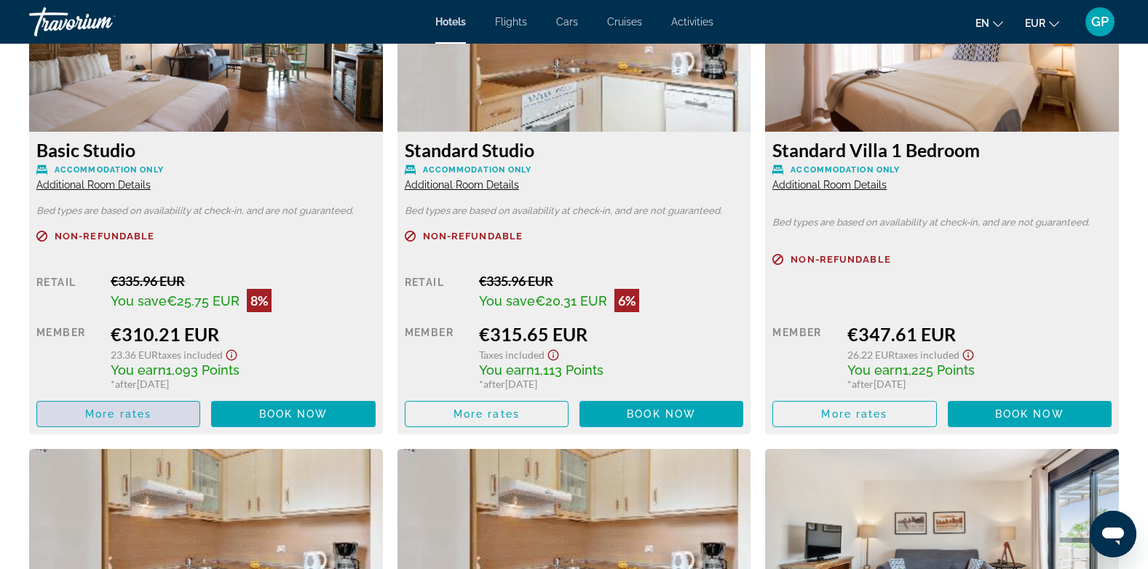
click at [127, 415] on span "More rates" at bounding box center [118, 415] width 66 height 12
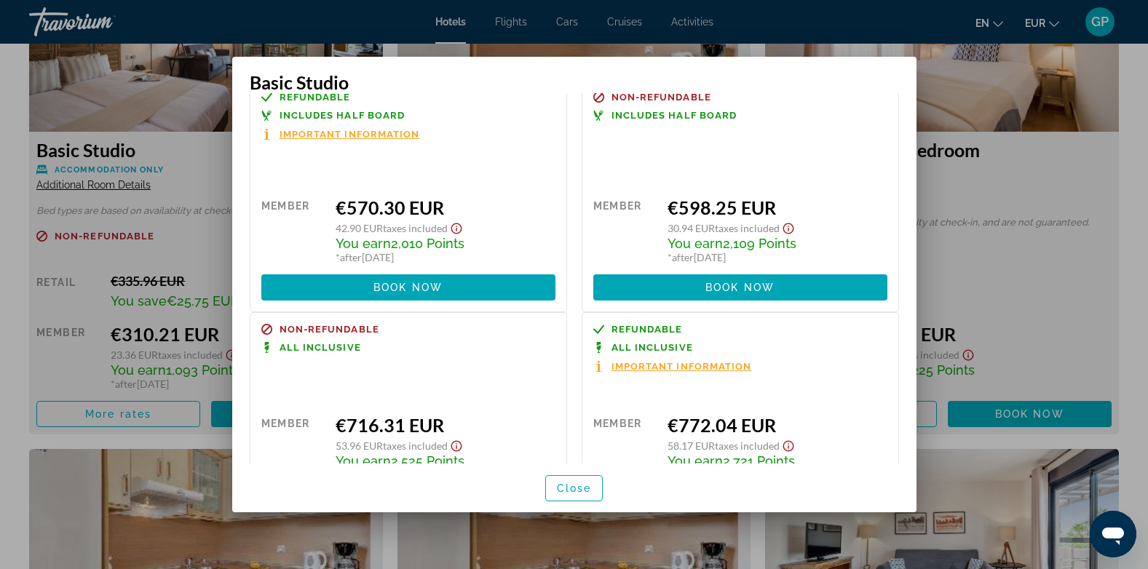
scroll to position [435, 0]
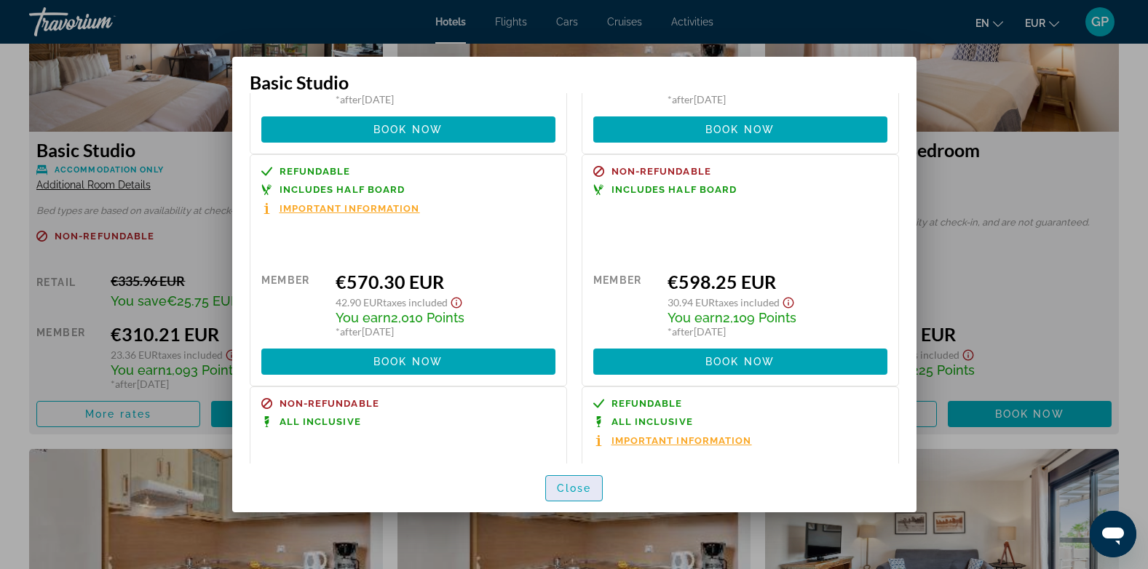
click at [564, 493] on span "Close" at bounding box center [574, 489] width 35 height 12
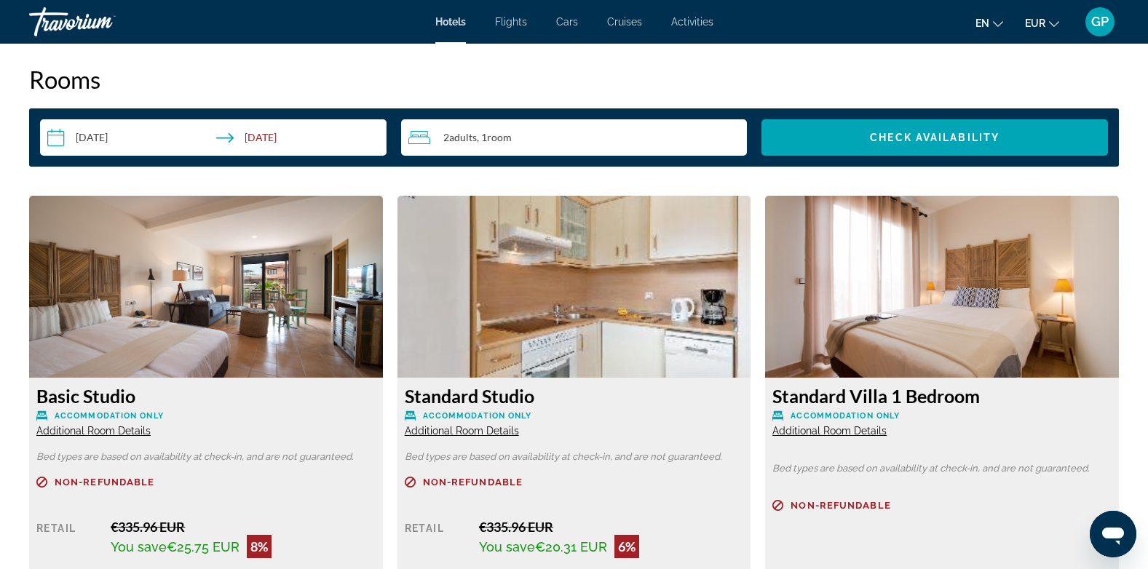
scroll to position [1748, 0]
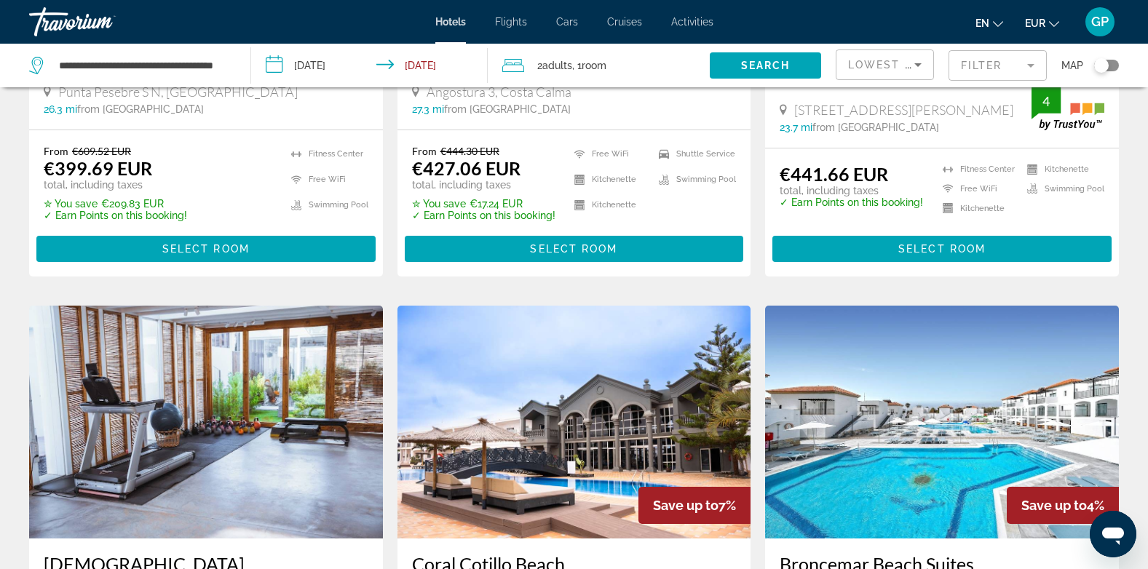
scroll to position [1165, 0]
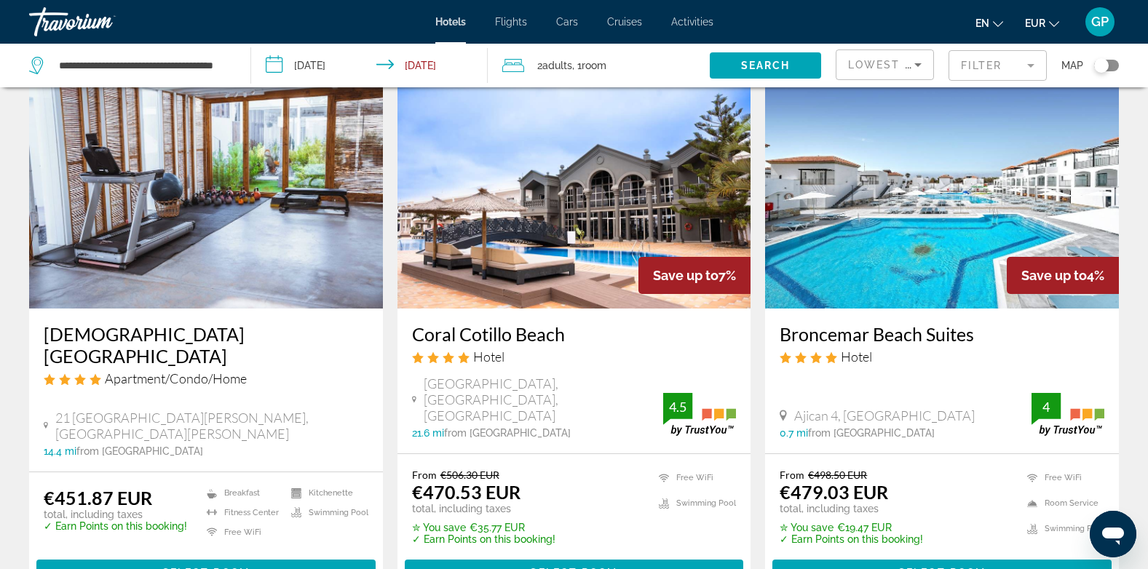
click at [192, 251] on img "Main content" at bounding box center [206, 192] width 354 height 233
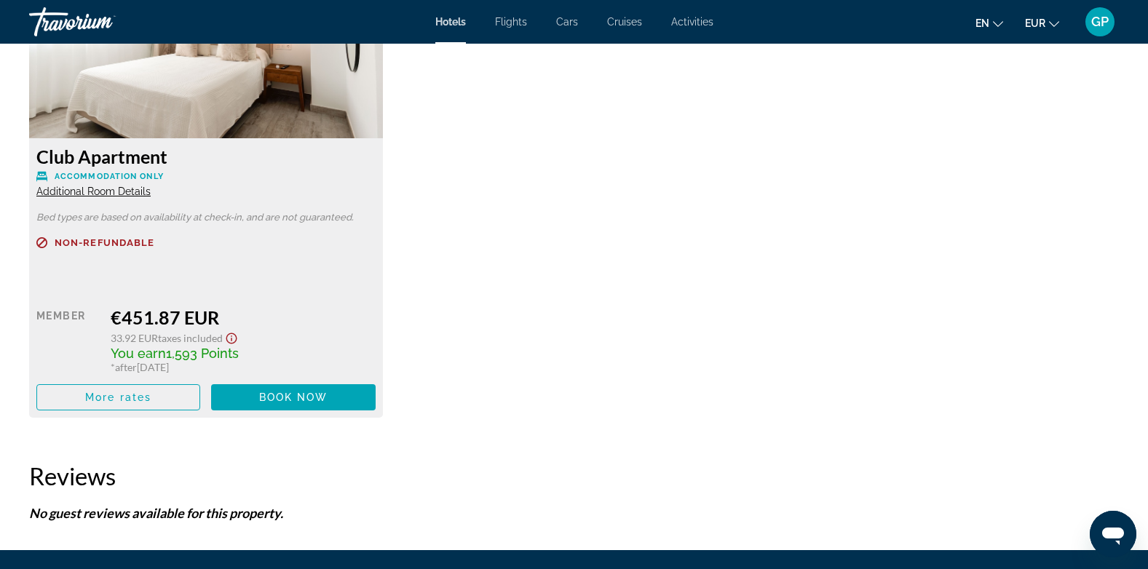
scroll to position [2112, 0]
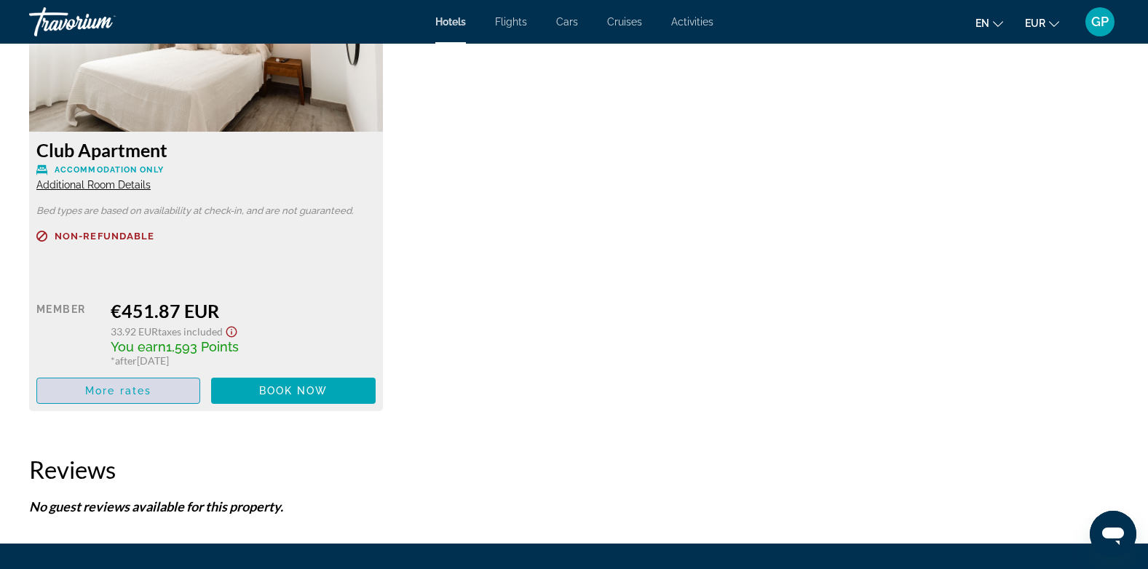
click at [127, 387] on span "More rates" at bounding box center [118, 391] width 66 height 12
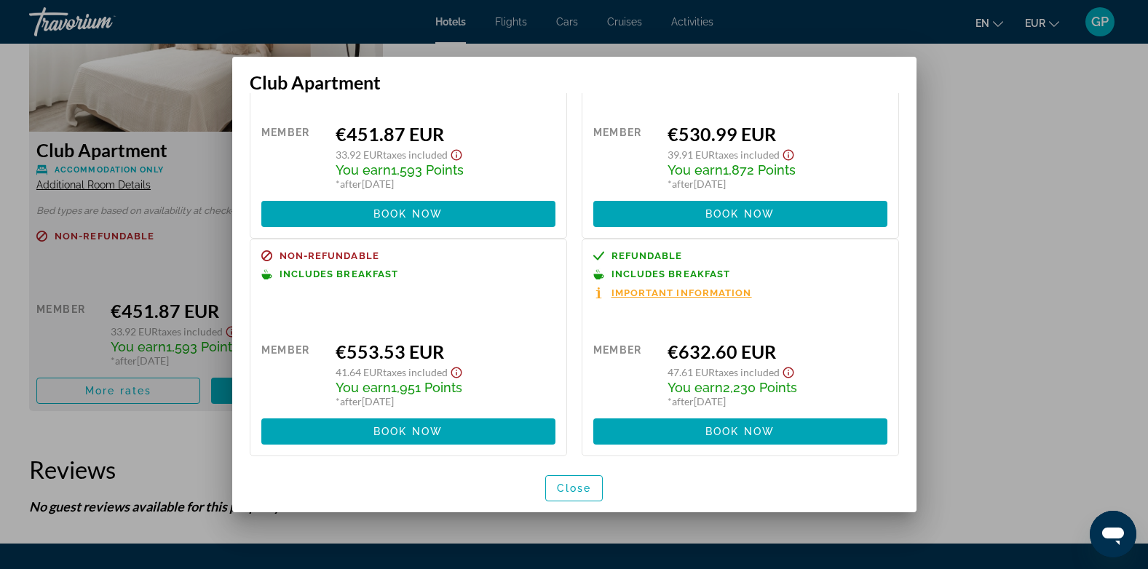
scroll to position [109, 0]
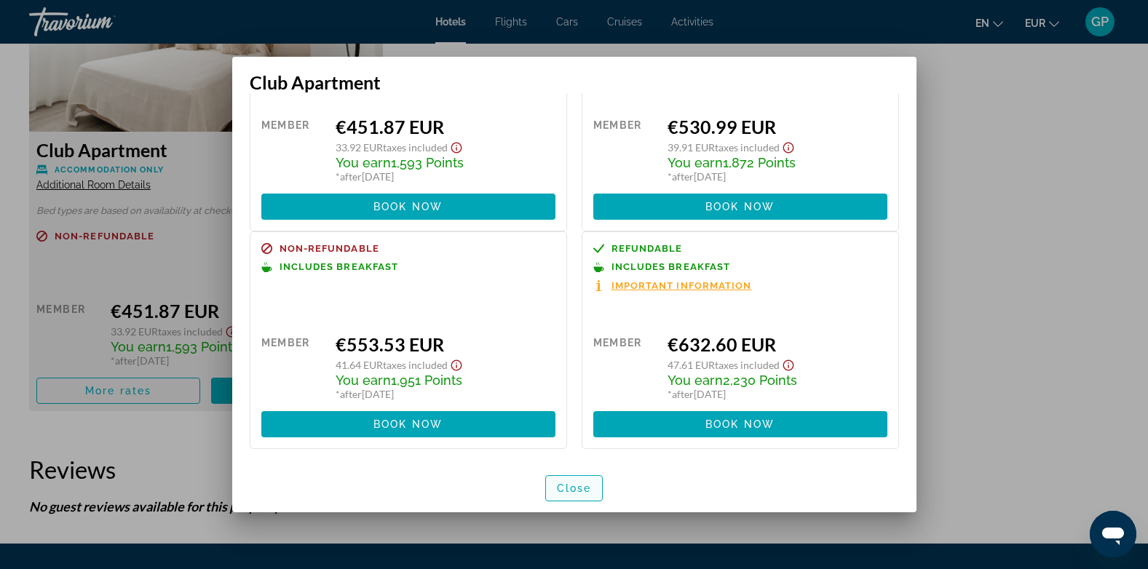
click at [585, 489] on span "Close" at bounding box center [574, 489] width 35 height 12
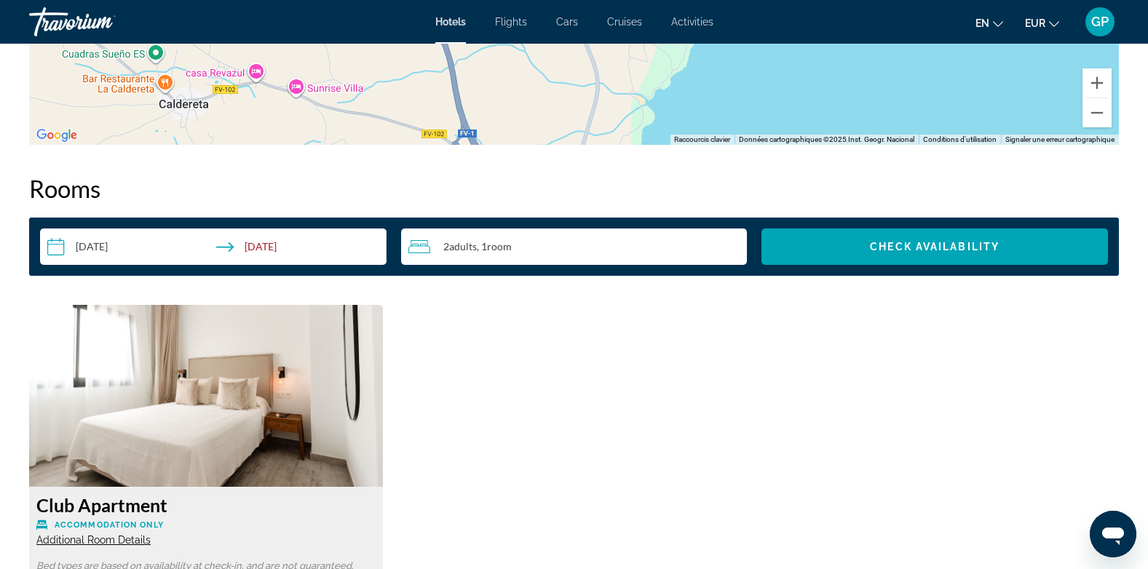
scroll to position [1748, 0]
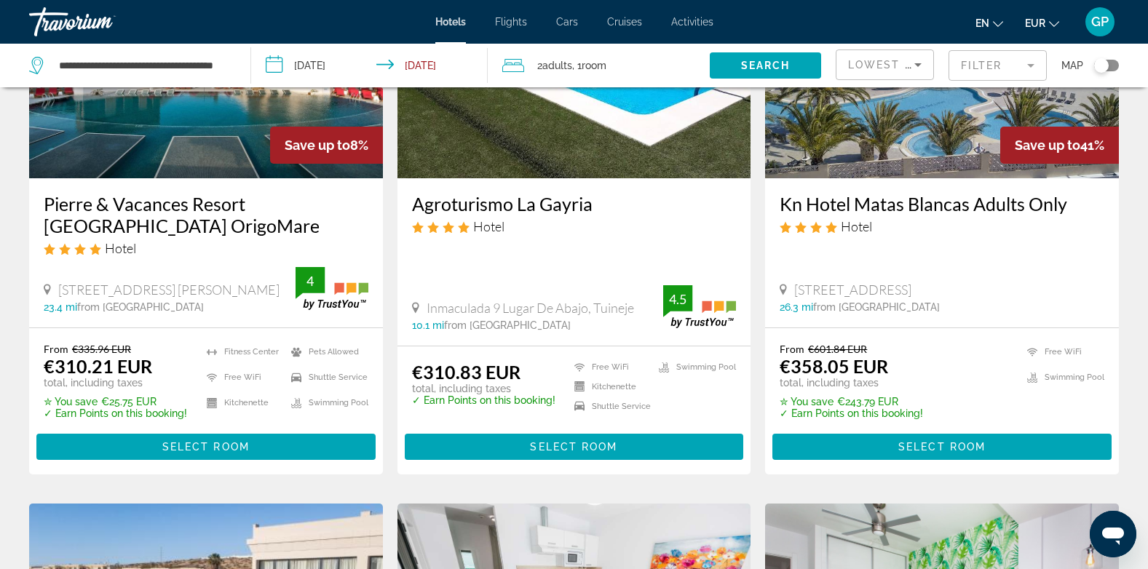
scroll to position [218, 0]
